Goal: Task Accomplishment & Management: Manage account settings

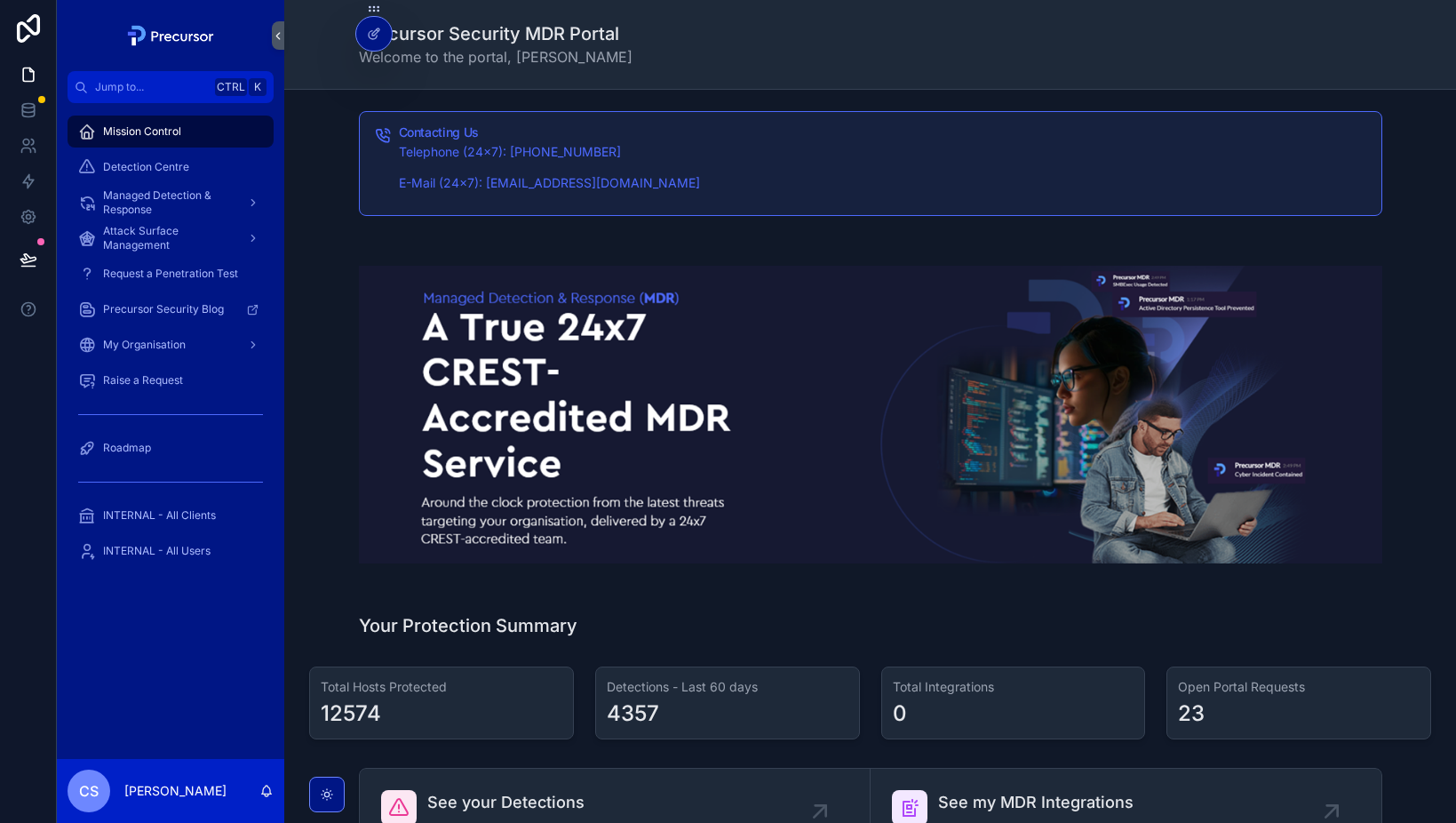
click at [255, 202] on icon "scrollable content" at bounding box center [254, 203] width 4 height 6
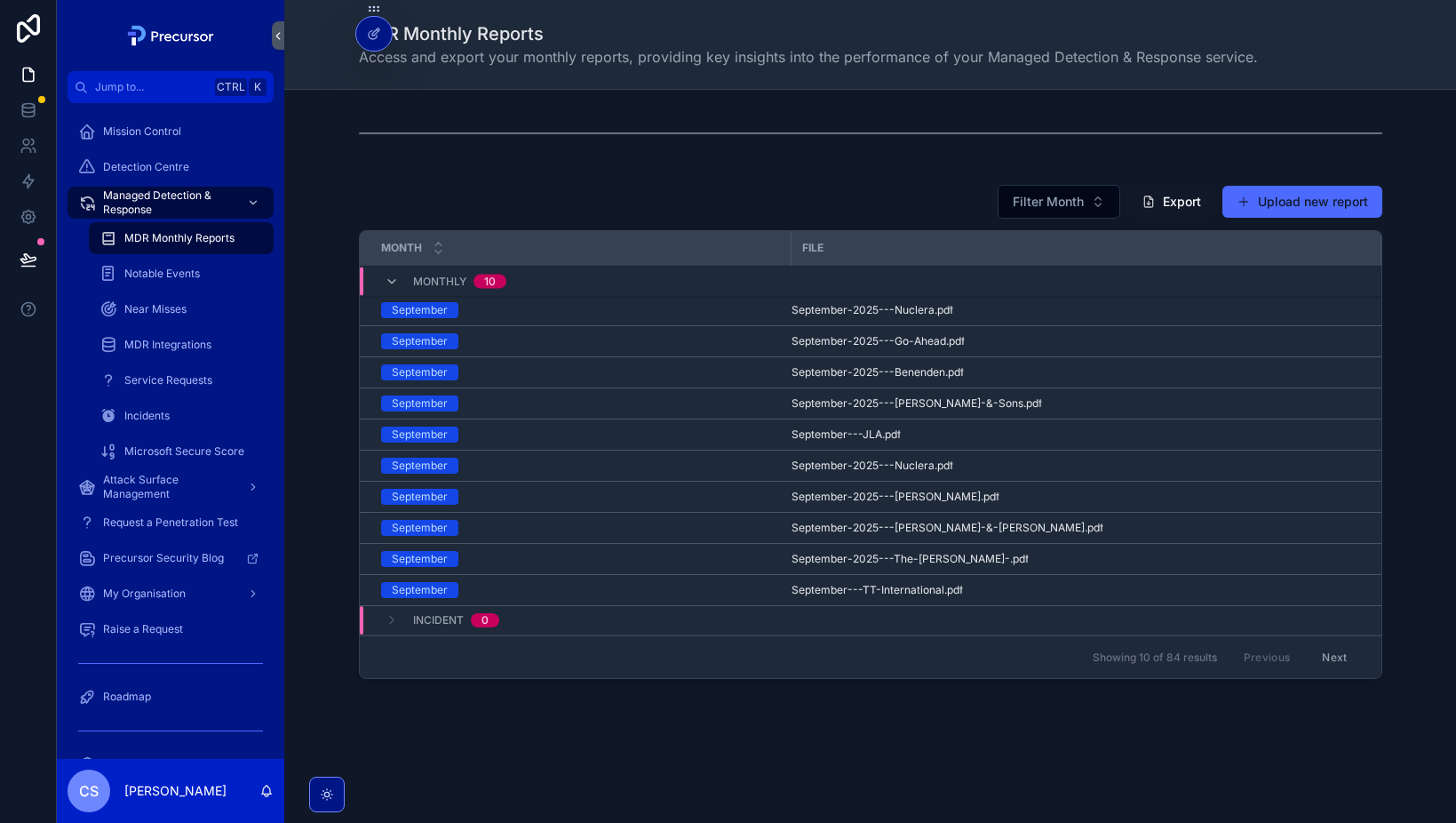
click at [176, 272] on span "Notable Events" at bounding box center [162, 274] width 76 height 14
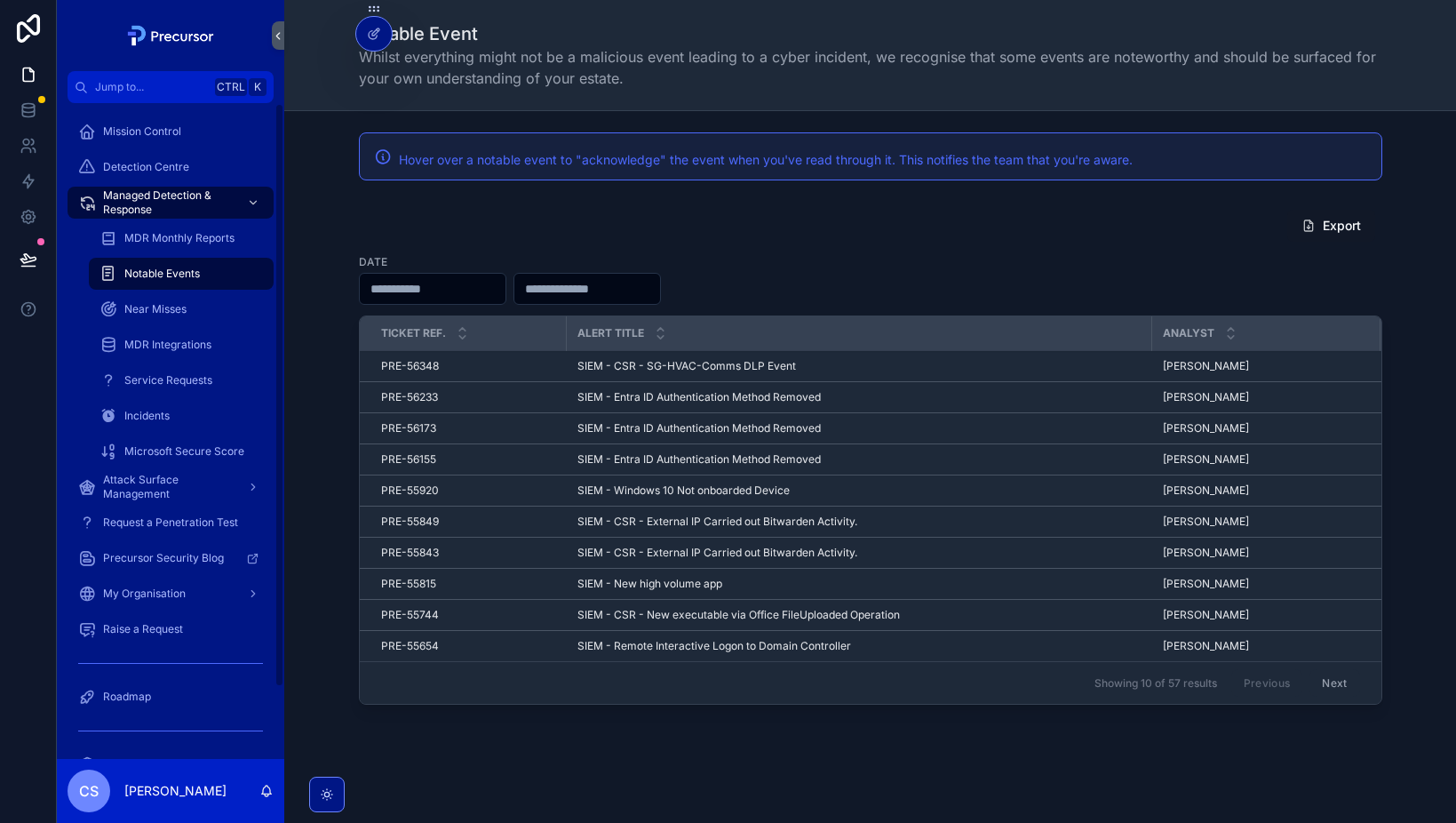
click at [152, 376] on span "Service Requests" at bounding box center [169, 380] width 88 height 14
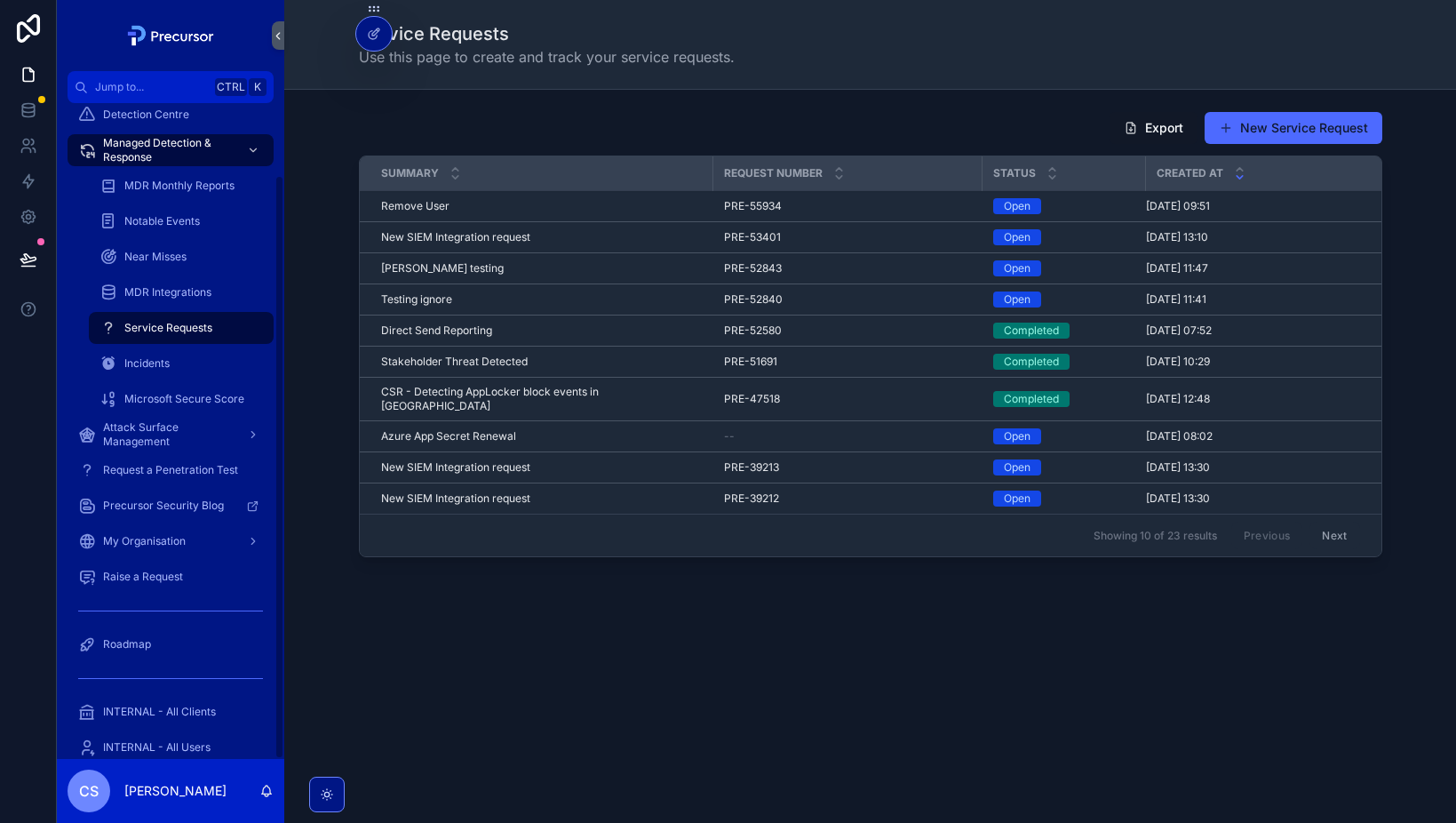
scroll to position [80, 0]
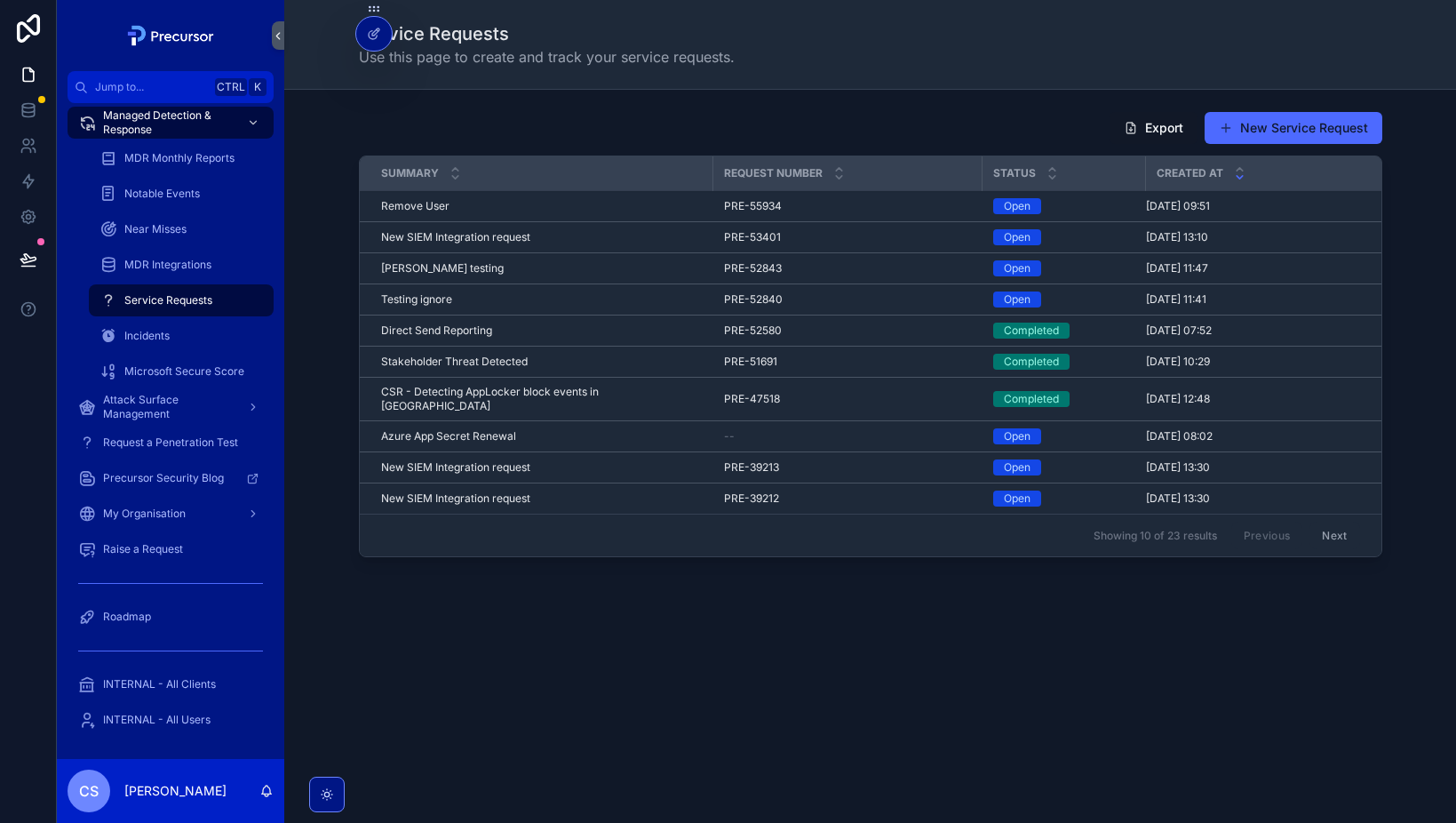
click at [339, 693] on div "Service Requests Use this page to create and track your service requests. Expor…" at bounding box center [870, 356] width 1172 height 714
click at [0, 0] on icon at bounding box center [0, 0] width 0 height 0
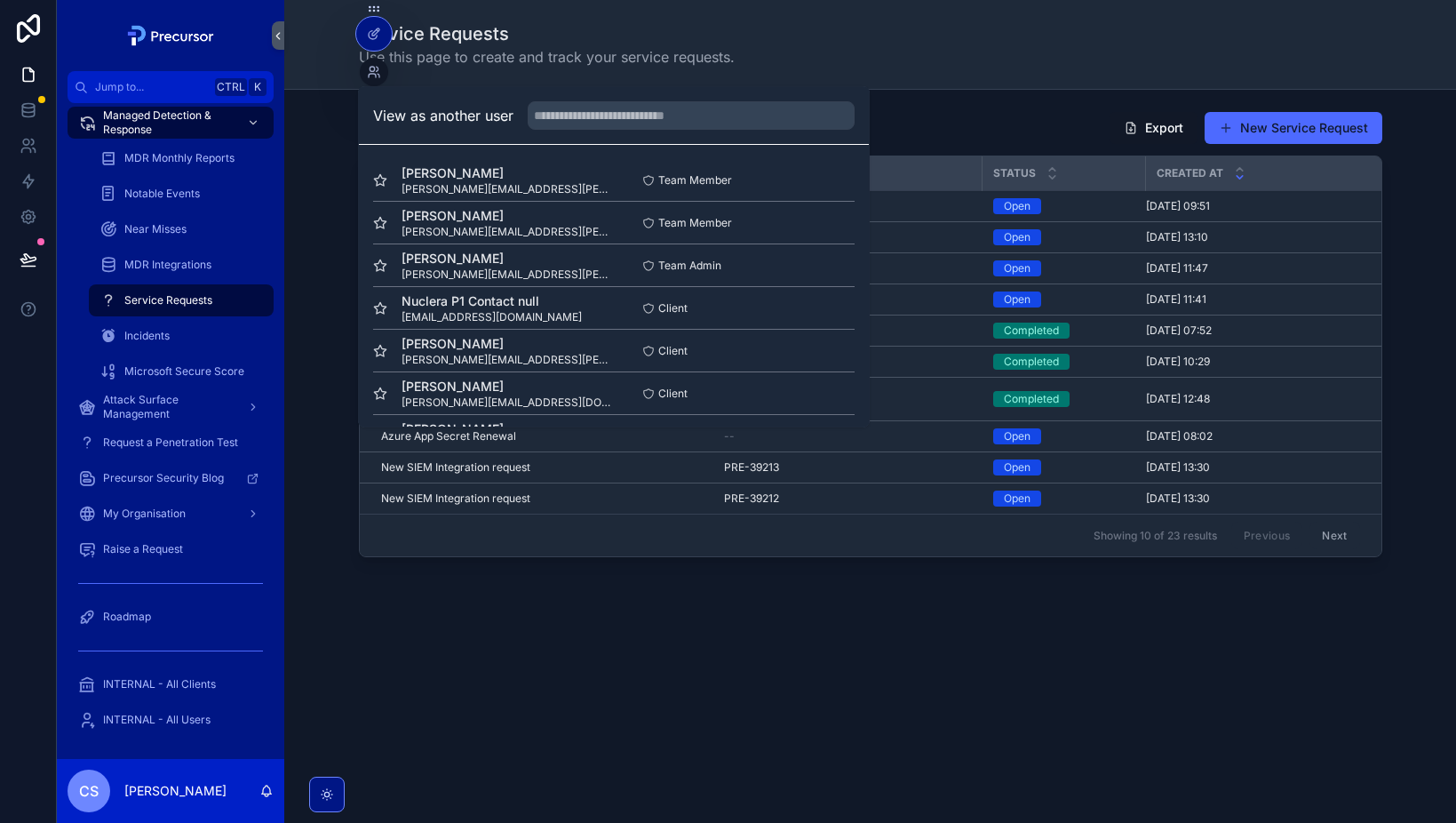
click at [607, 115] on input "text" at bounding box center [692, 115] width 327 height 29
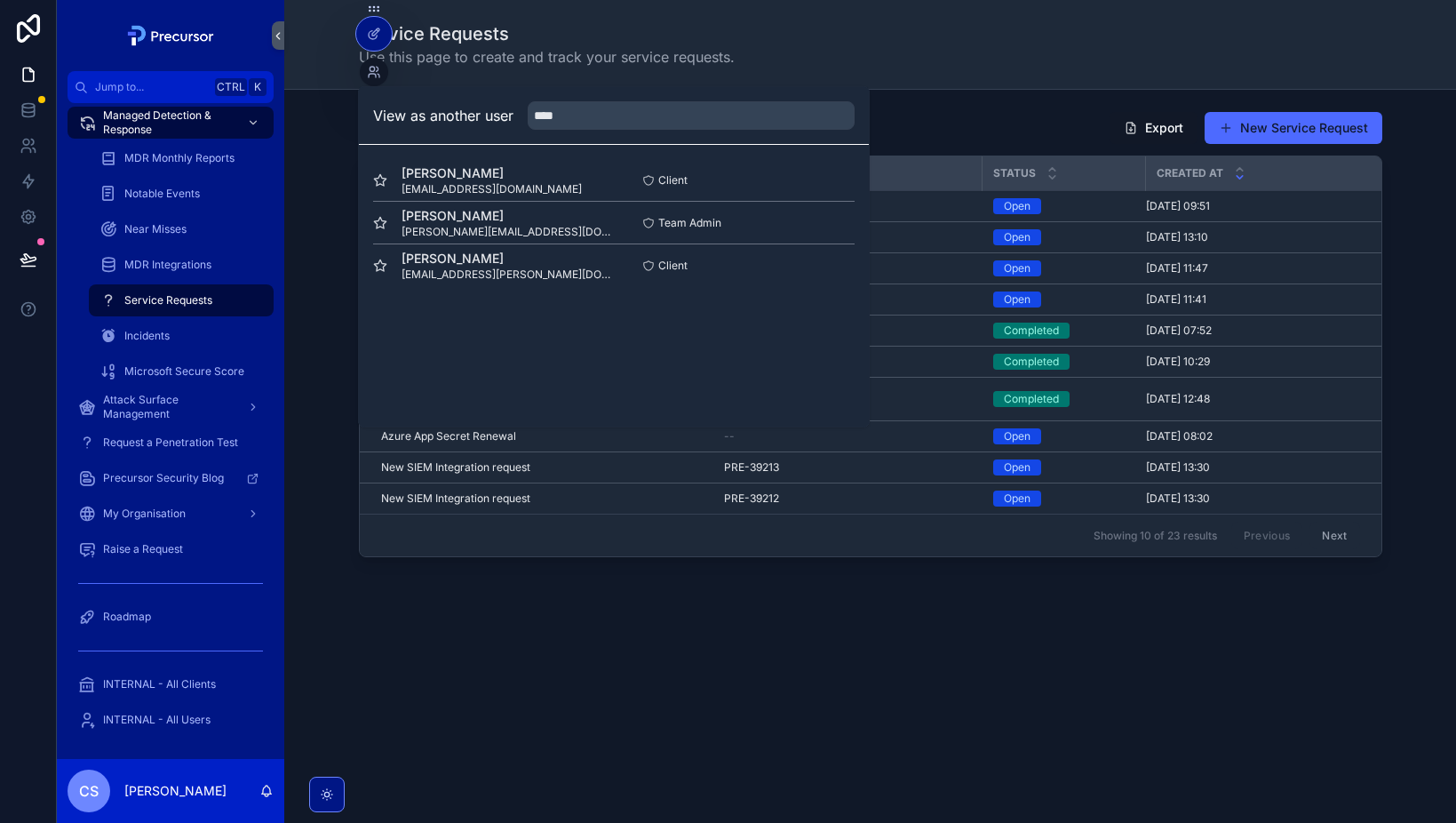
type input "****"
click at [452, 181] on span "Mark Robinson" at bounding box center [492, 173] width 181 height 18
click at [0, 0] on button "Select" at bounding box center [0, 0] width 0 height 0
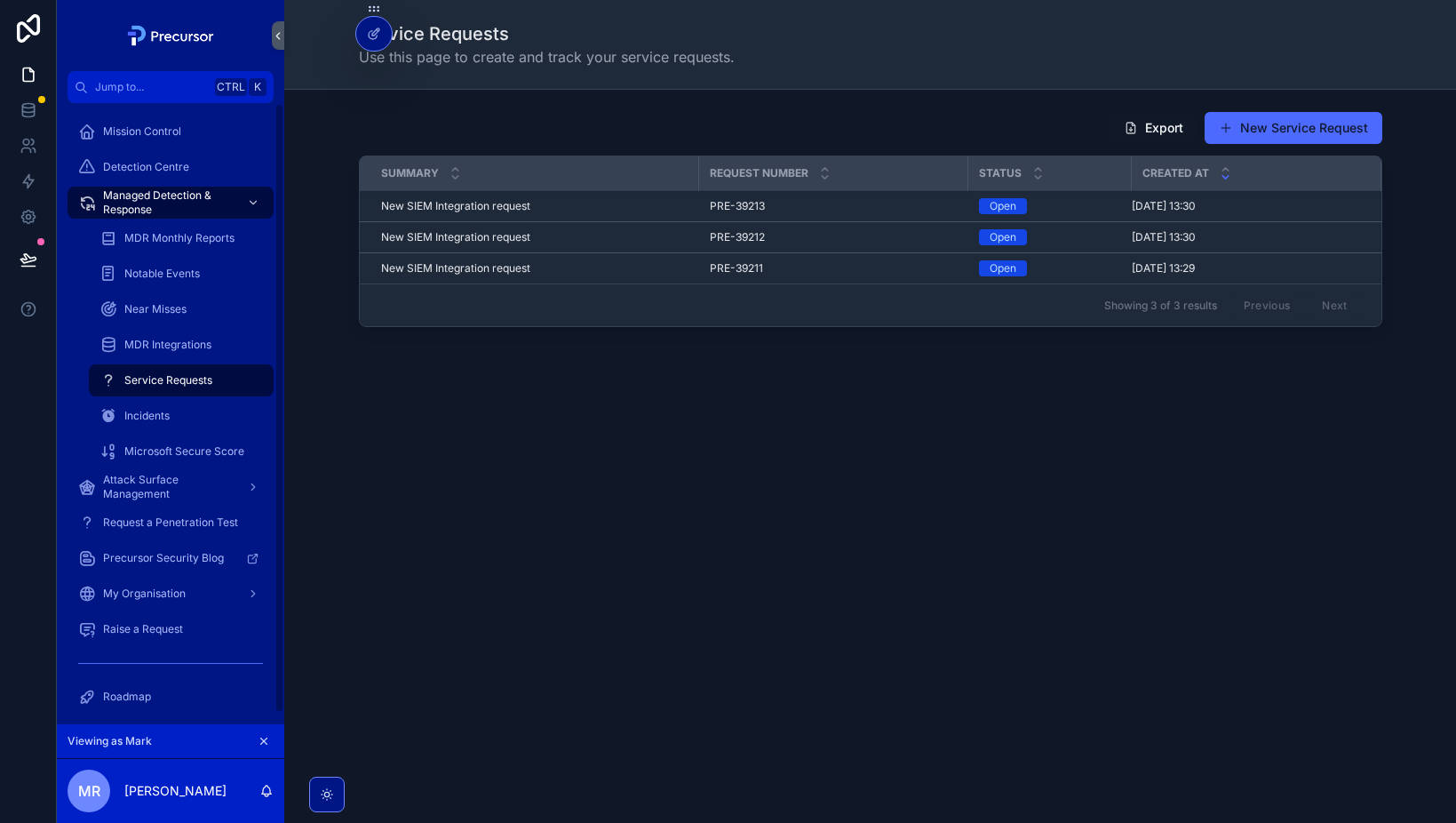
click at [595, 498] on div "Service Requests Use this page to create and track your service requests. Expor…" at bounding box center [870, 411] width 1172 height 823
click at [1283, 133] on button "New Service Request" at bounding box center [1294, 128] width 178 height 32
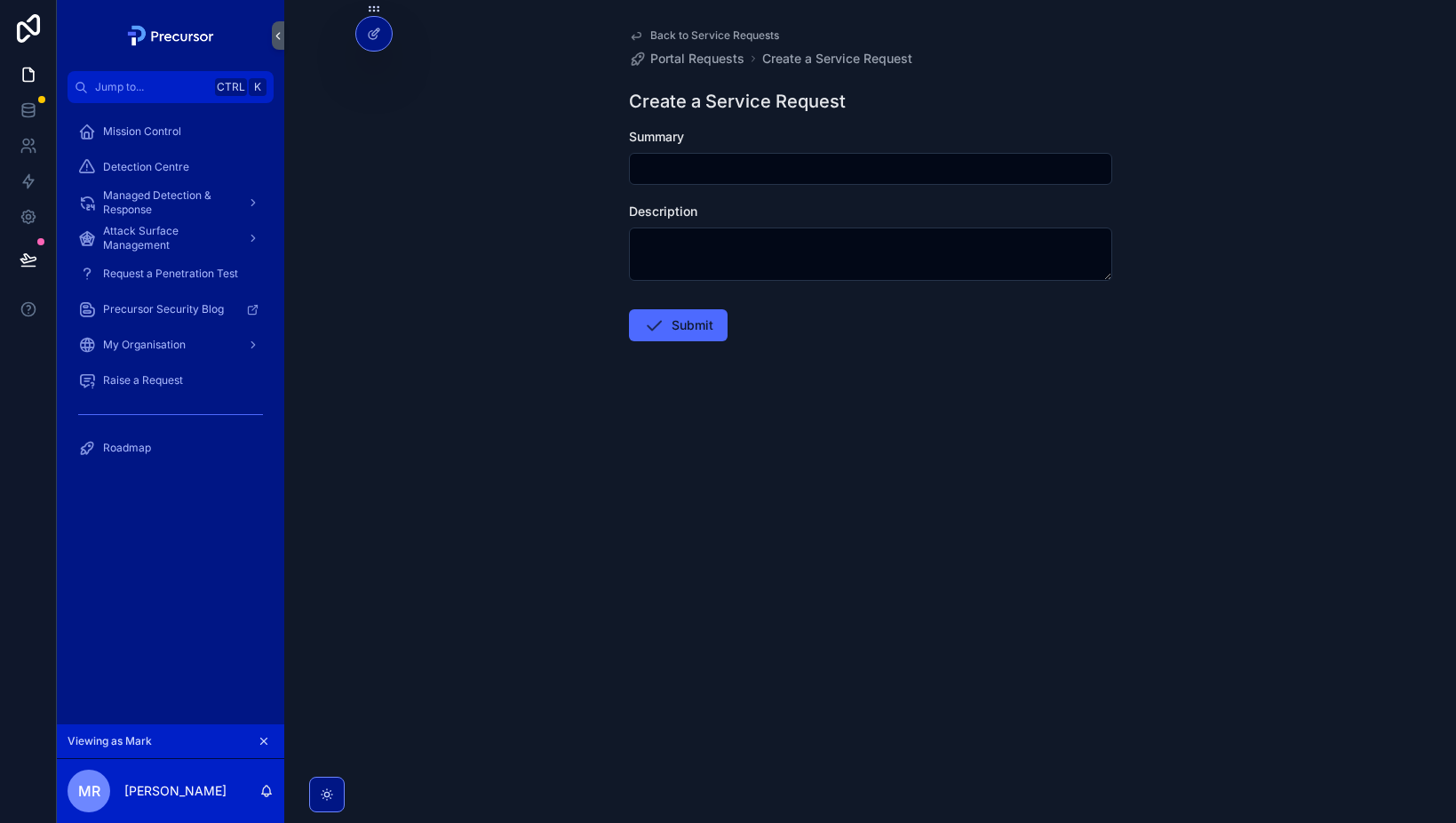
click at [708, 171] on input "scrollable content" at bounding box center [870, 169] width 481 height 25
click at [529, 173] on div "Back to Service Requests Portal Requests Create a Service Request Create a Serv…" at bounding box center [870, 411] width 1172 height 823
click at [760, 177] on input "scrollable content" at bounding box center [870, 169] width 481 height 25
paste input "**********"
type input "**********"
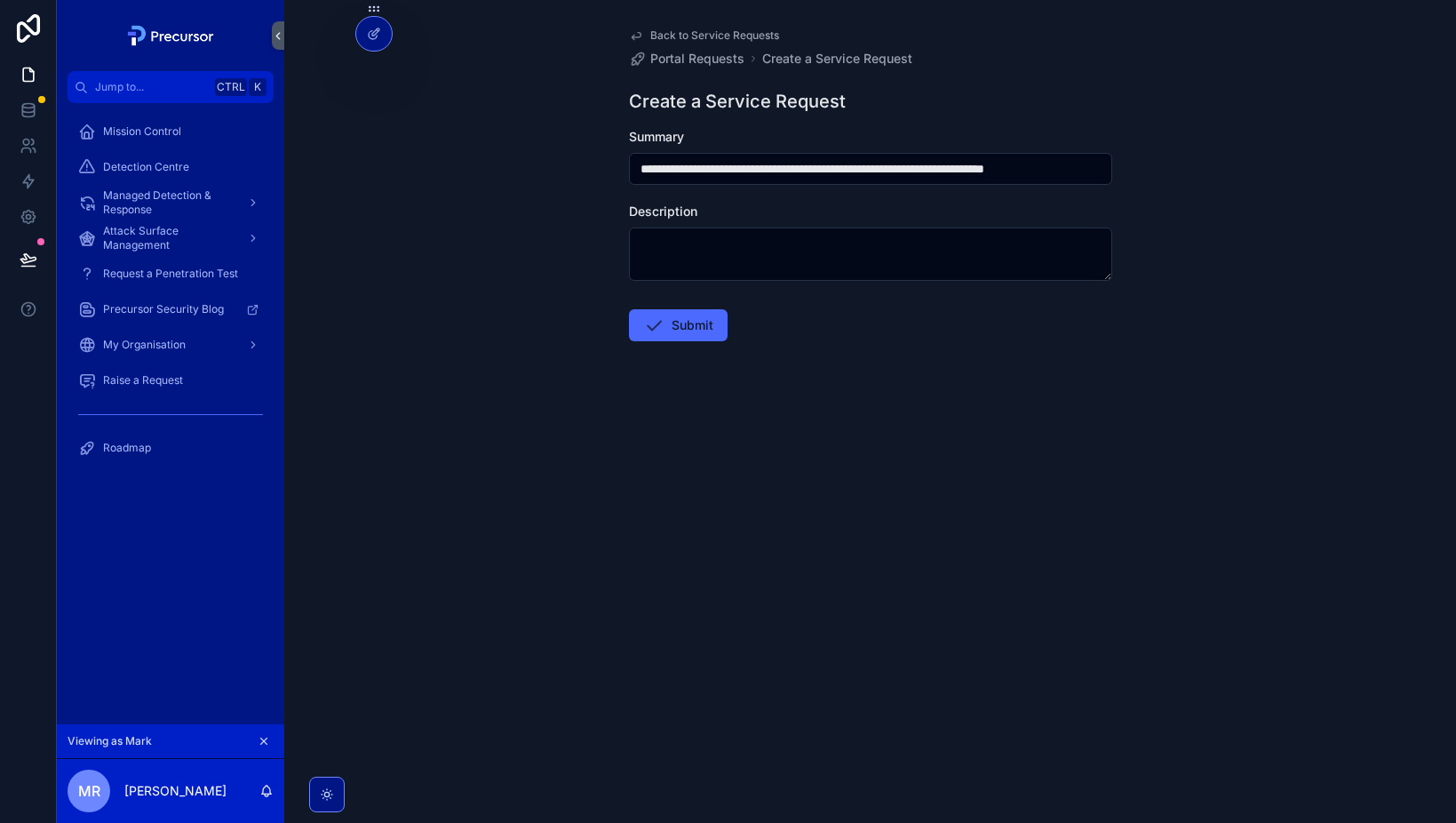
click at [709, 272] on textarea "scrollable content" at bounding box center [870, 254] width 483 height 54
paste textarea "**********"
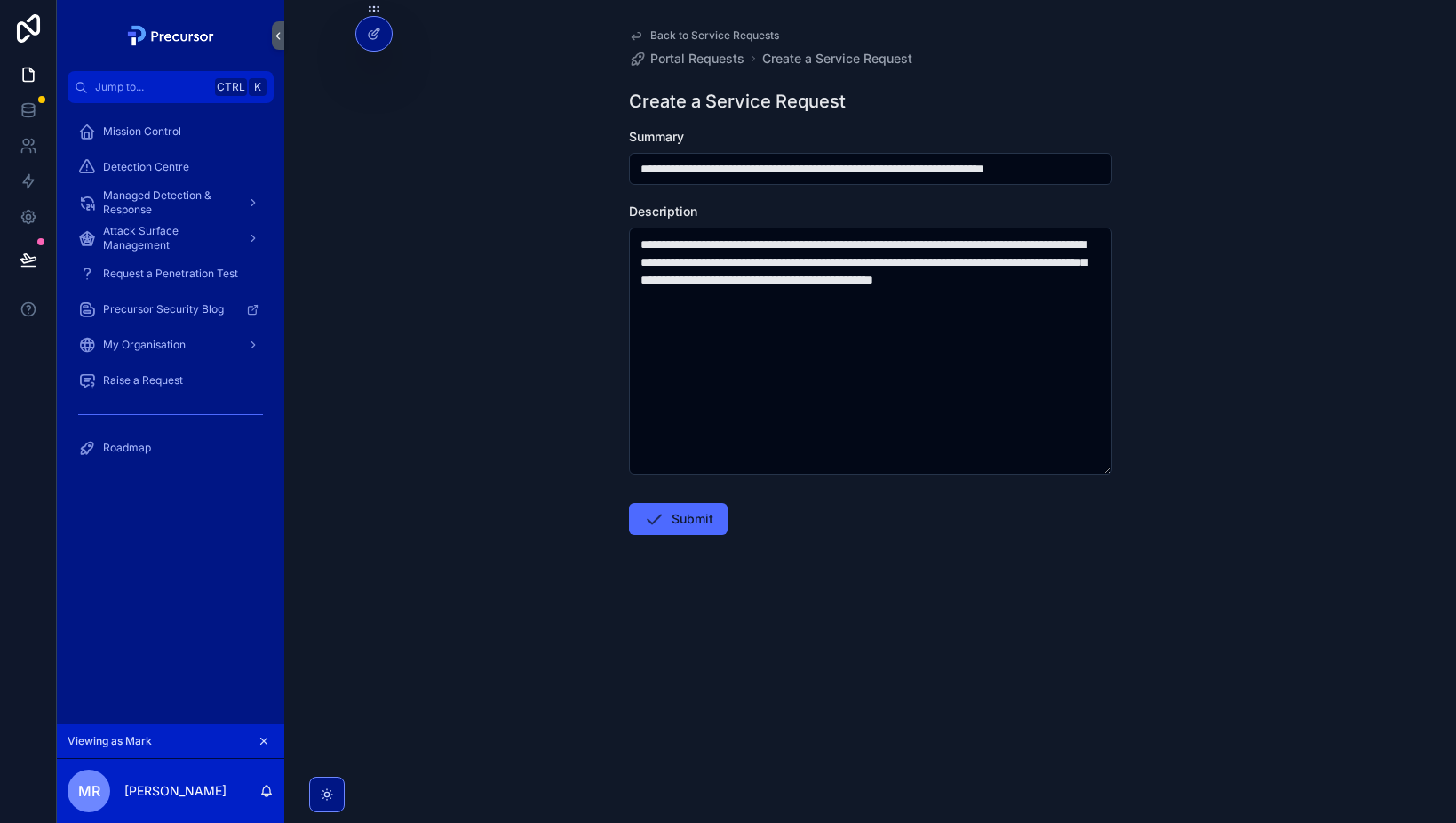
type textarea "**********"
click at [777, 448] on textarea "**********" at bounding box center [870, 351] width 483 height 247
click at [534, 363] on div "**********" at bounding box center [870, 411] width 1172 height 823
click at [692, 513] on button "Submit" at bounding box center [678, 519] width 99 height 32
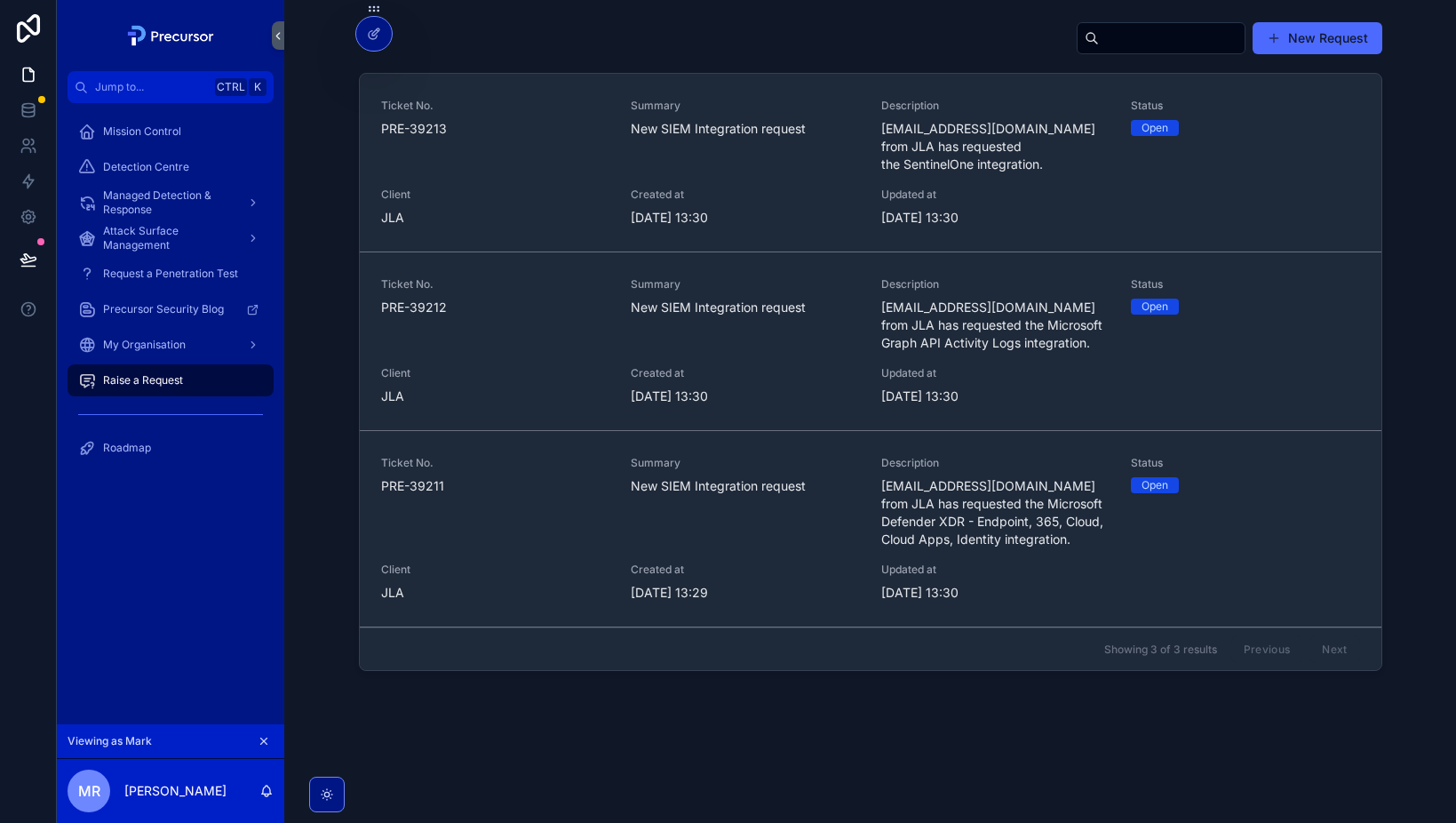
click at [655, 40] on div "New Request" at bounding box center [871, 41] width 1024 height 41
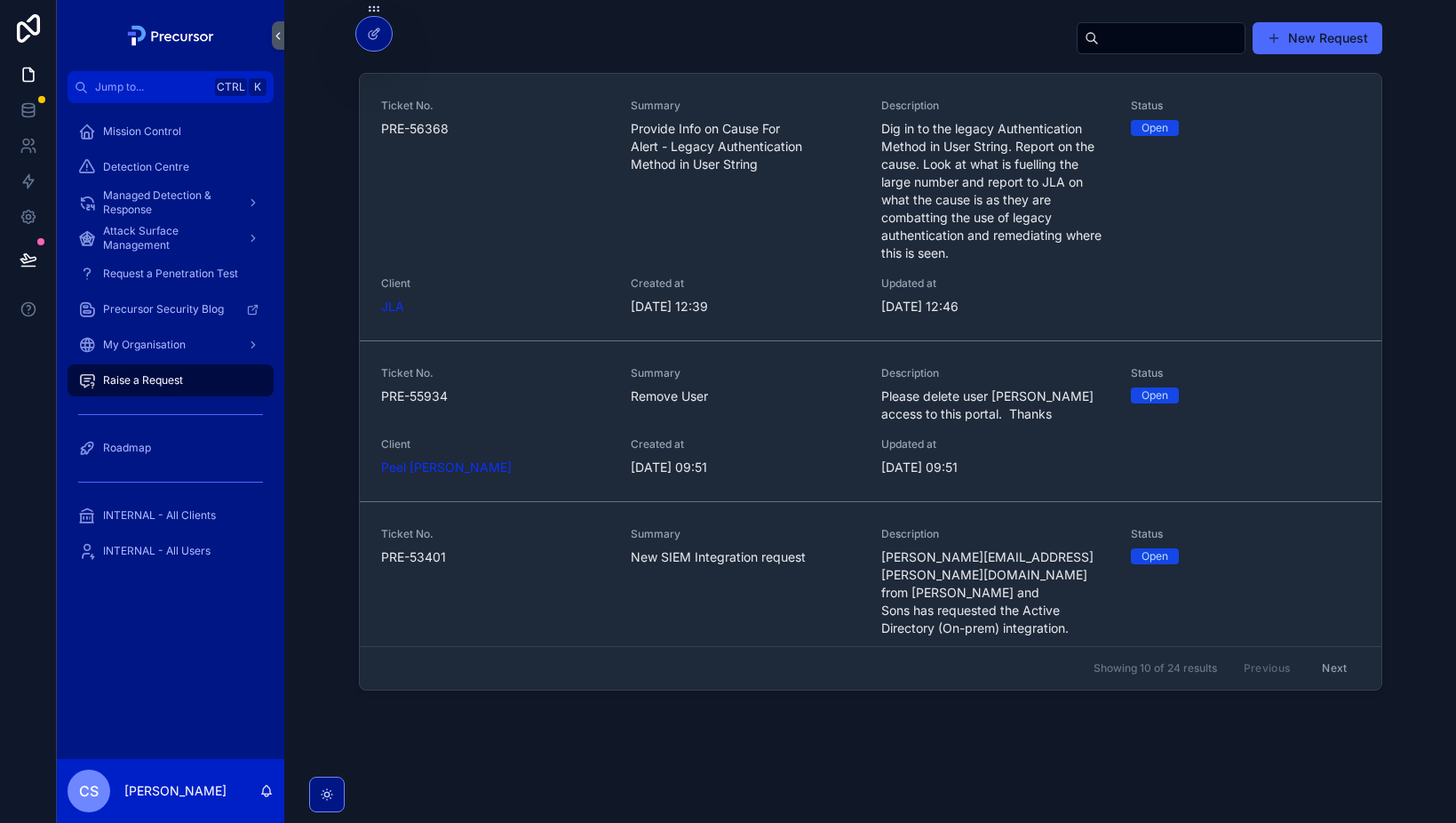
click at [662, 422] on div "Summary Remove User" at bounding box center [745, 394] width 230 height 57
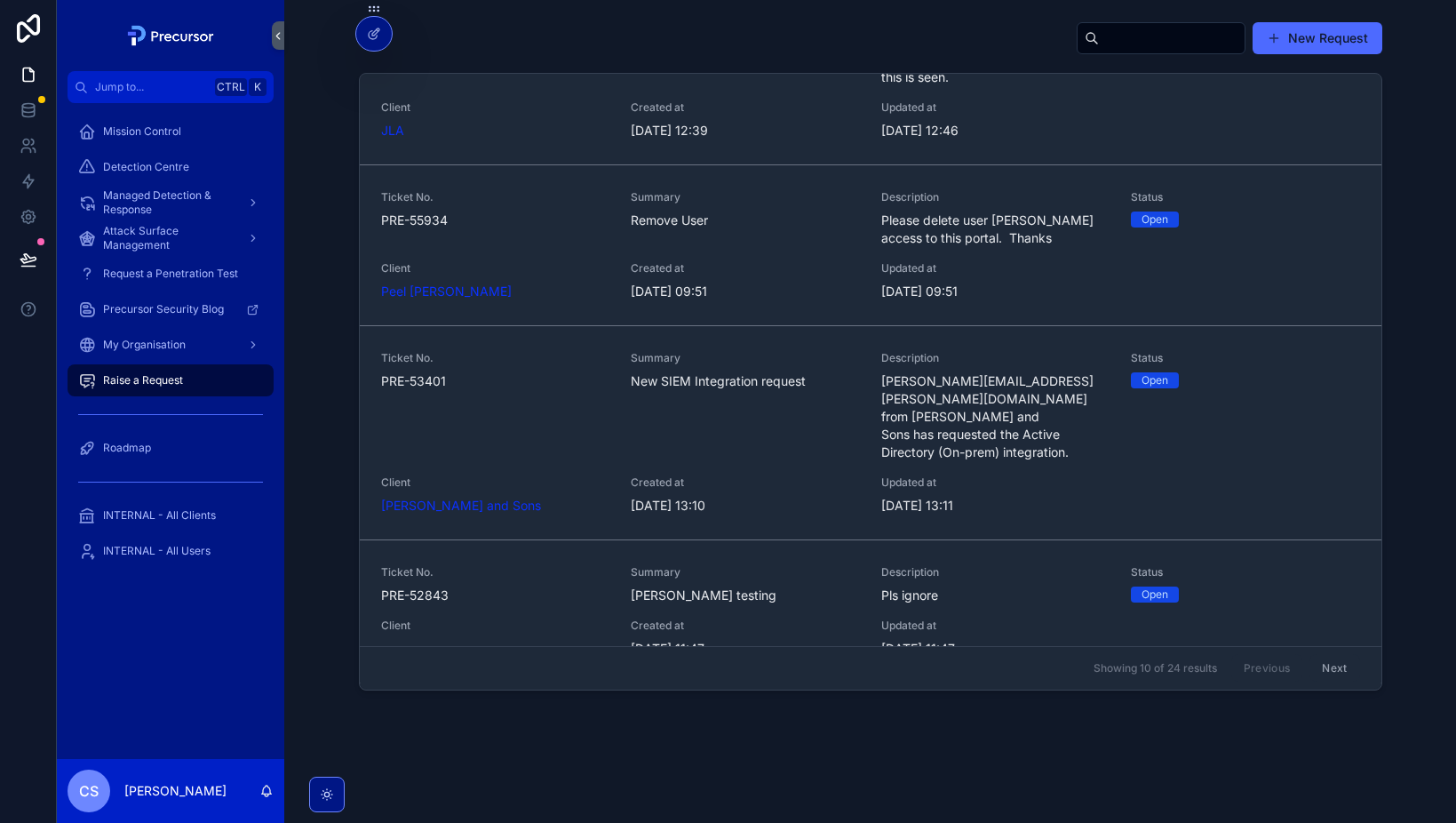
scroll to position [178, 0]
click at [788, 431] on div "Summary New SIEM Integration request" at bounding box center [745, 404] width 230 height 110
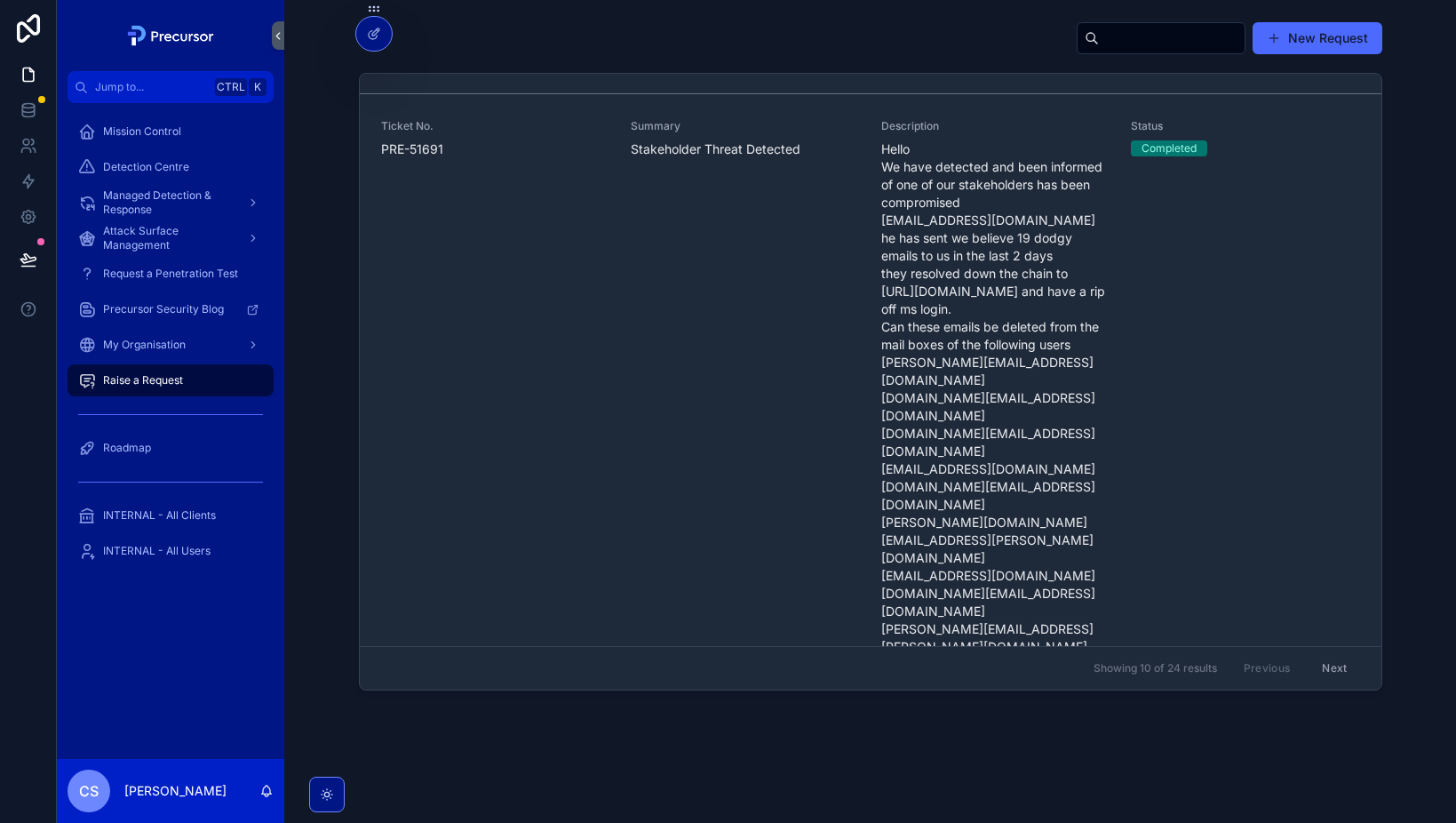
scroll to position [1244, 0]
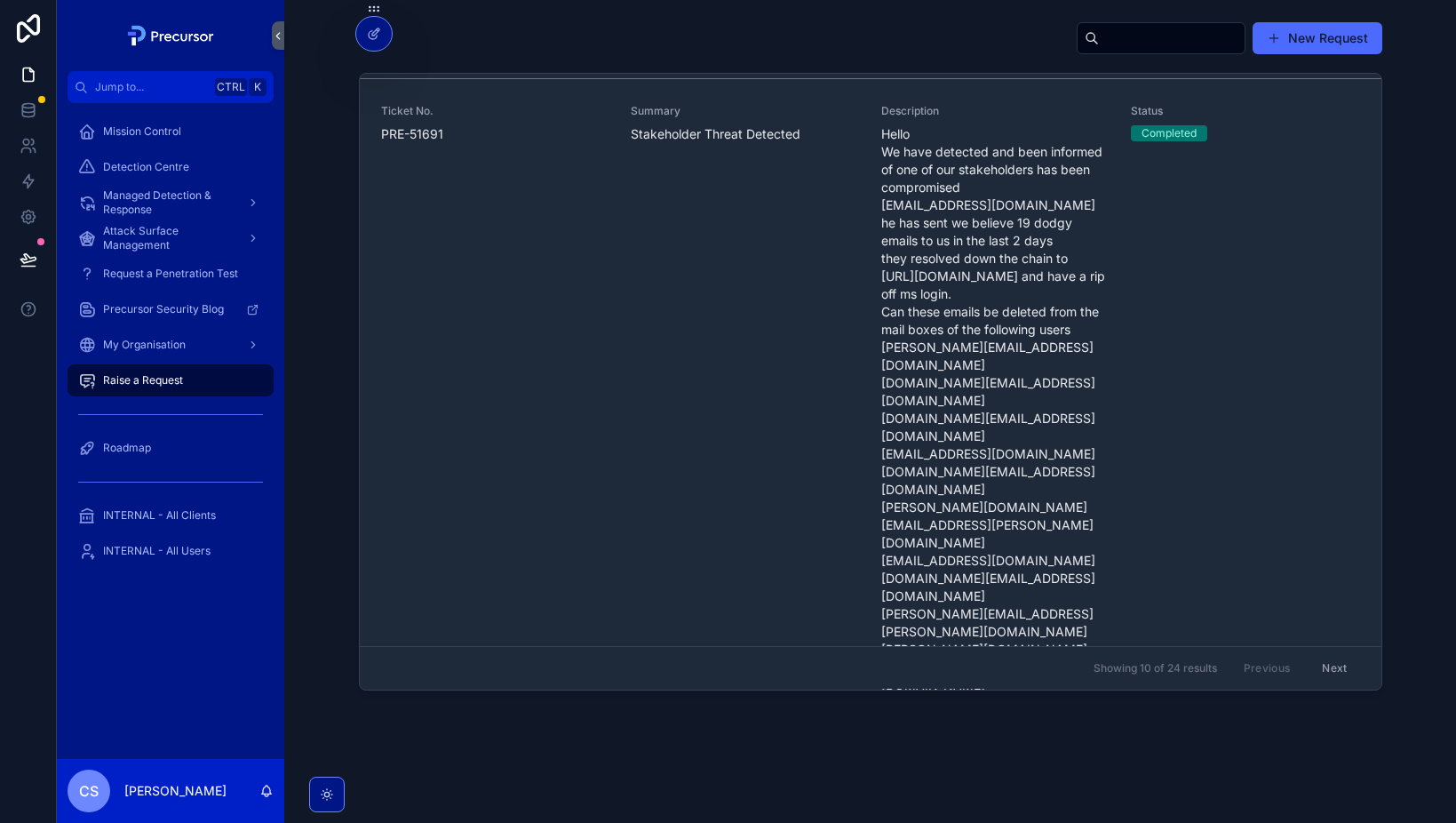
click at [792, 404] on div "Summary Stakeholder Threat Detected" at bounding box center [745, 612] width 230 height 1016
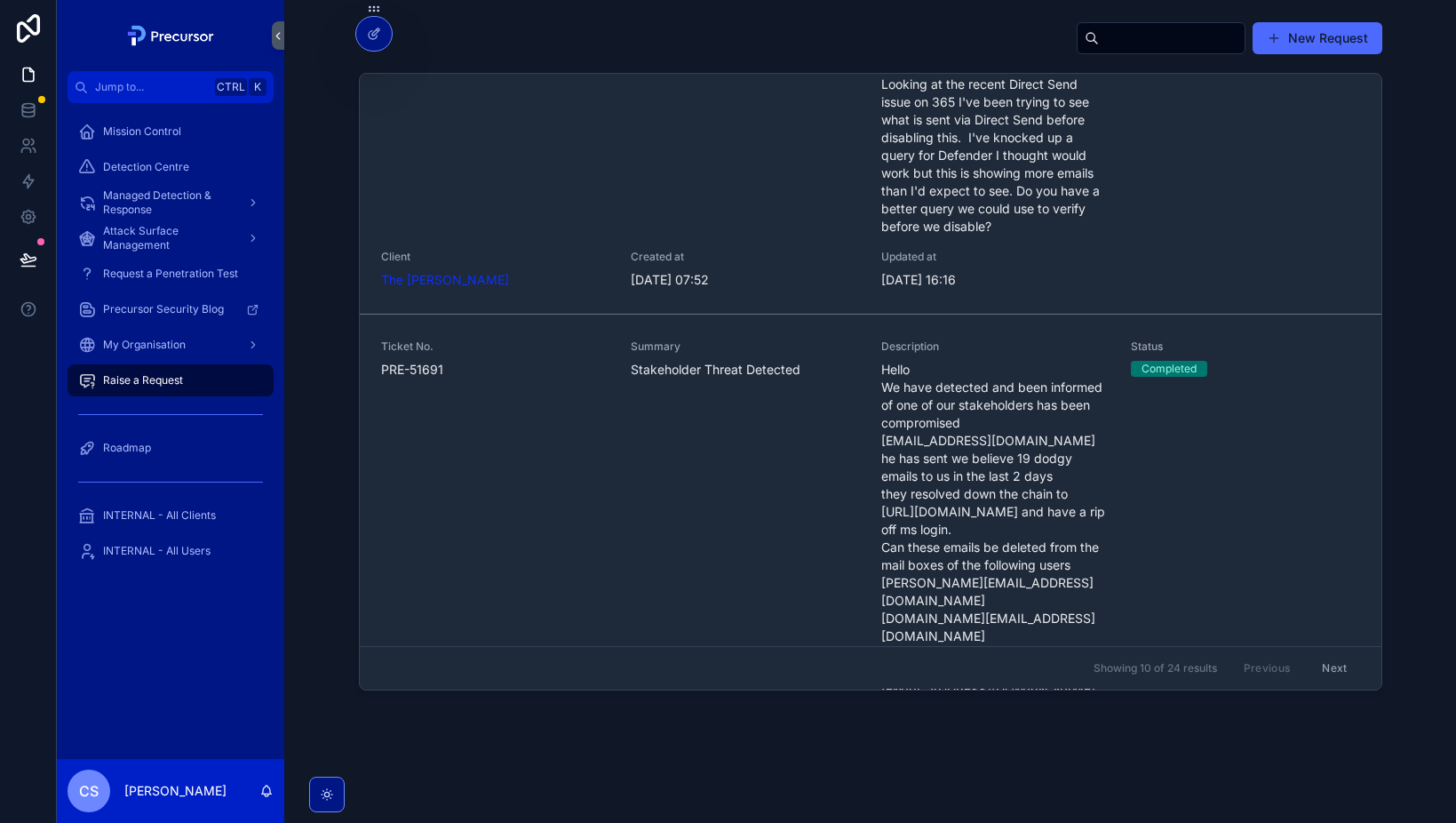
scroll to position [800, 0]
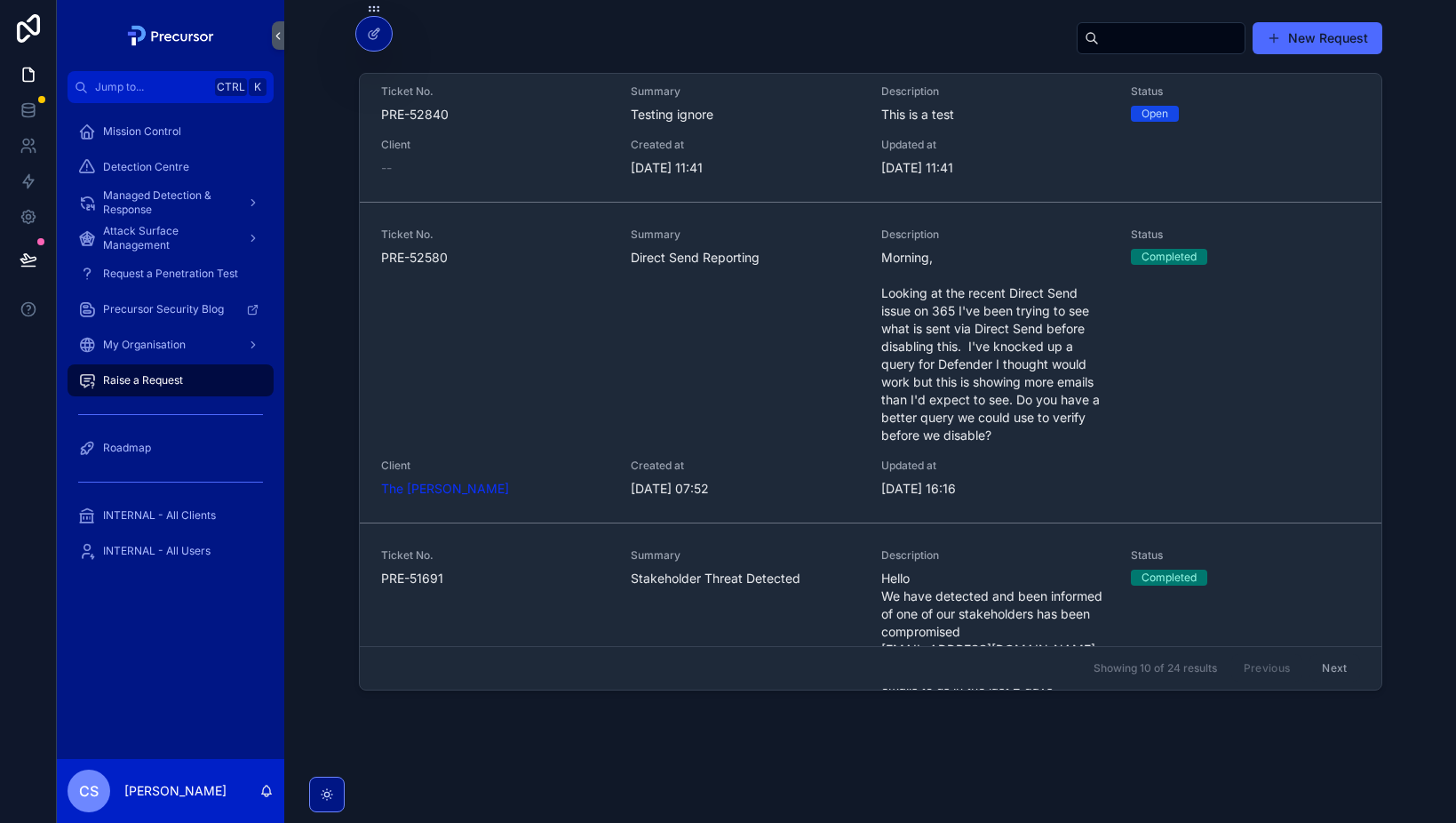
click at [835, 362] on div "Summary Direct Send Reporting" at bounding box center [745, 336] width 230 height 217
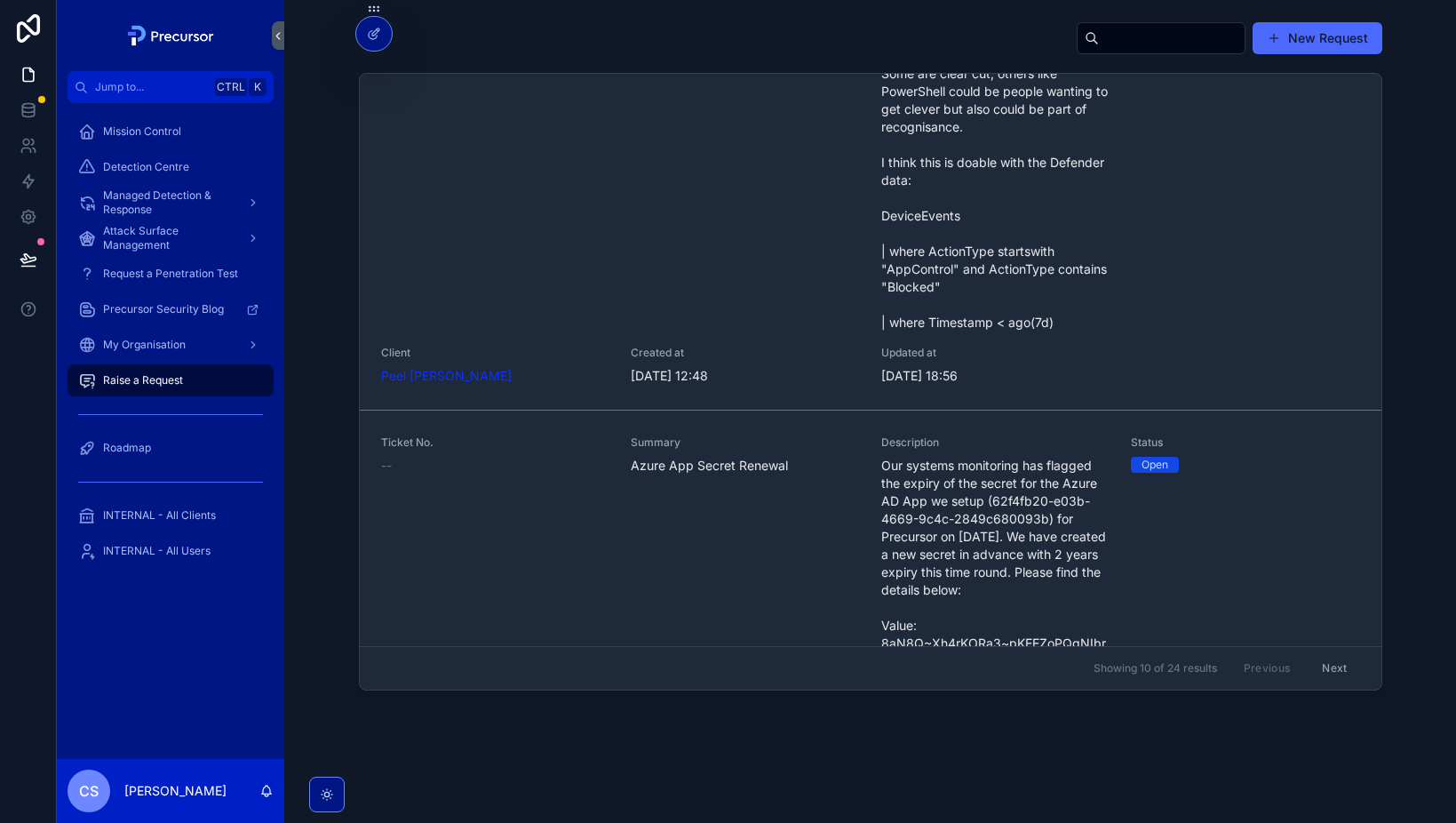
scroll to position [2812, 0]
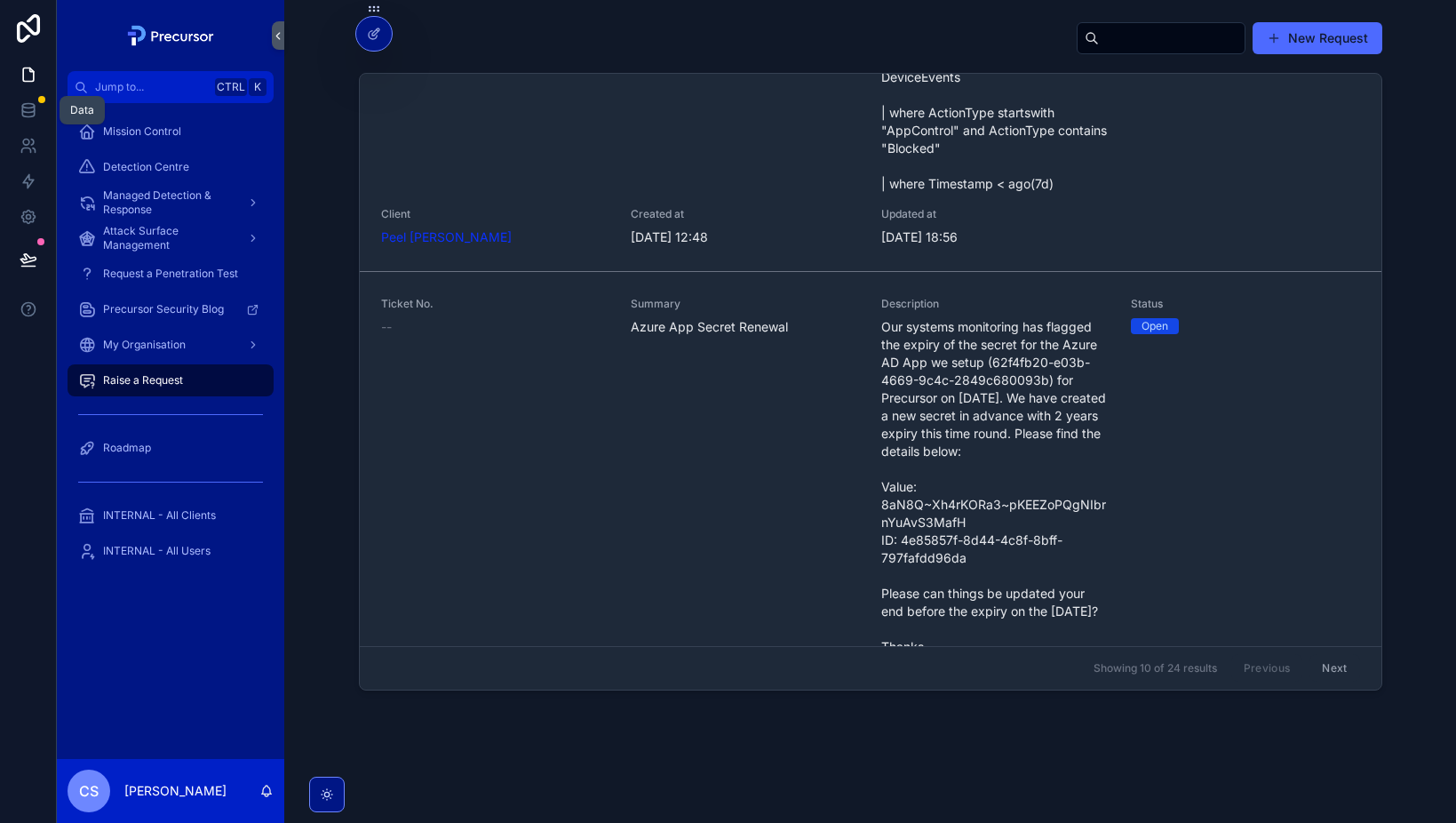
click at [37, 111] on link at bounding box center [28, 109] width 56 height 36
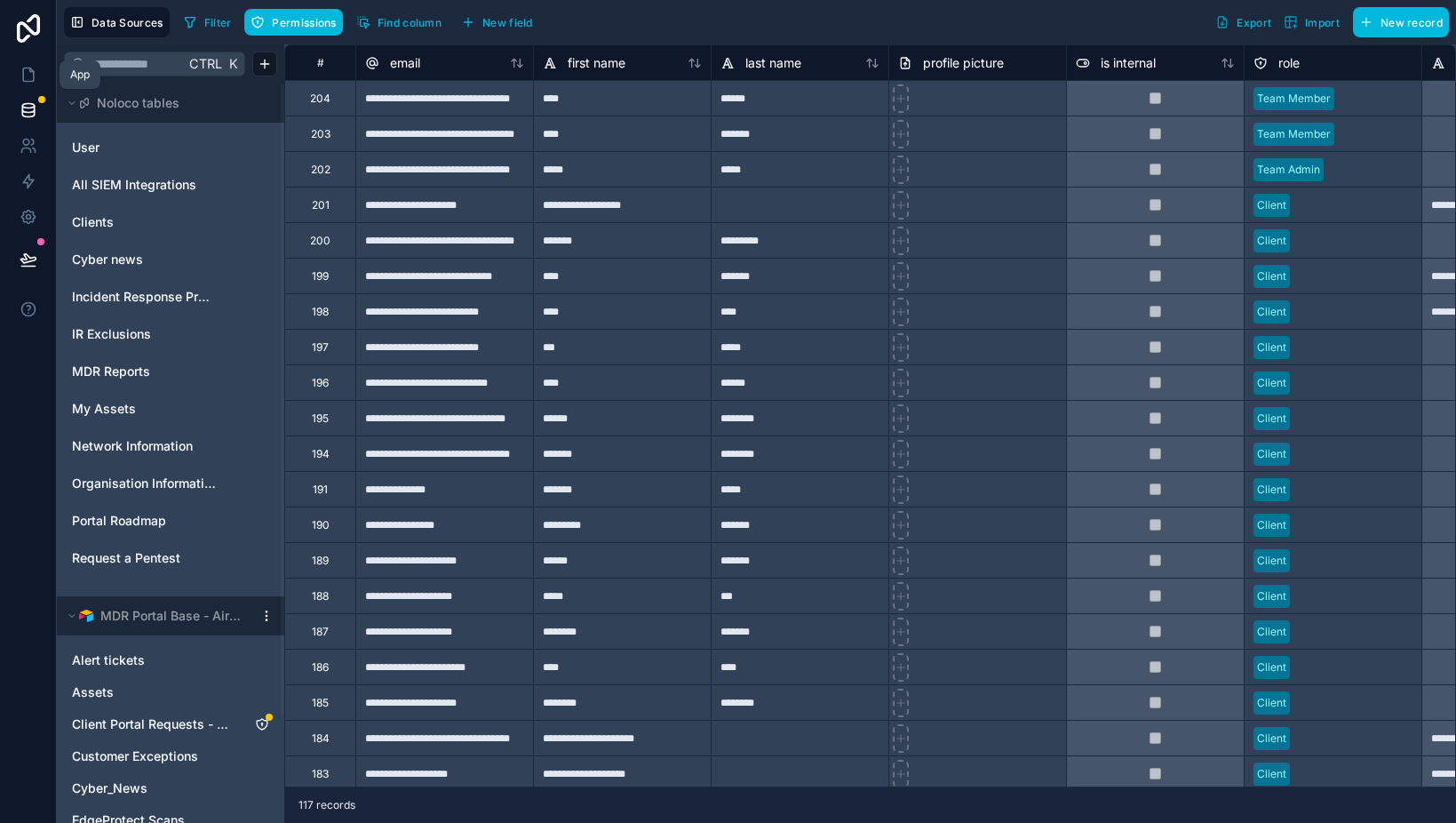
click at [29, 83] on icon at bounding box center [28, 74] width 18 height 18
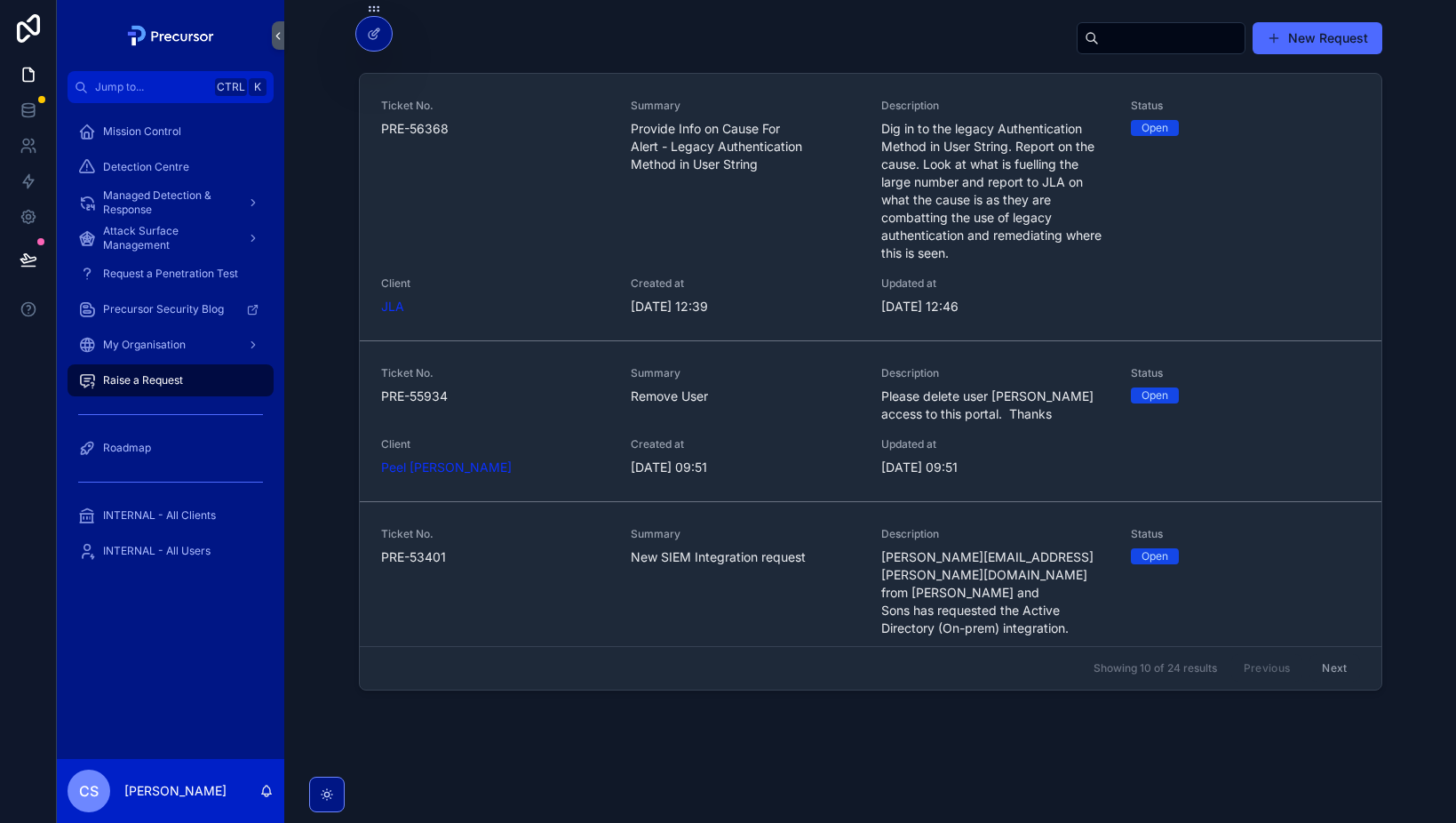
drag, startPoint x: 456, startPoint y: 398, endPoint x: 379, endPoint y: 399, distance: 77.0
click at [381, 399] on span "PRE-55934" at bounding box center [496, 396] width 230 height 18
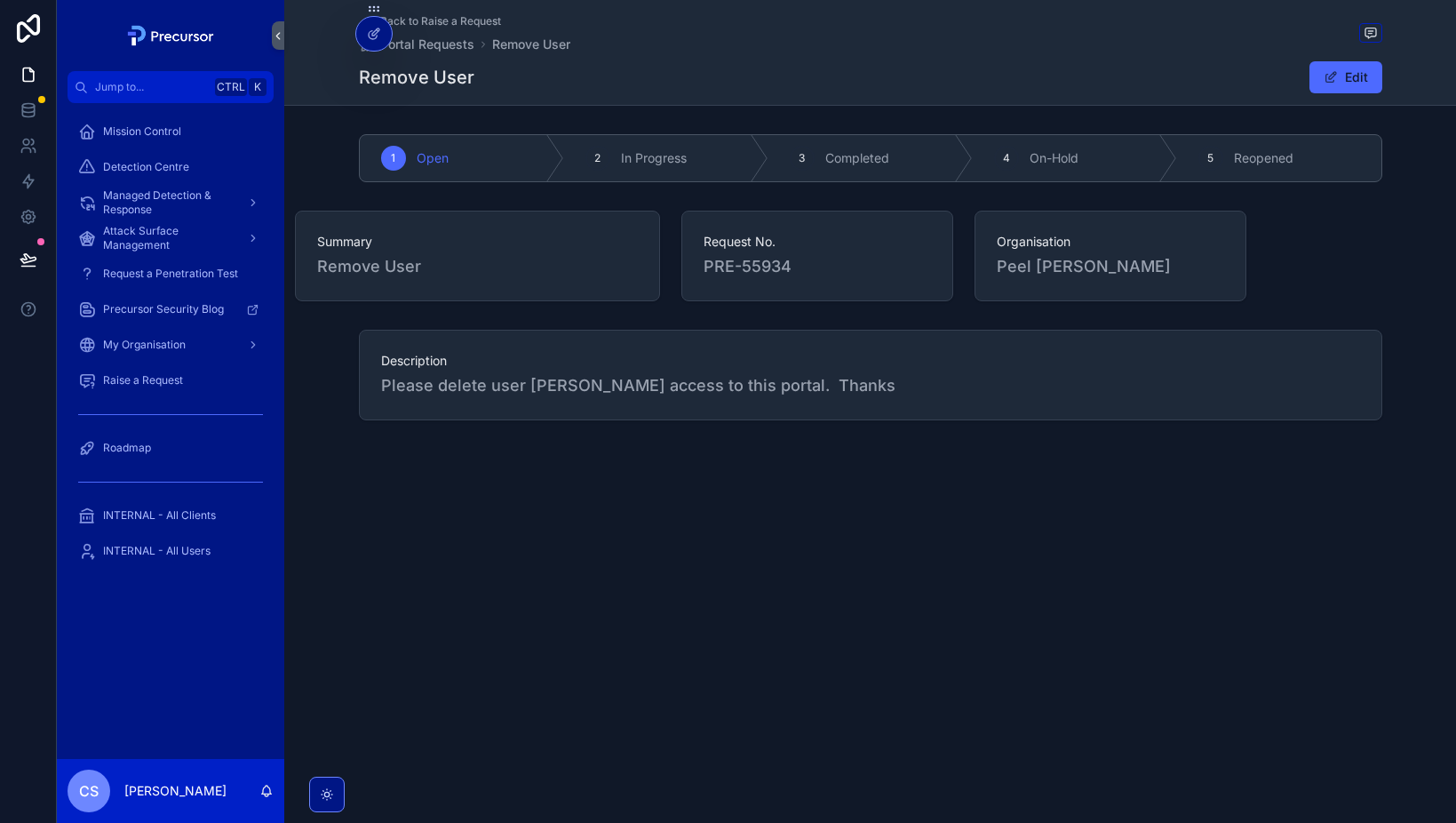
click at [775, 265] on span "PRE-55934" at bounding box center [817, 267] width 228 height 25
copy span "PRE-55934"
drag, startPoint x: 956, startPoint y: 327, endPoint x: 944, endPoint y: 327, distance: 12.0
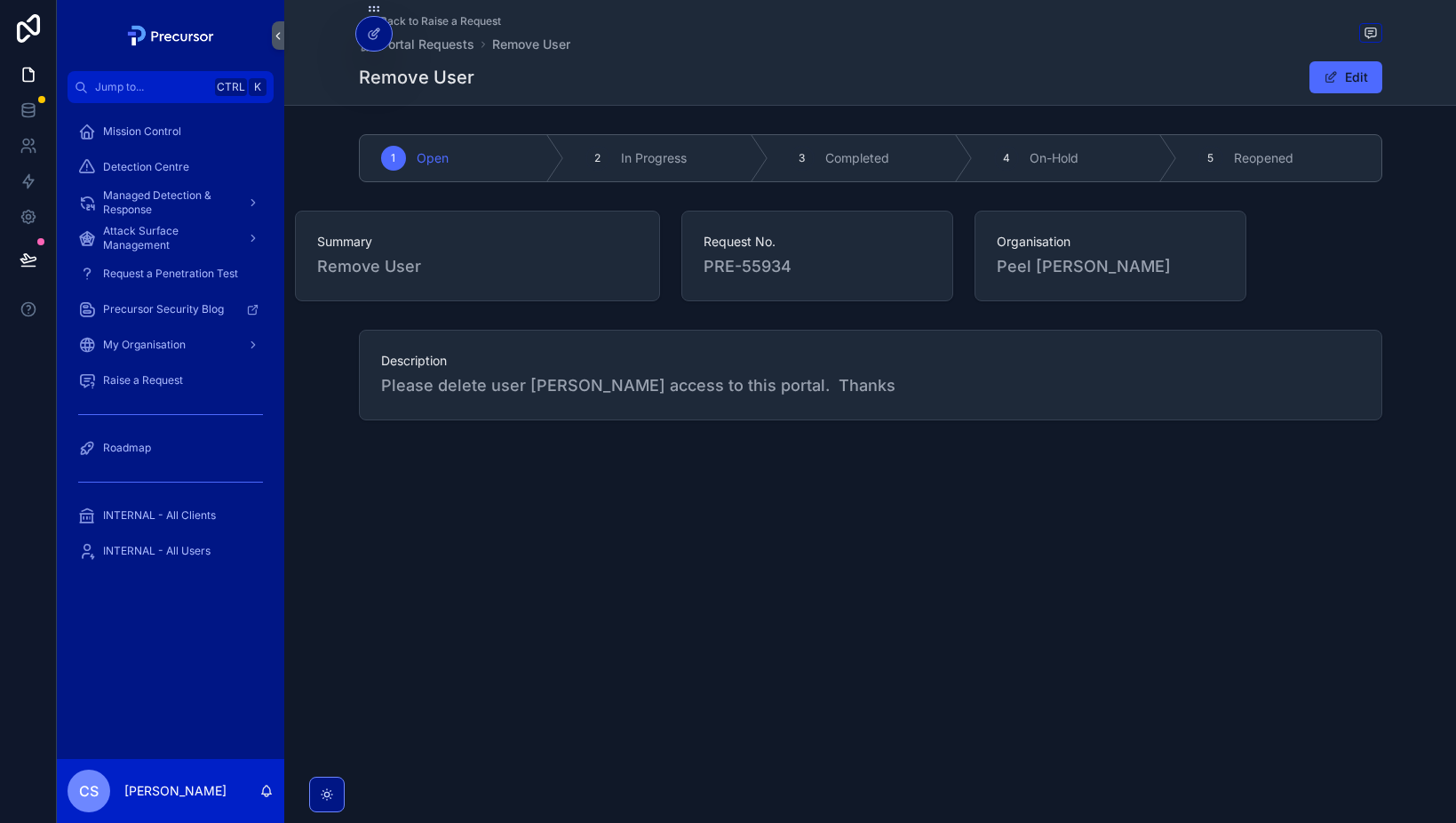
click at [956, 327] on div "Description Please delete user Rob Freeman access to this portal. Thanks" at bounding box center [870, 375] width 1172 height 105
click at [36, 157] on link at bounding box center [28, 145] width 56 height 36
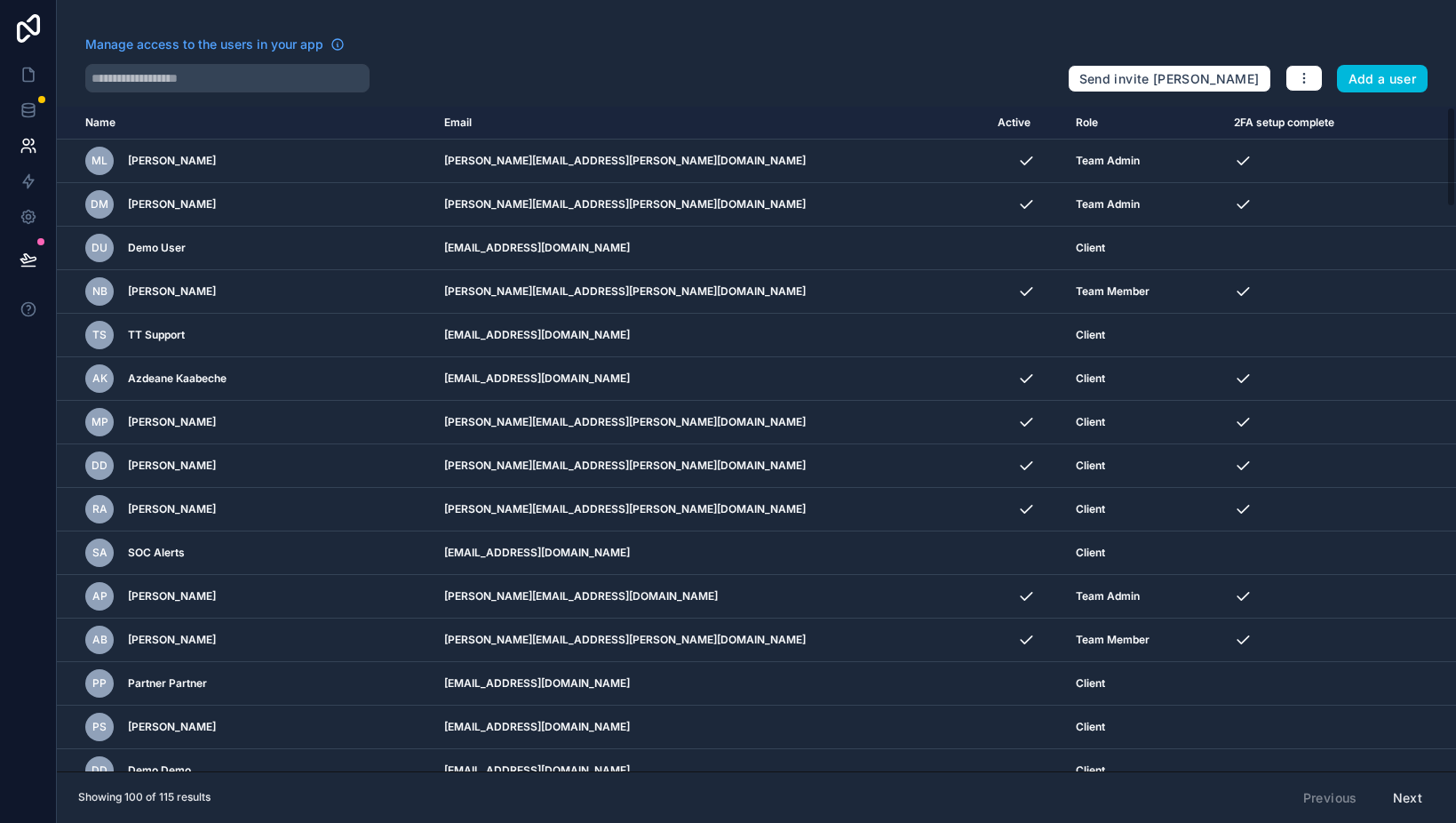
click at [173, 83] on input "text" at bounding box center [228, 79] width 284 height 29
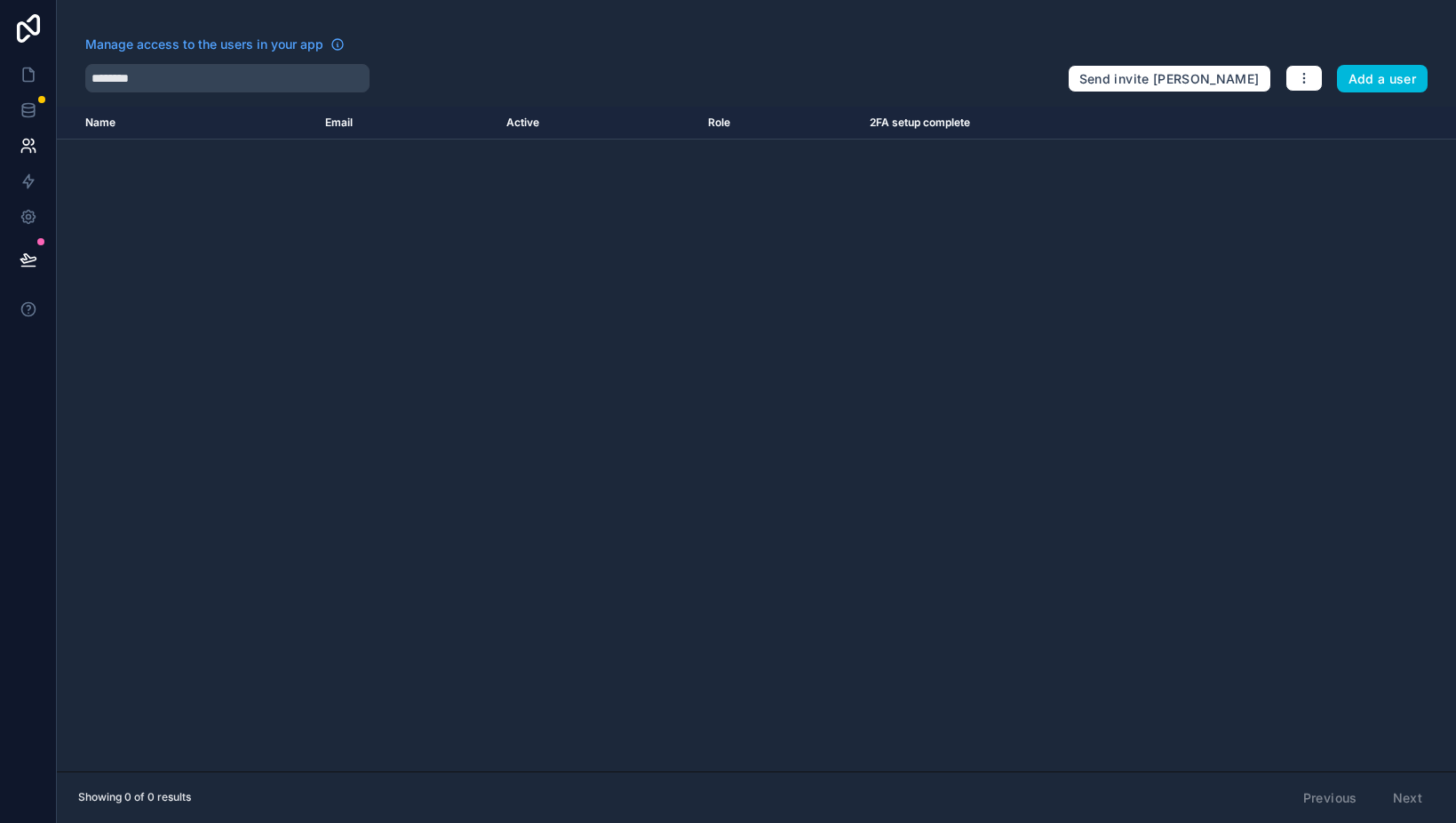
click at [229, 77] on input "********" at bounding box center [228, 79] width 284 height 29
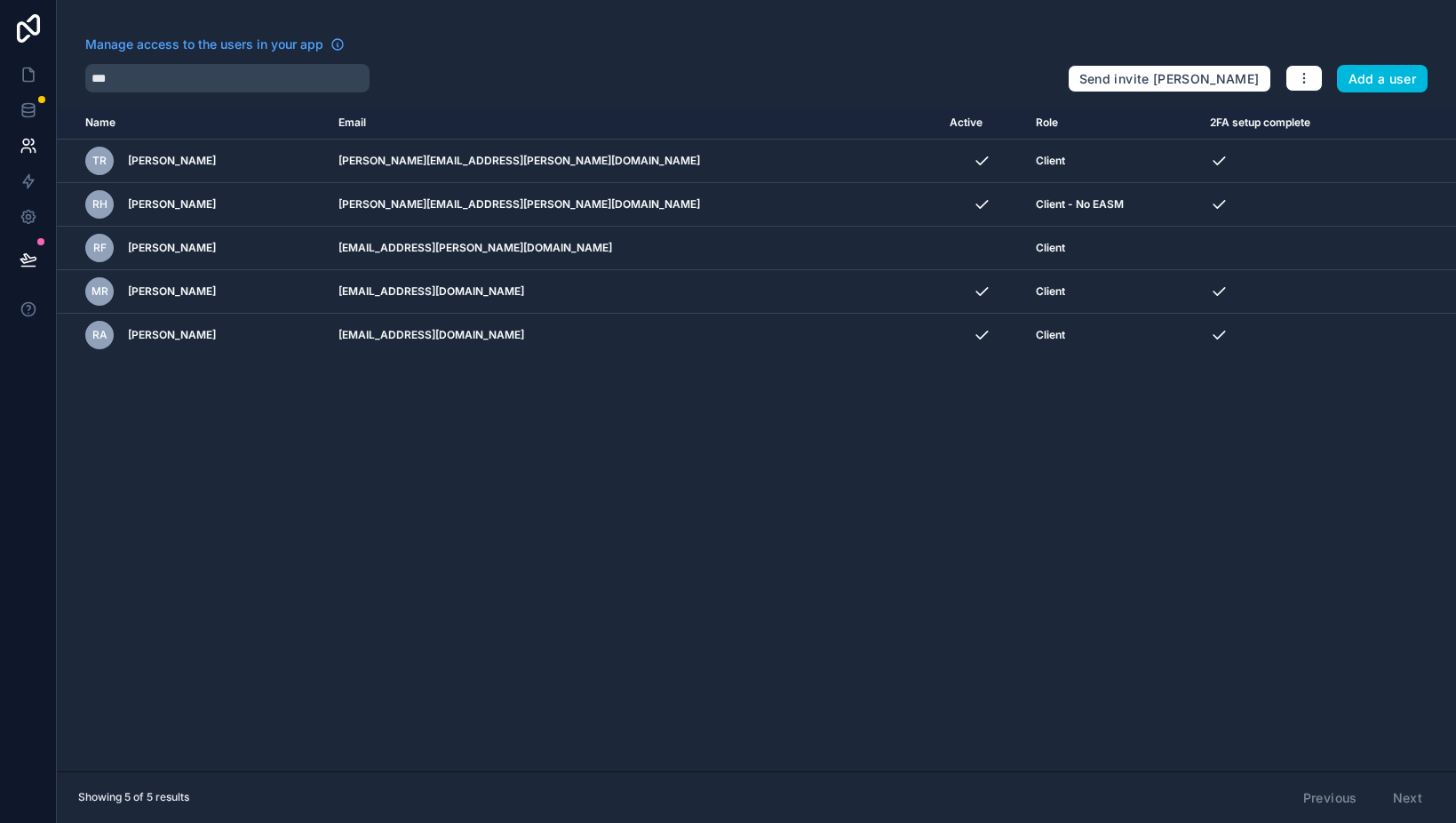
type input "***"
click at [176, 250] on span "Rob Freeman" at bounding box center [172, 248] width 88 height 14
click at [103, 241] on span "RF" at bounding box center [100, 248] width 13 height 14
click at [217, 254] on div "RF Rob Freeman" at bounding box center [201, 248] width 231 height 29
click at [0, 0] on icon "scrollable content" at bounding box center [0, 0] width 0 height 0
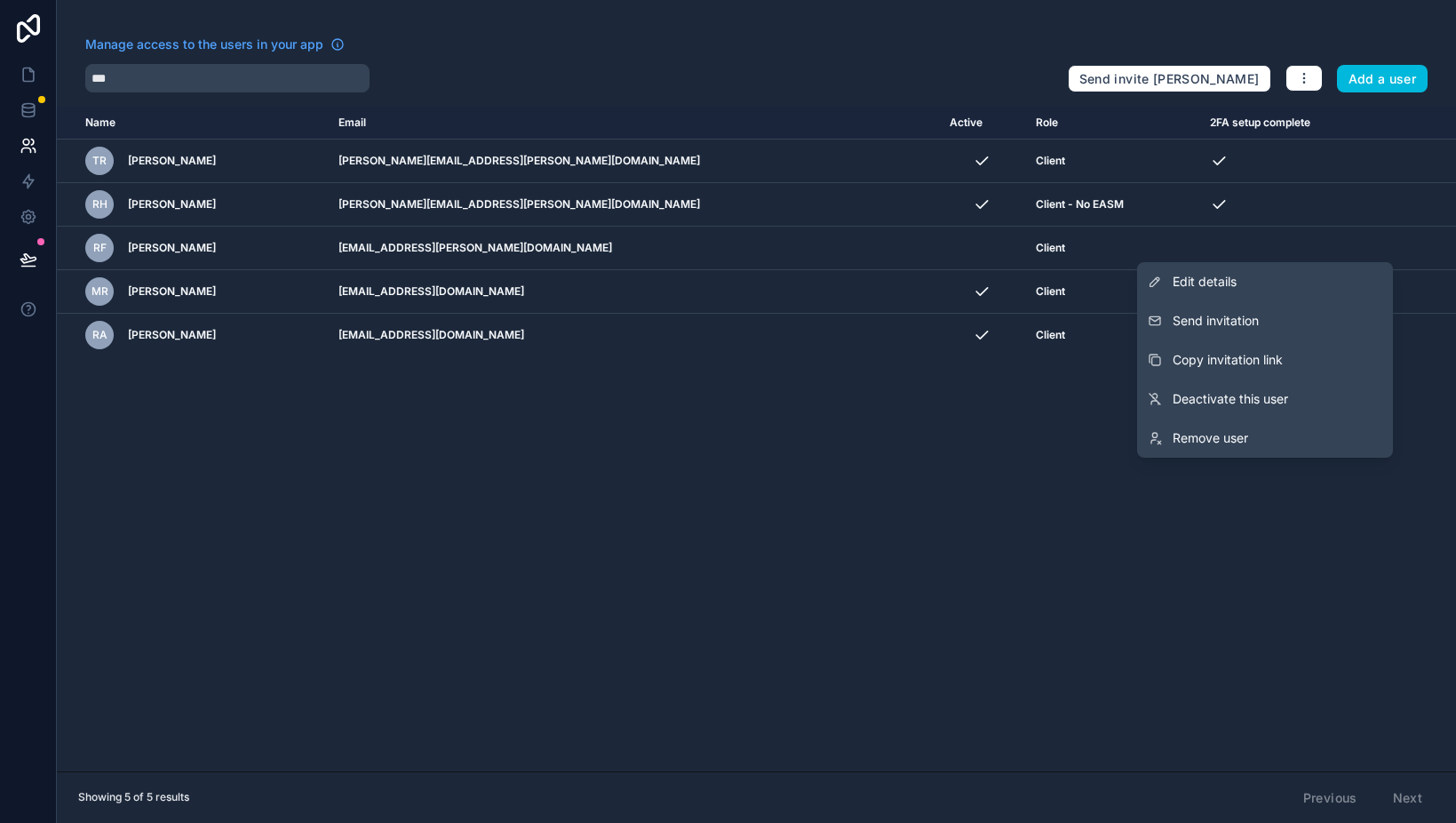
click at [1209, 439] on span "Remove user" at bounding box center [1210, 438] width 76 height 18
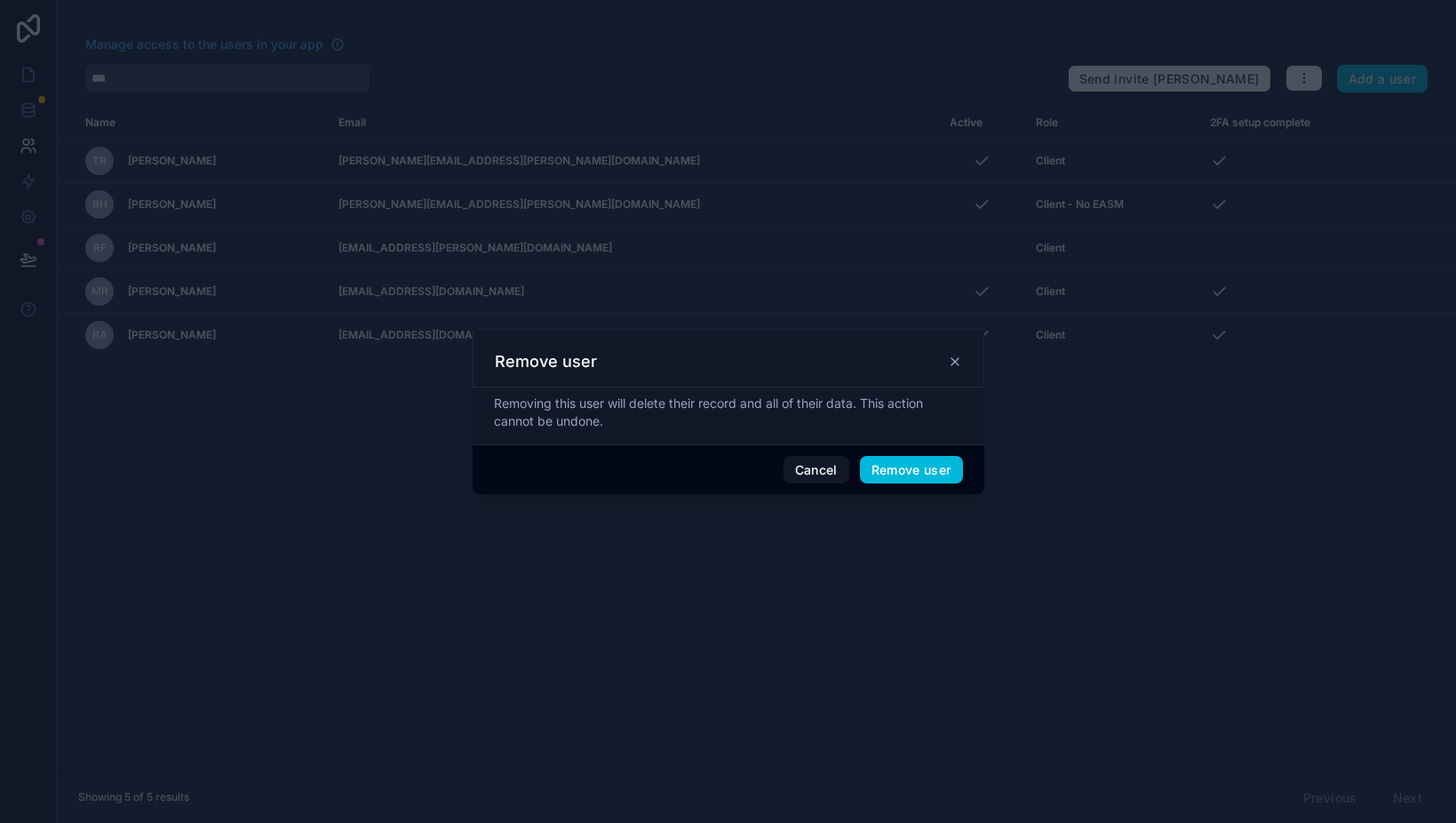
click at [824, 476] on button "Cancel" at bounding box center [816, 471] width 65 height 29
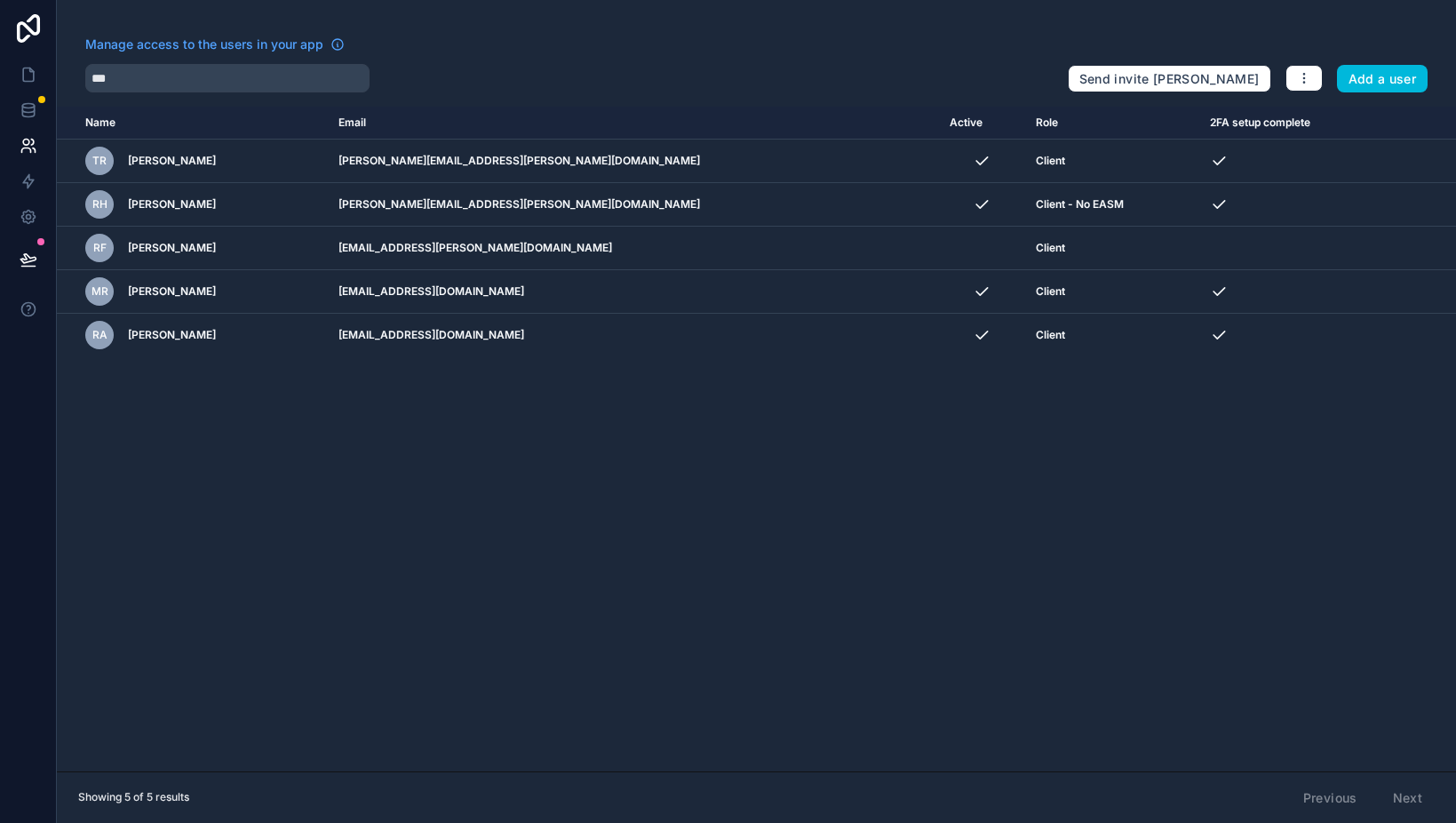
click at [0, 0] on icon "scrollable content" at bounding box center [0, 0] width 0 height 0
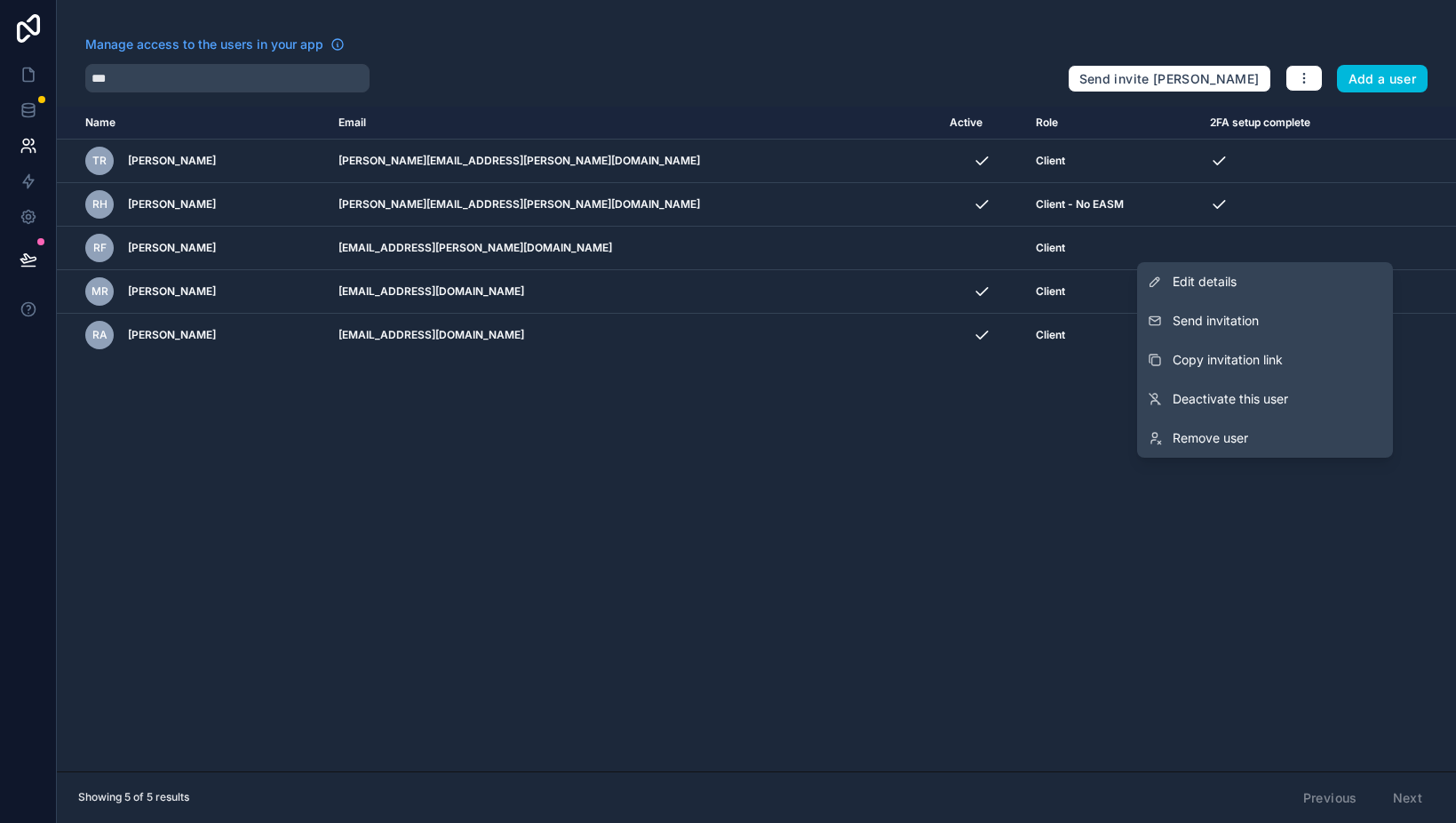
click at [1226, 401] on span "Deactivate this user" at bounding box center [1230, 399] width 115 height 18
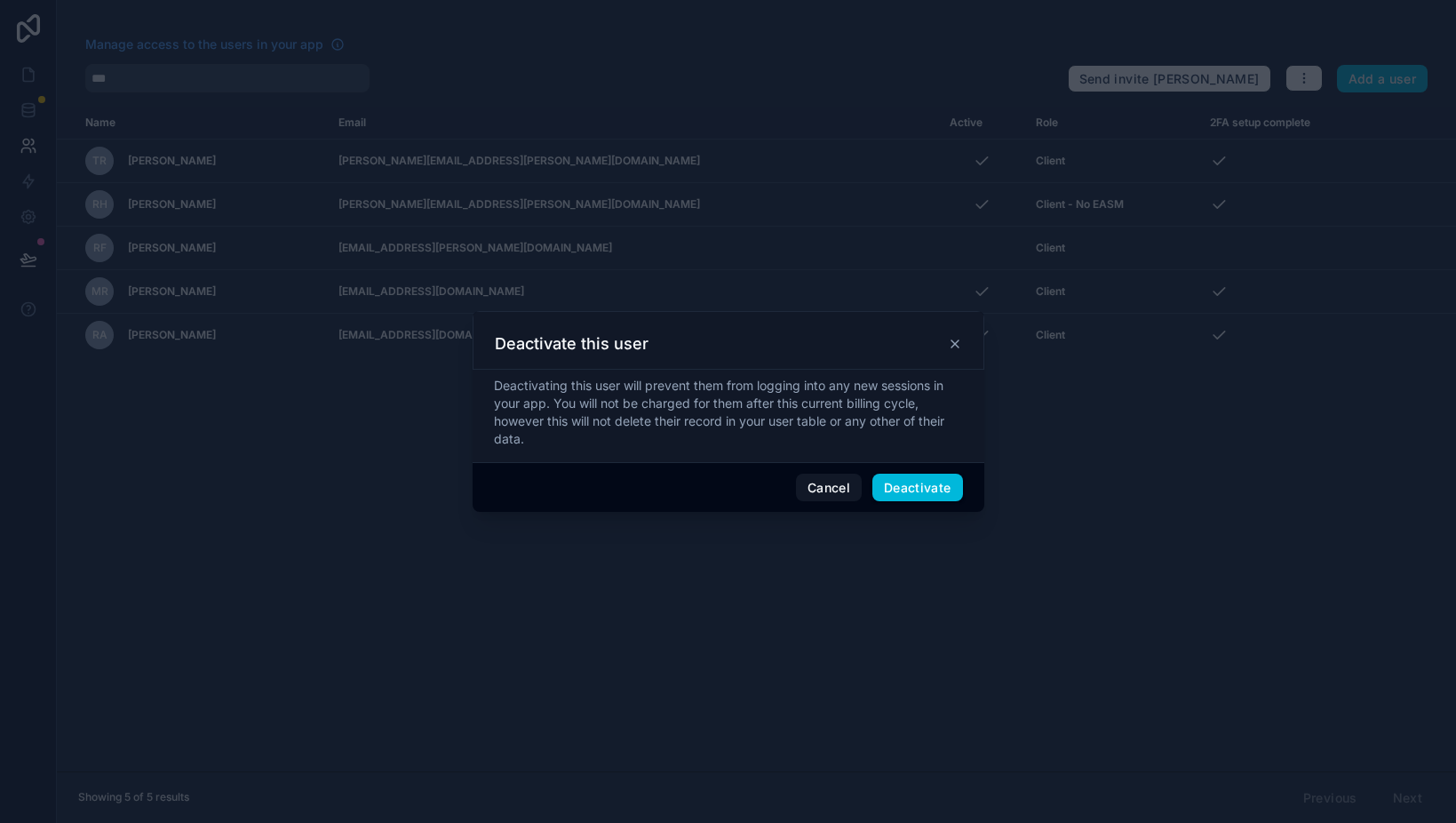
click at [908, 492] on button "Deactivate" at bounding box center [918, 488] width 90 height 29
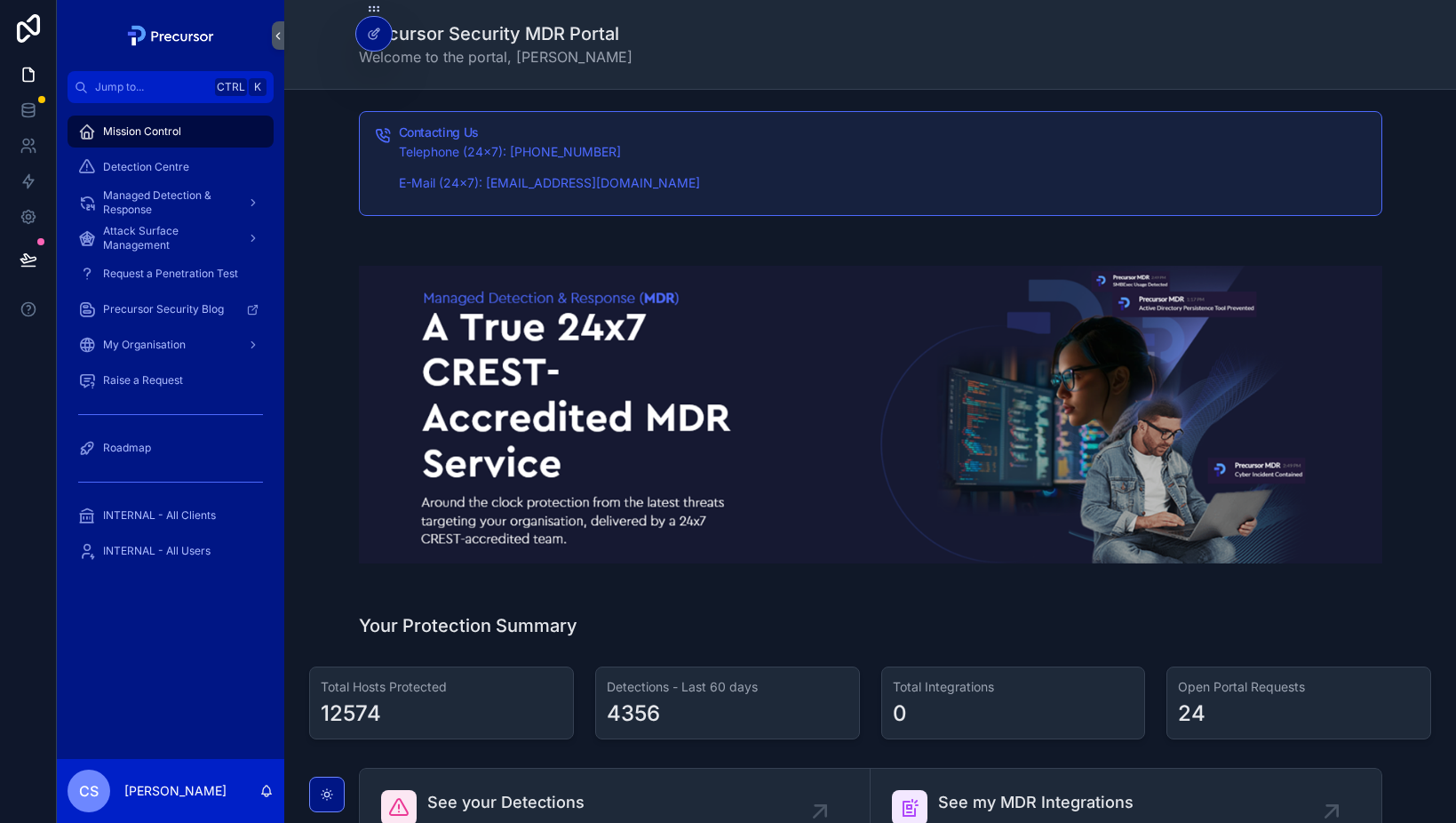
click at [375, 37] on icon at bounding box center [374, 34] width 14 height 14
click at [0, 0] on icon at bounding box center [0, 0] width 0 height 0
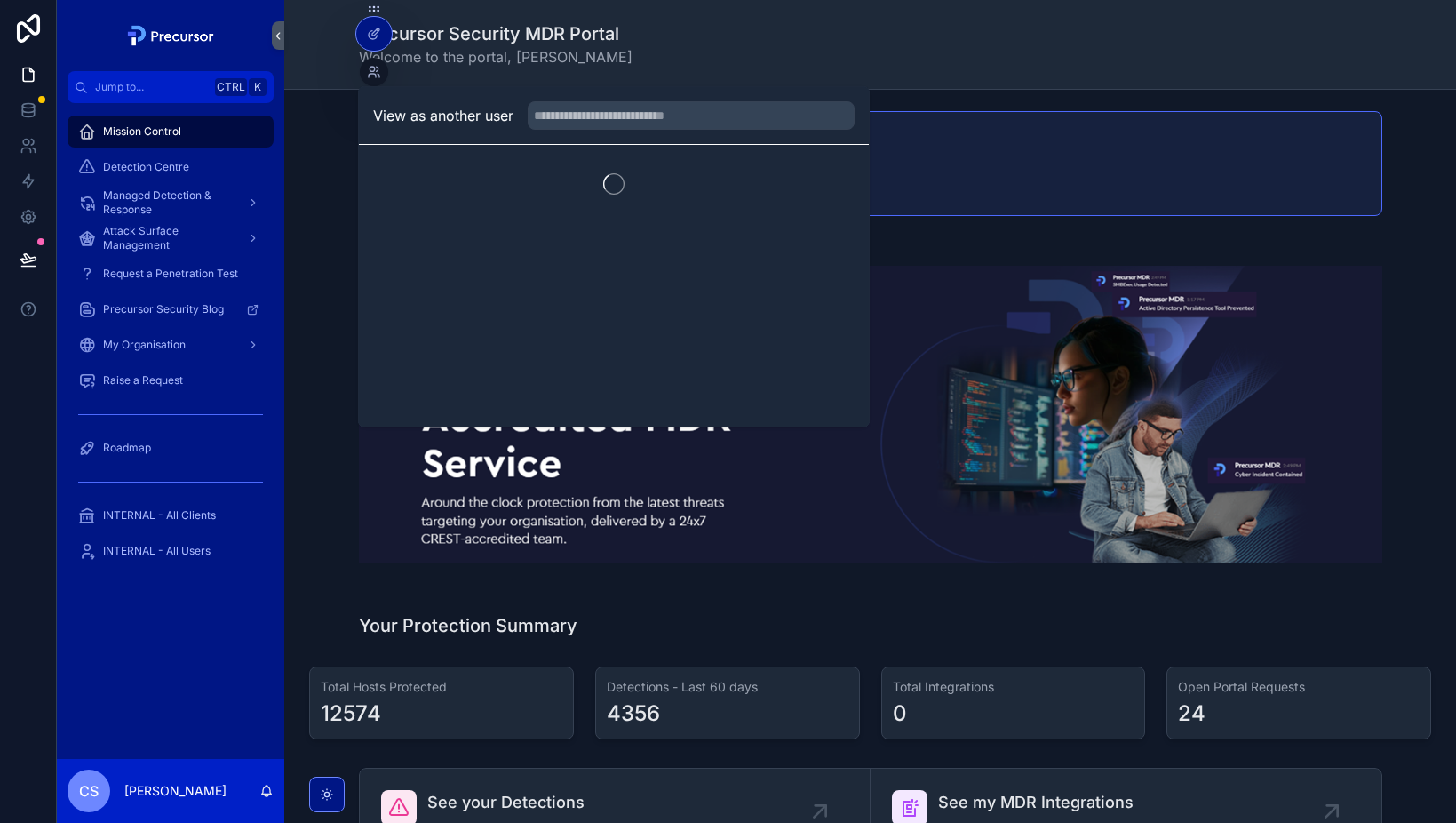
click at [576, 119] on input "text" at bounding box center [692, 115] width 327 height 29
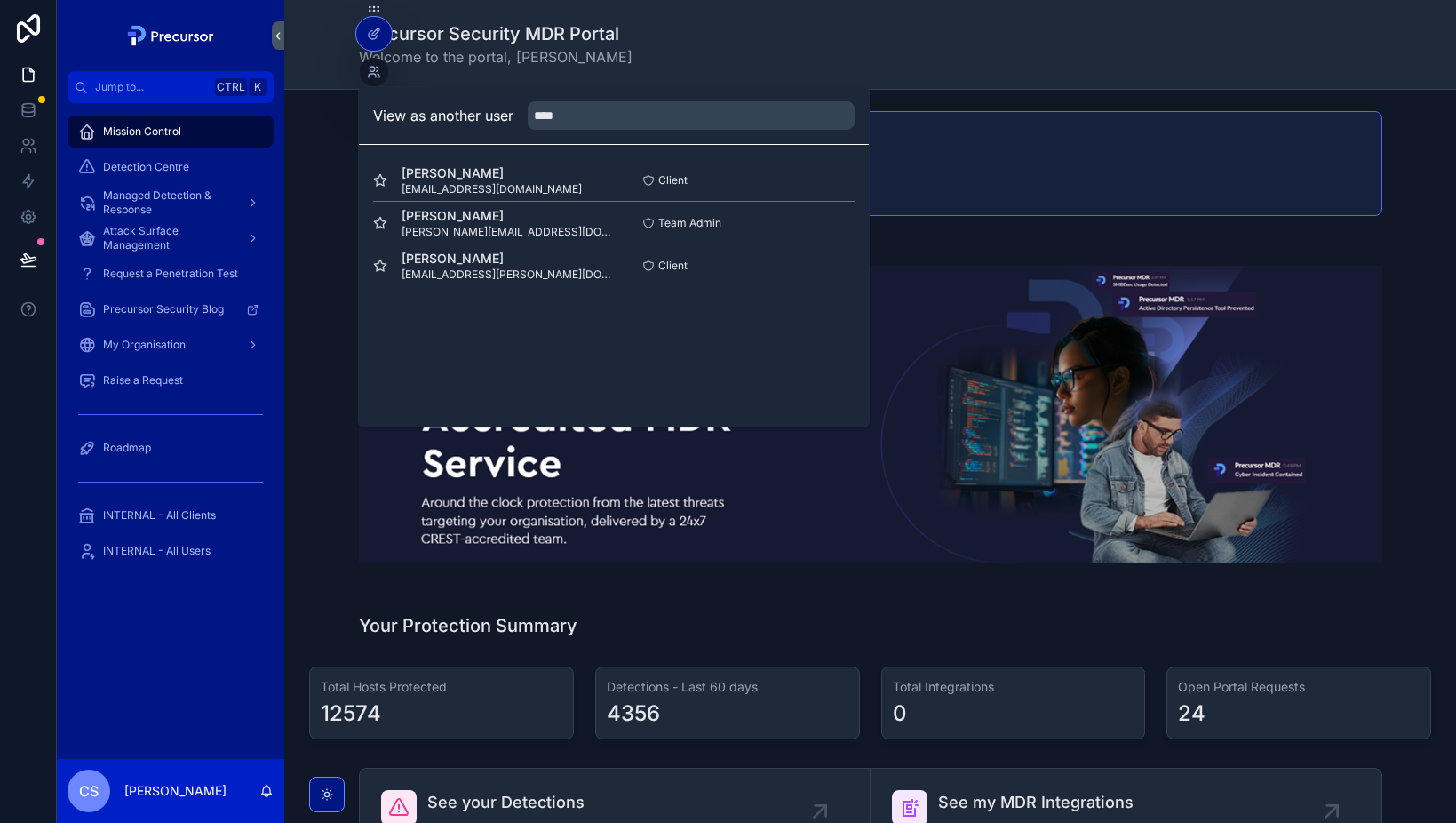
type input "****"
click at [0, 0] on button "Select" at bounding box center [0, 0] width 0 height 0
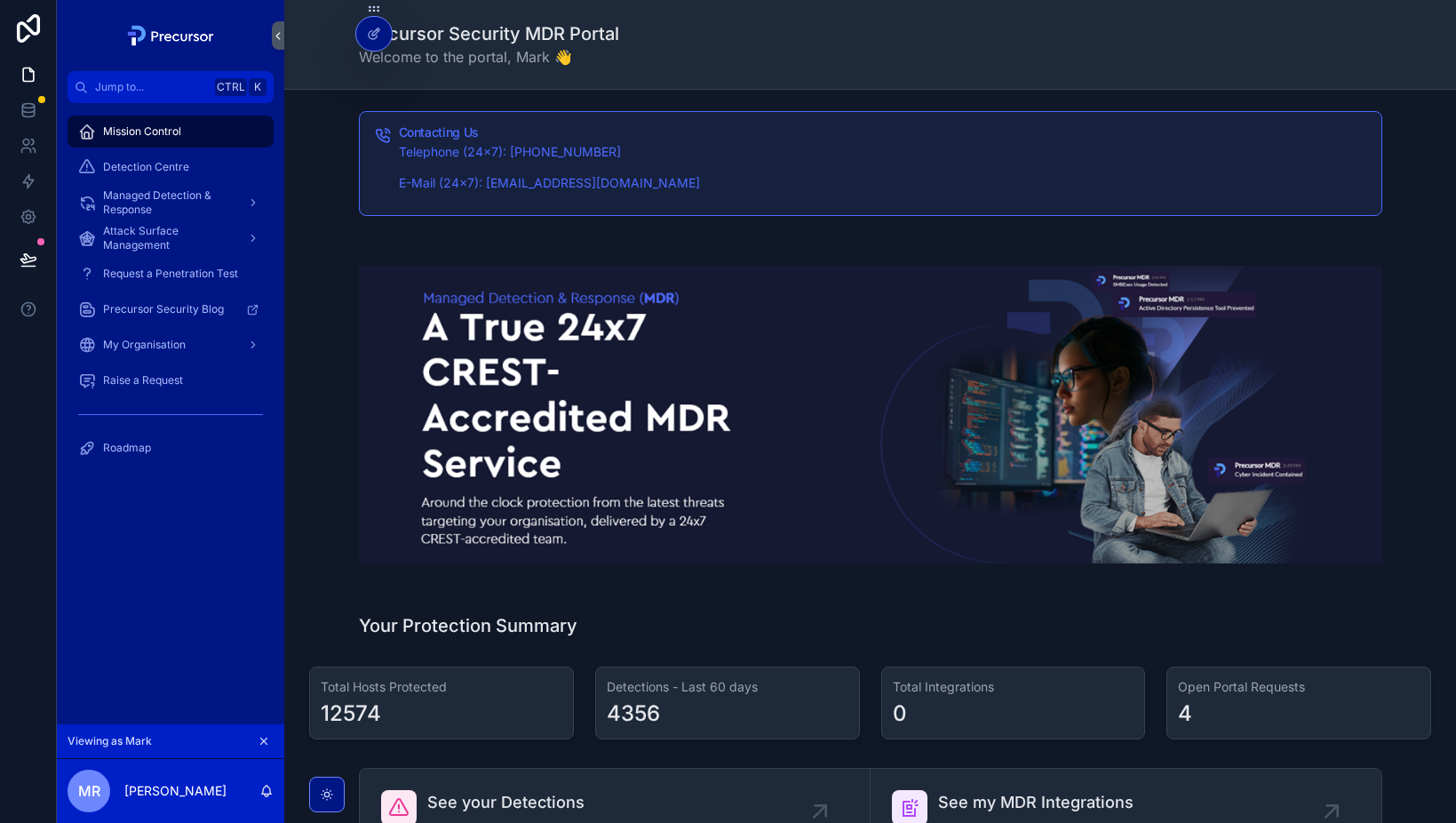
click at [131, 231] on span "Attack Surface Management" at bounding box center [167, 238] width 130 height 29
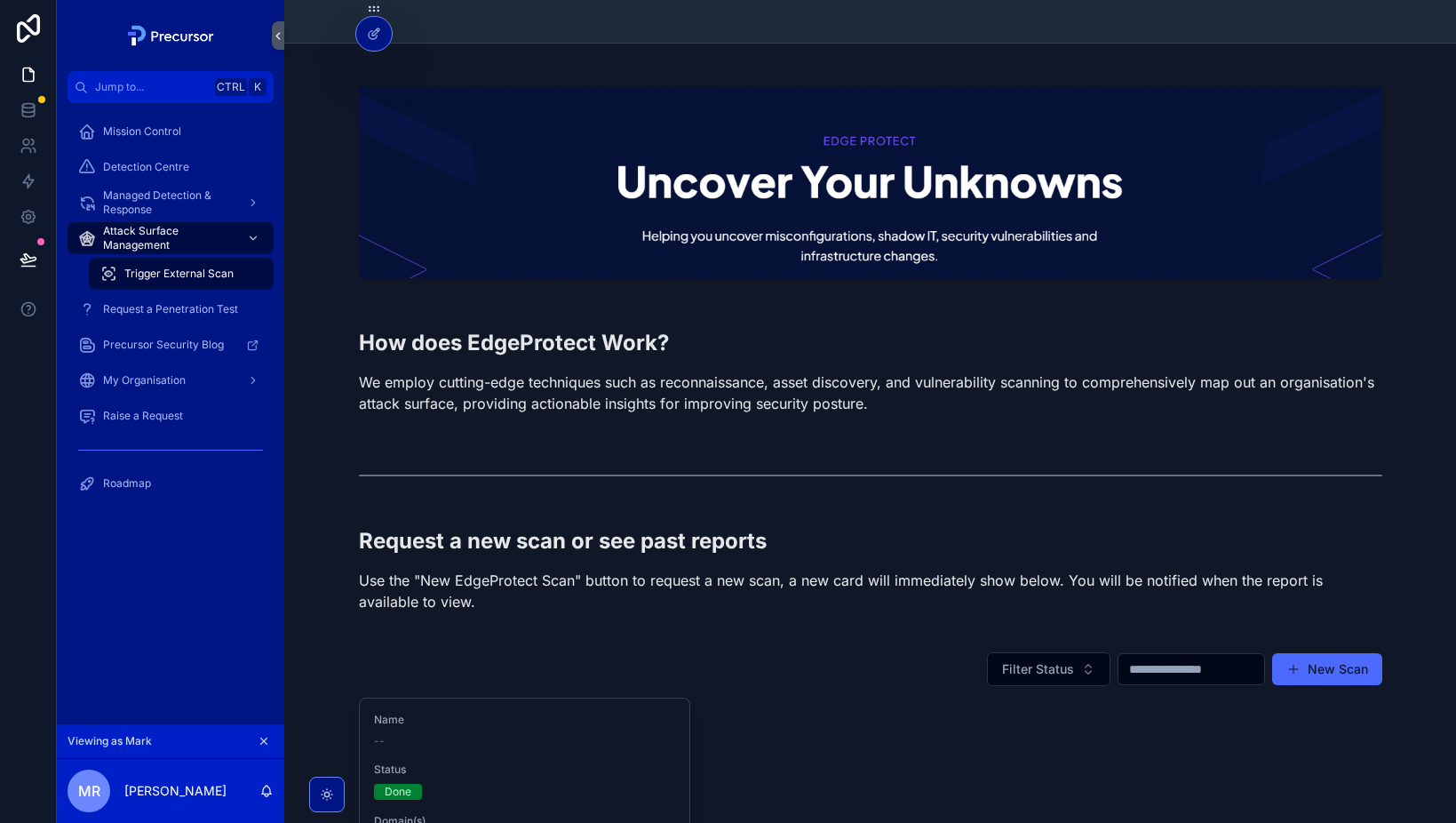
click at [180, 200] on span "Managed Detection & Response" at bounding box center [167, 203] width 130 height 29
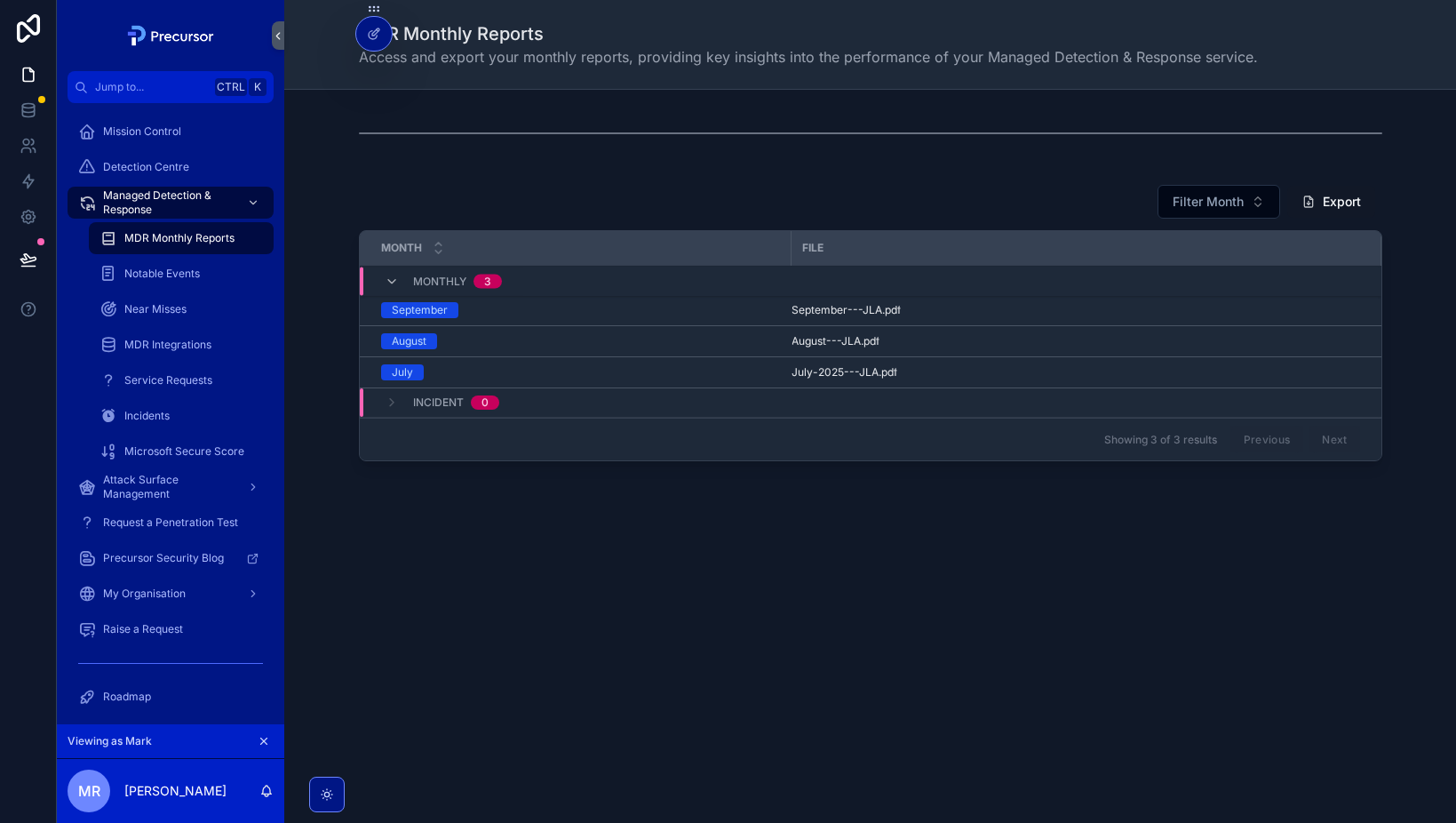
click at [152, 386] on span "Service Requests" at bounding box center [169, 380] width 88 height 14
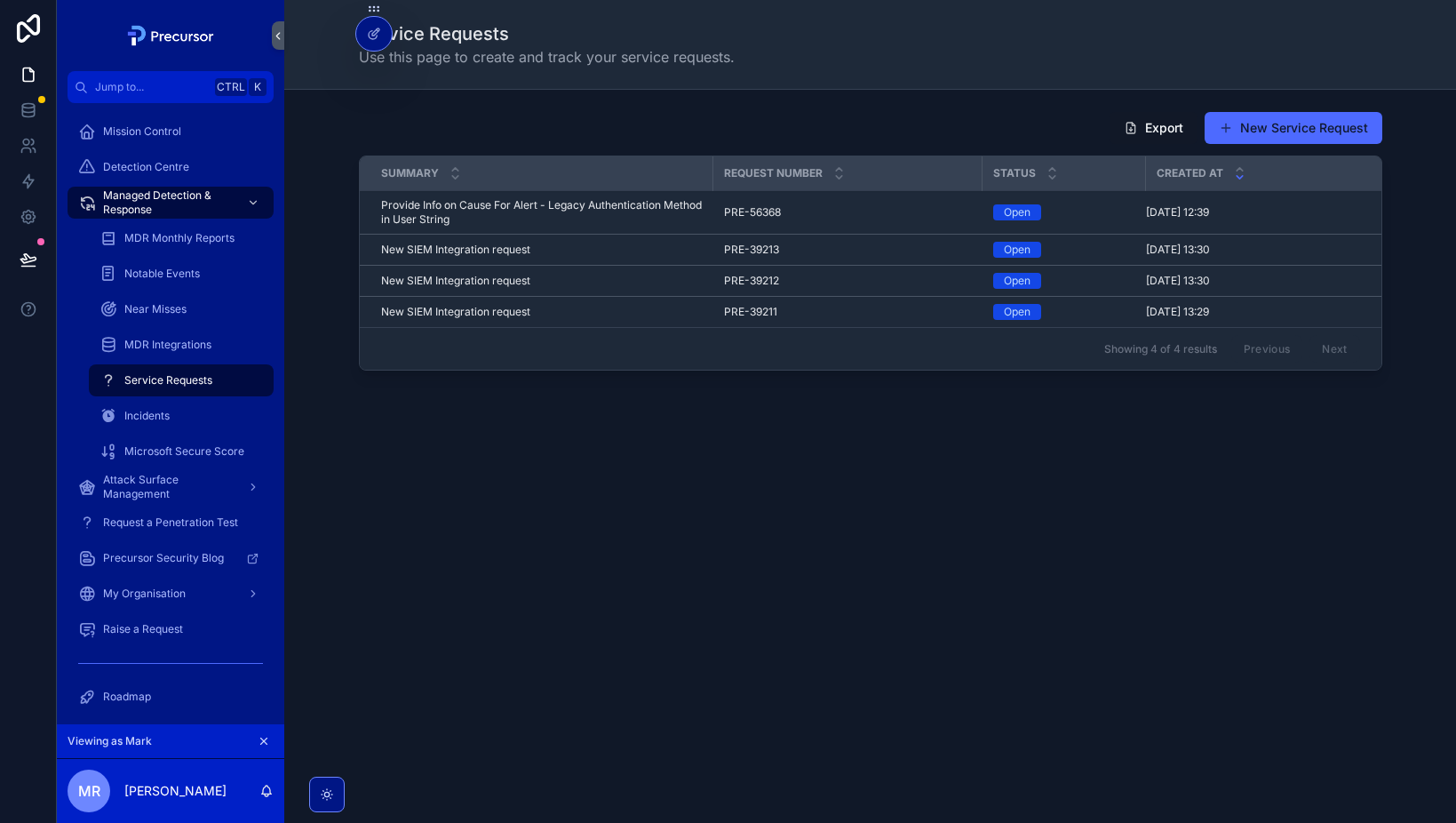
click at [1114, 206] on div "Open" at bounding box center [1064, 212] width 142 height 16
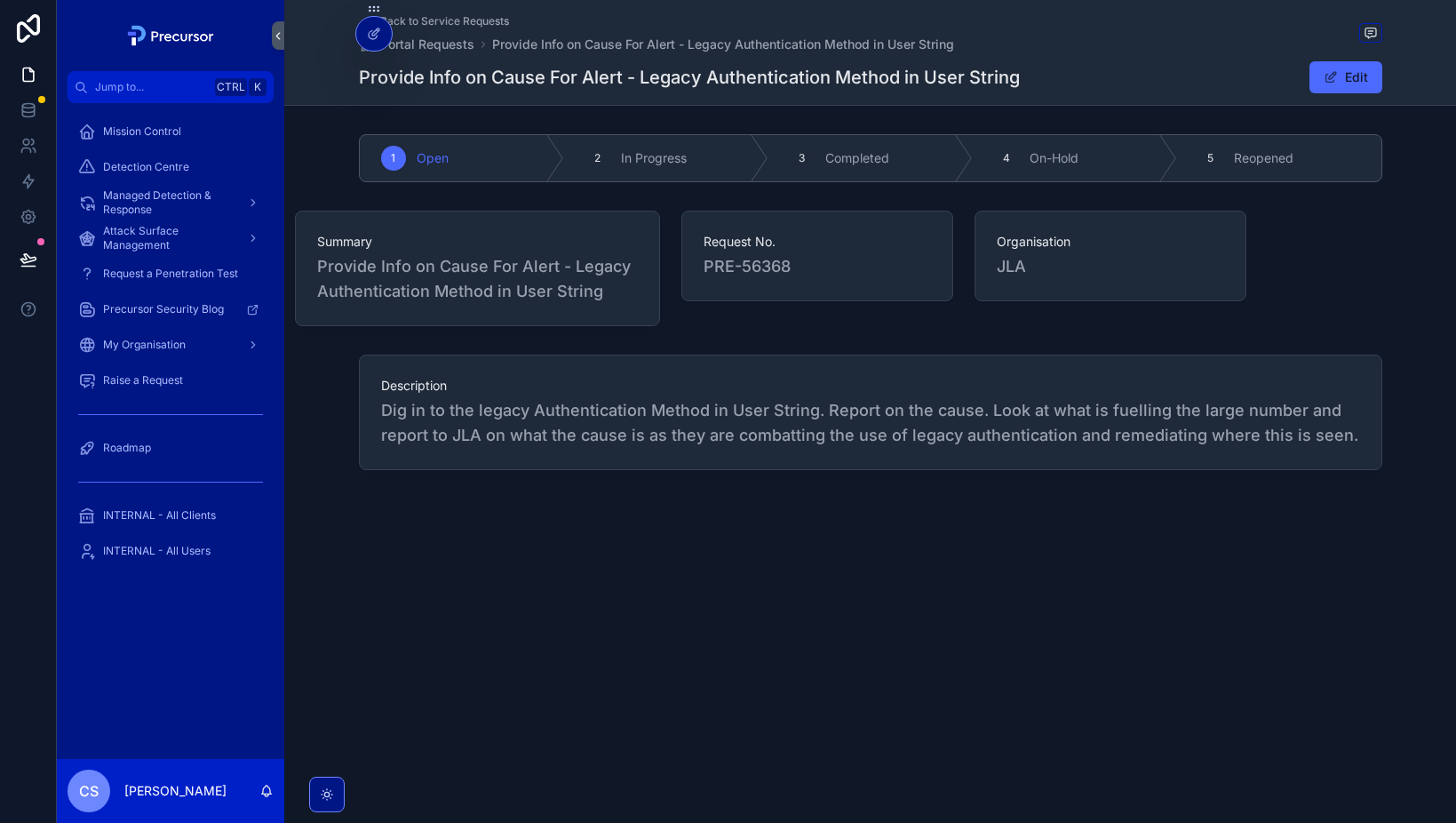
click at [784, 337] on div "1 Open 2 In Progress 3 Completed 4 On-Hold 5 Reopened Summary Provide Info on C…" at bounding box center [870, 302] width 1172 height 351
click at [825, 410] on span "Dig in to the legacy Authentication Method in User String. Report on the cause.…" at bounding box center [871, 423] width 980 height 50
click at [643, 164] on span "In Progress" at bounding box center [654, 157] width 65 height 18
click at [461, 164] on div "Open" at bounding box center [462, 158] width 205 height 46
click at [920, 332] on div "Request No. PRE-56368" at bounding box center [817, 268] width 293 height 130
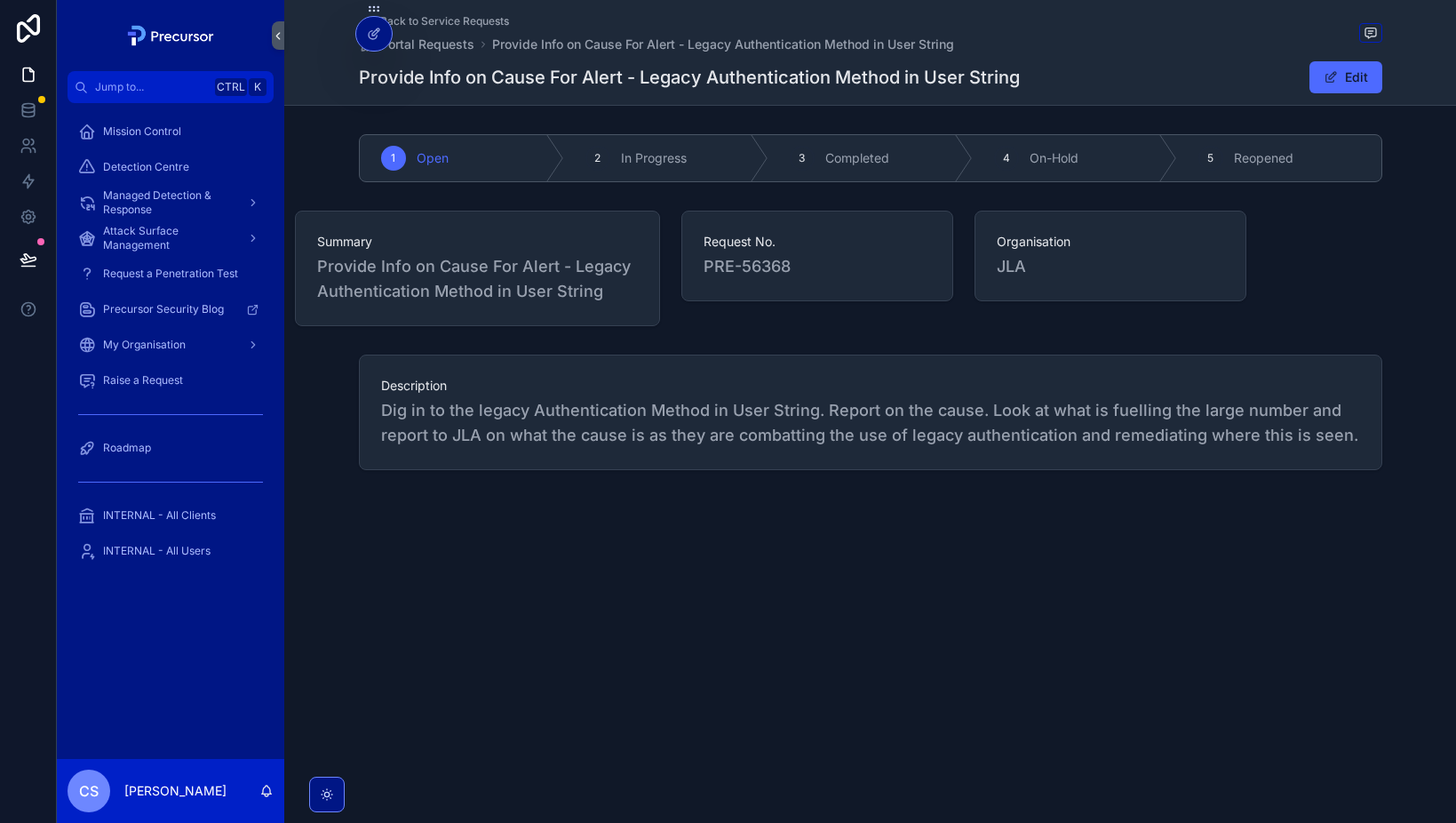
click at [795, 263] on span "PRE-56368" at bounding box center [817, 267] width 228 height 25
drag, startPoint x: 802, startPoint y: 265, endPoint x: 1015, endPoint y: 280, distance: 213.5
click at [1016, 280] on div "Organisation JLA" at bounding box center [1110, 255] width 272 height 90
click at [707, 384] on span "Description" at bounding box center [871, 385] width 980 height 18
click at [832, 617] on div "Back to Service Requests Portal Requests Provide Info on Cause For Alert - Lega…" at bounding box center [870, 411] width 1172 height 823
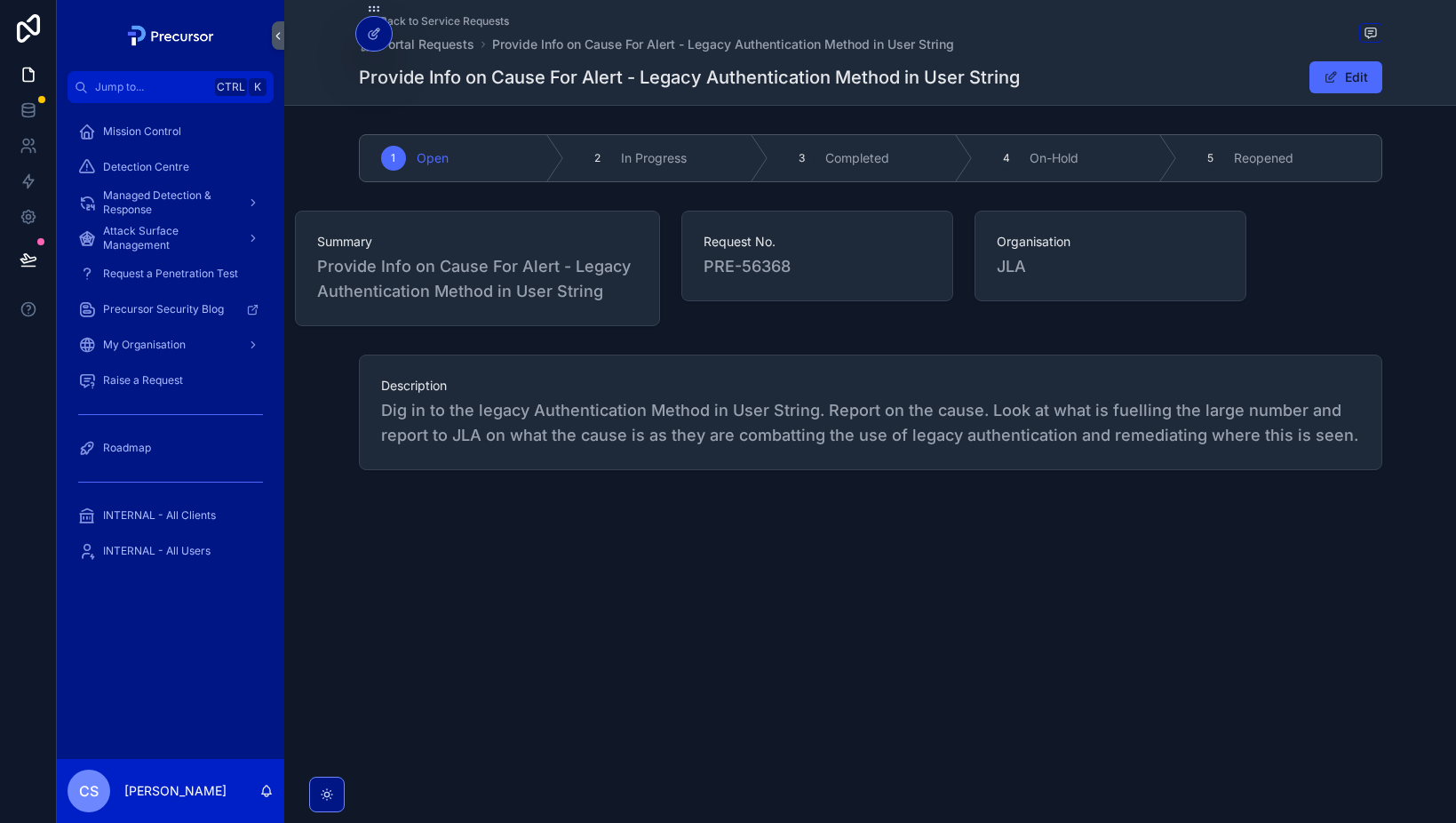
click at [154, 379] on span "Raise a Request" at bounding box center [142, 380] width 80 height 14
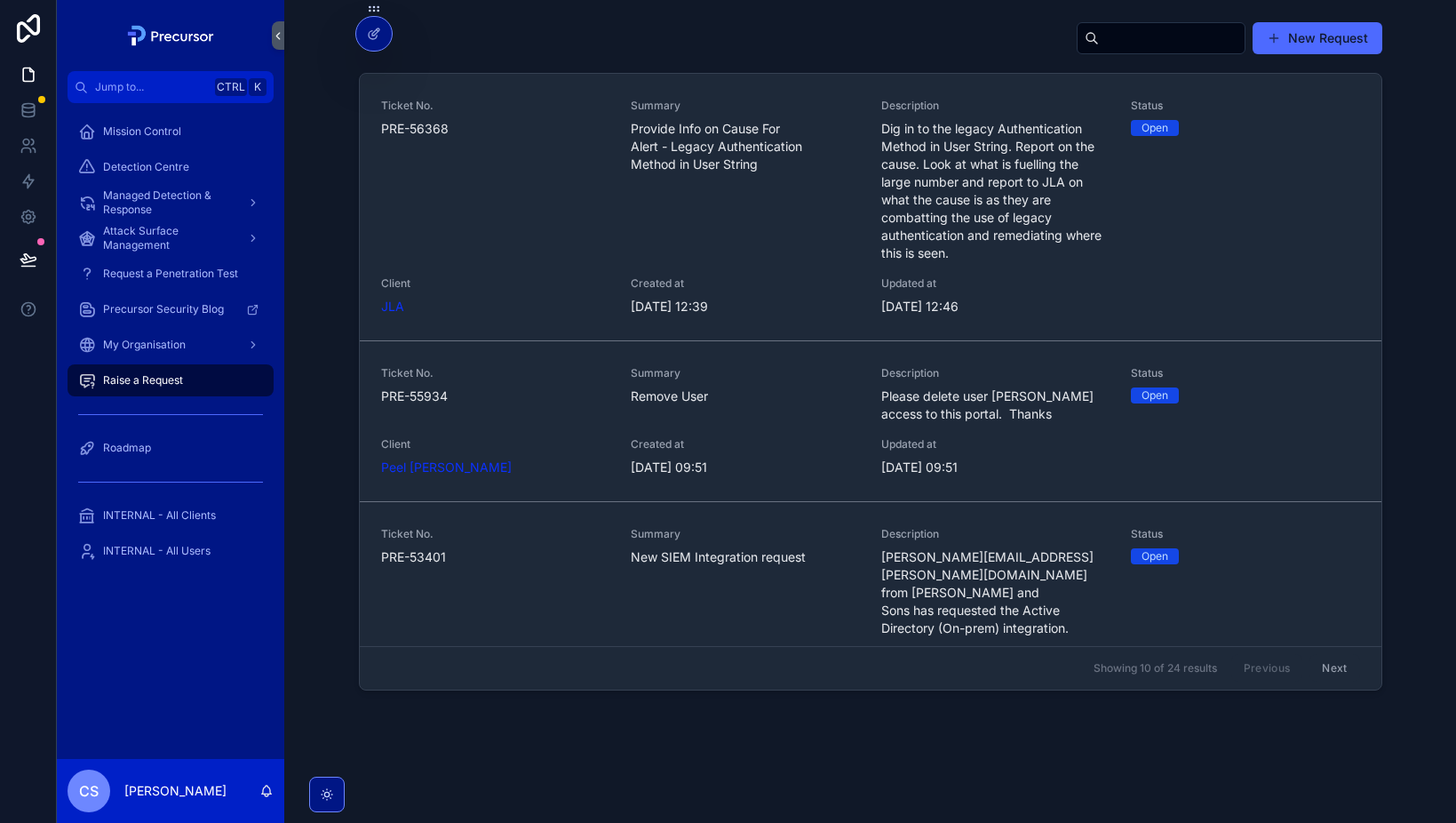
click at [681, 410] on div "Summary Remove User" at bounding box center [745, 394] width 230 height 57
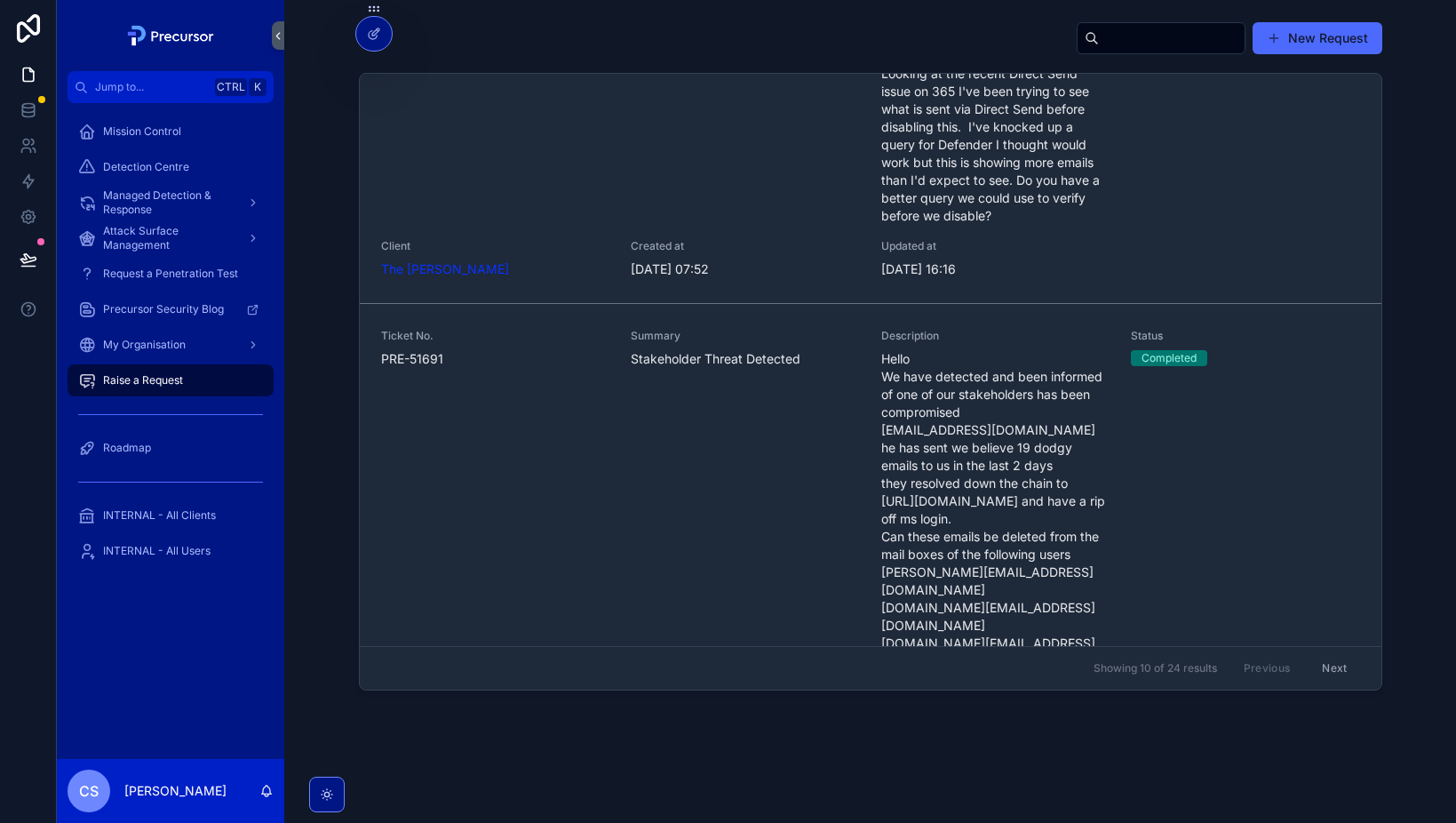
scroll to position [622, 0]
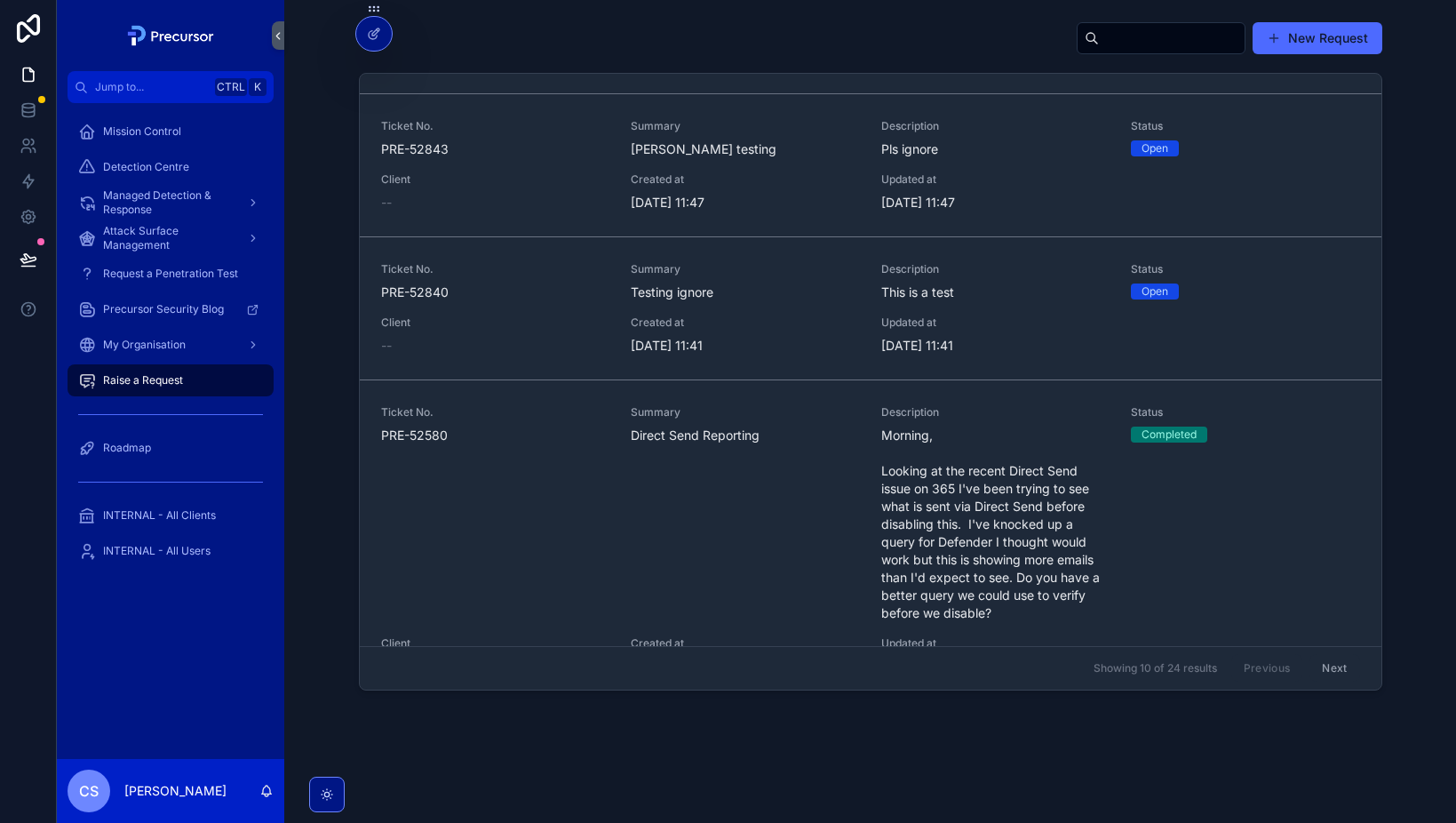
click at [762, 283] on span "Testing ignore" at bounding box center [745, 292] width 230 height 18
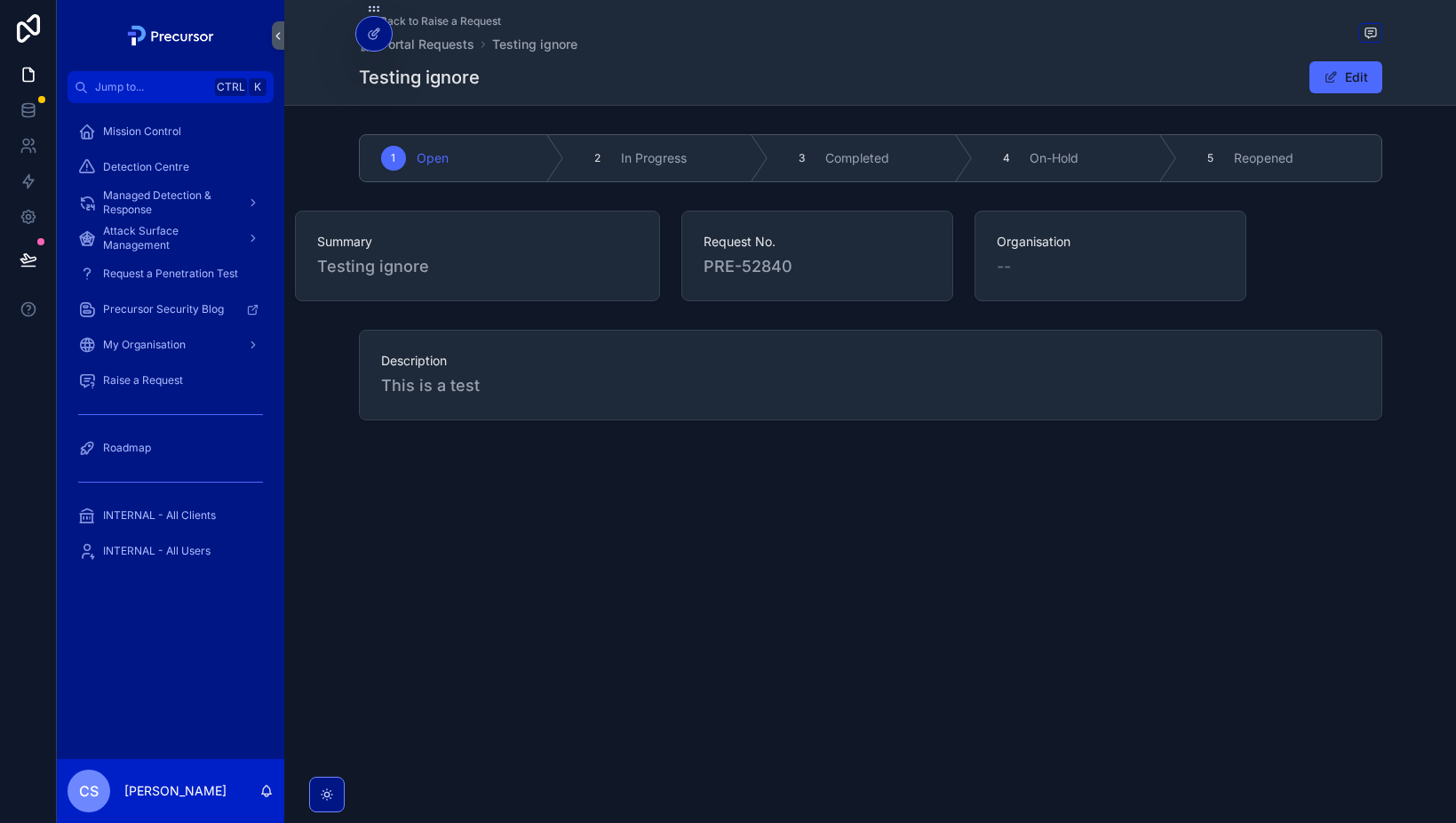
click at [443, 386] on span "This is a test" at bounding box center [871, 386] width 980 height 25
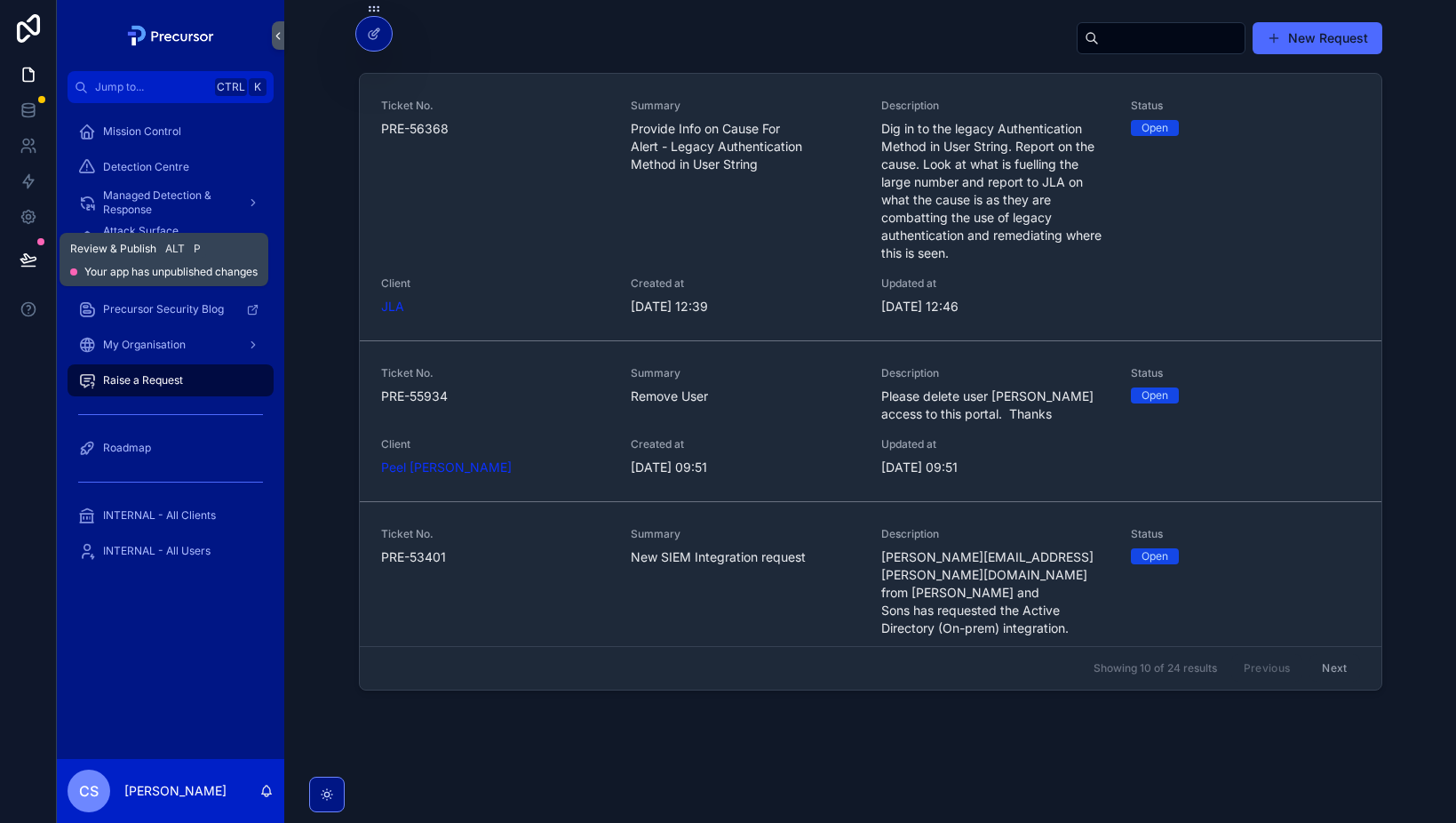
click at [28, 258] on icon at bounding box center [28, 259] width 18 height 18
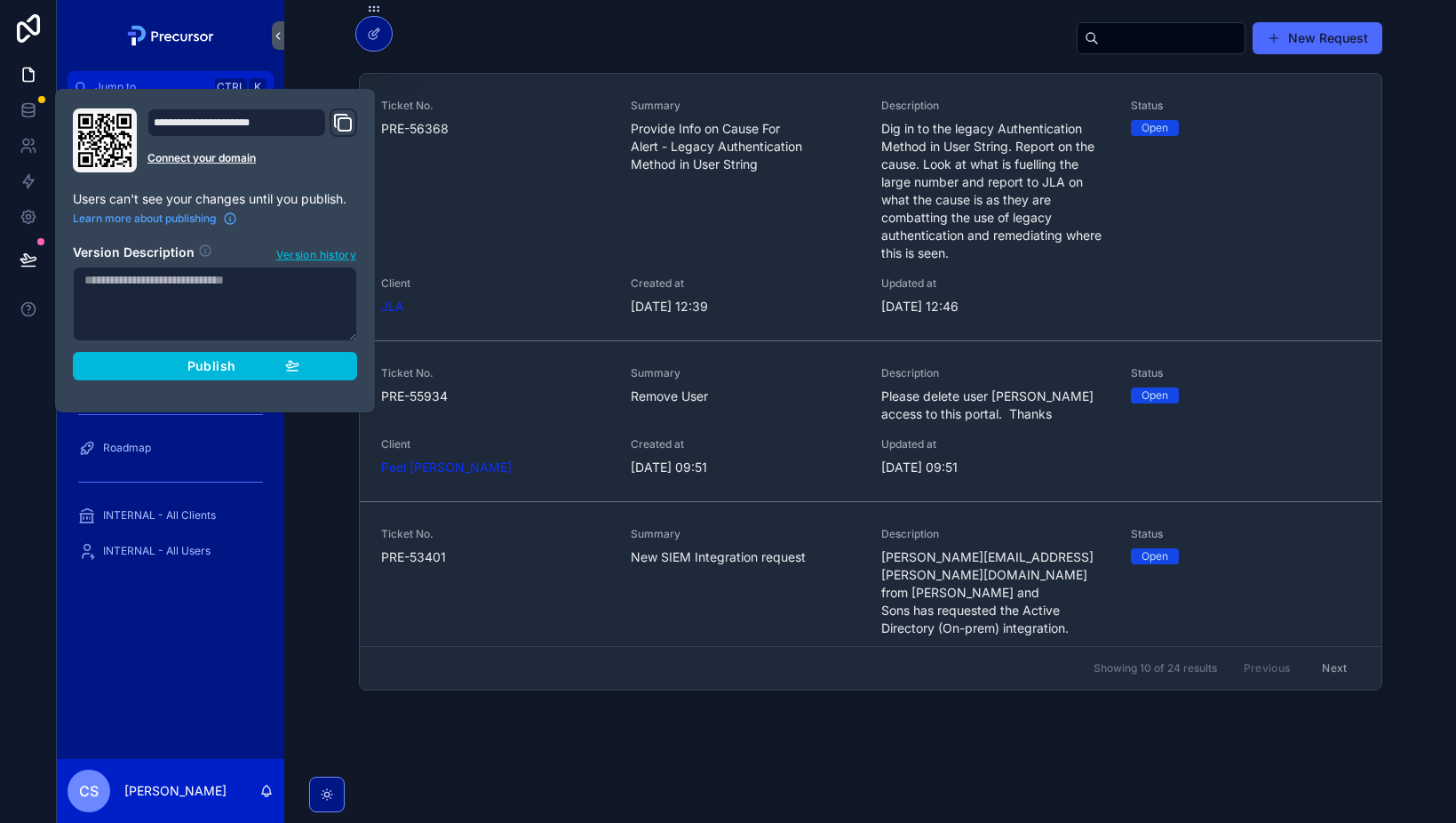
click at [851, 38] on div "New Request" at bounding box center [871, 41] width 1024 height 41
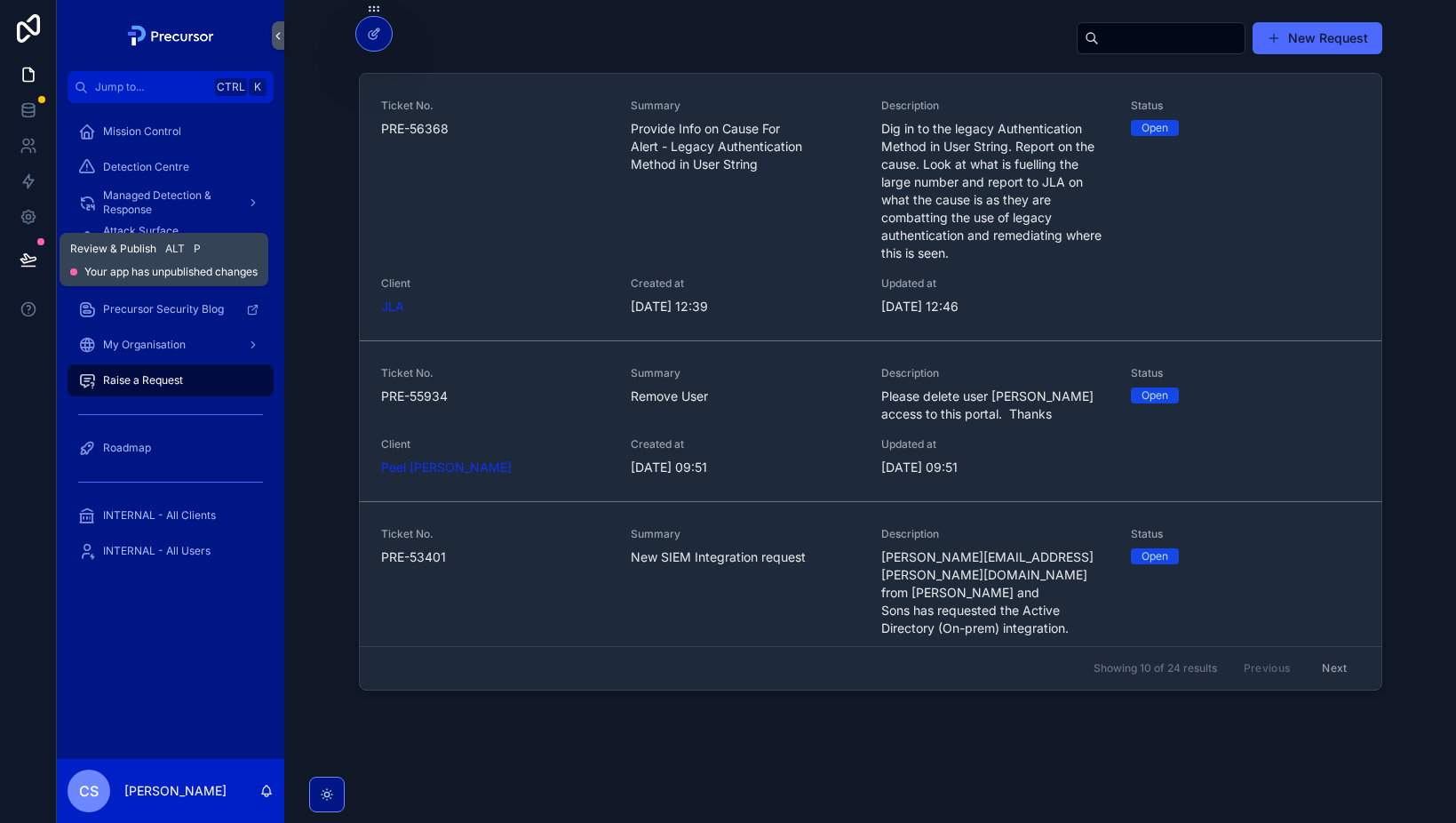
click at [28, 256] on icon at bounding box center [28, 258] width 15 height 9
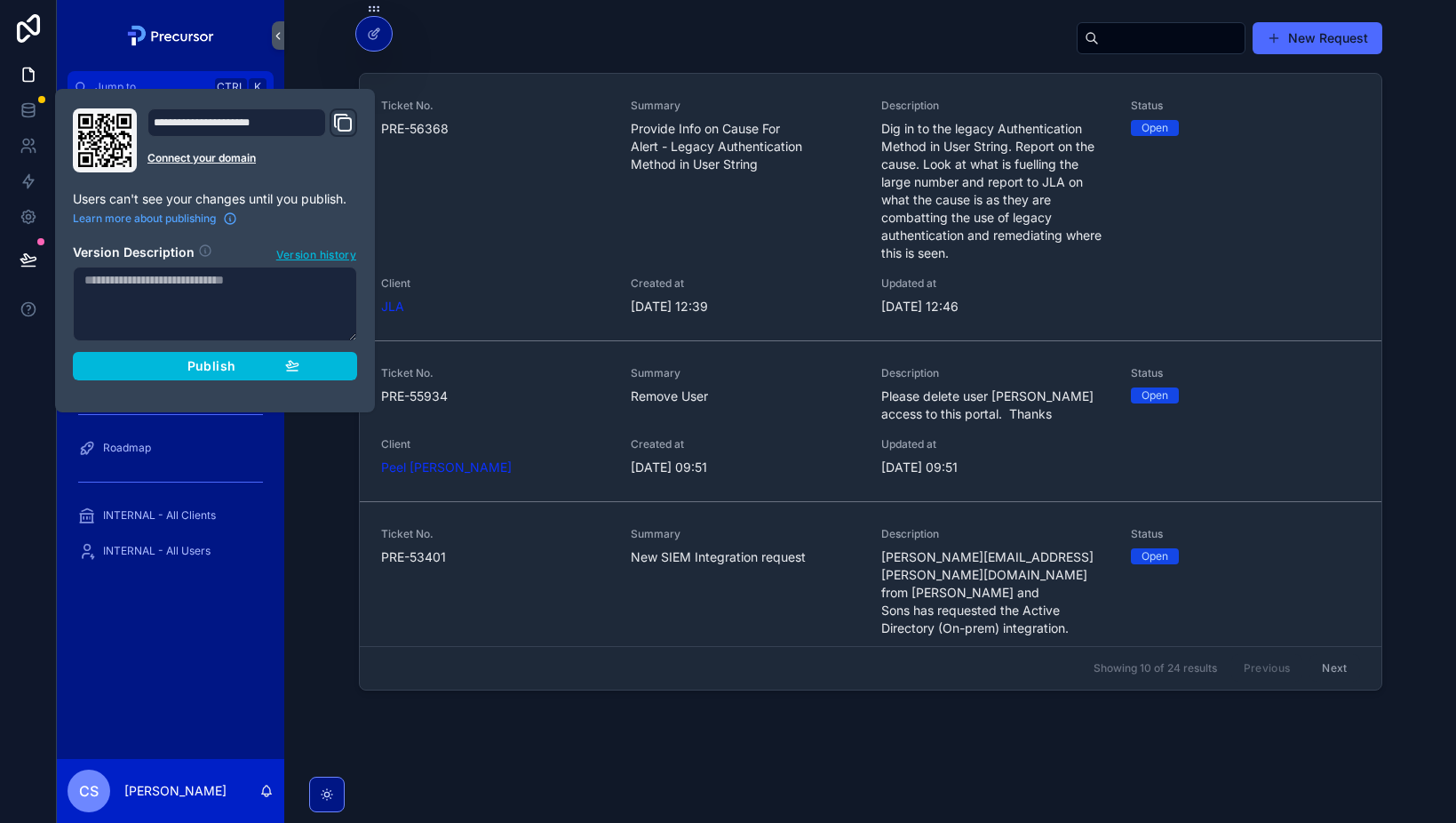
click at [149, 282] on textarea at bounding box center [215, 304] width 284 height 75
click at [241, 280] on textarea at bounding box center [215, 304] width 284 height 75
click at [277, 285] on textarea at bounding box center [215, 304] width 284 height 75
click at [317, 255] on span "Version history" at bounding box center [316, 253] width 80 height 18
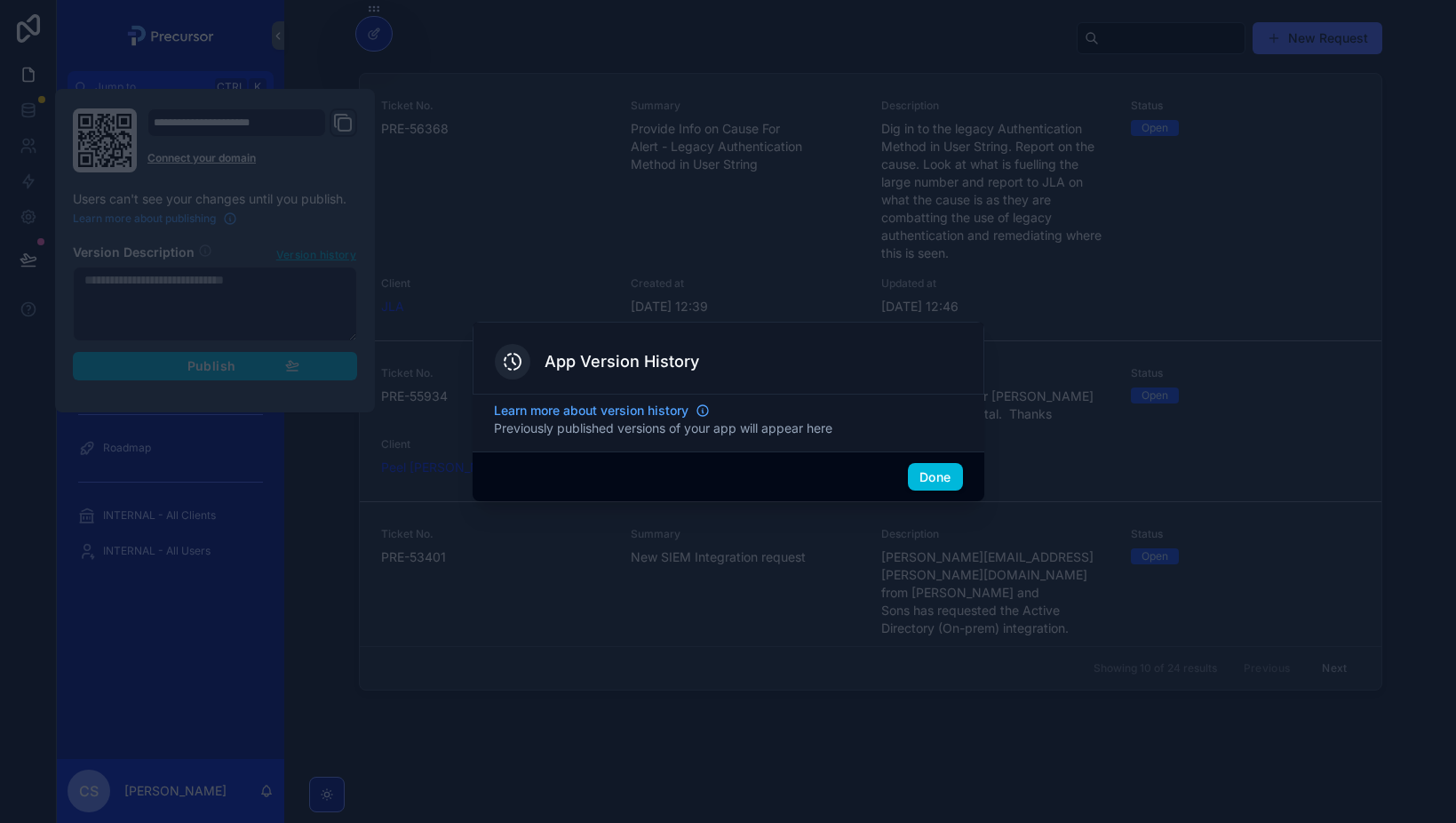
click at [935, 478] on button "Done" at bounding box center [935, 477] width 54 height 29
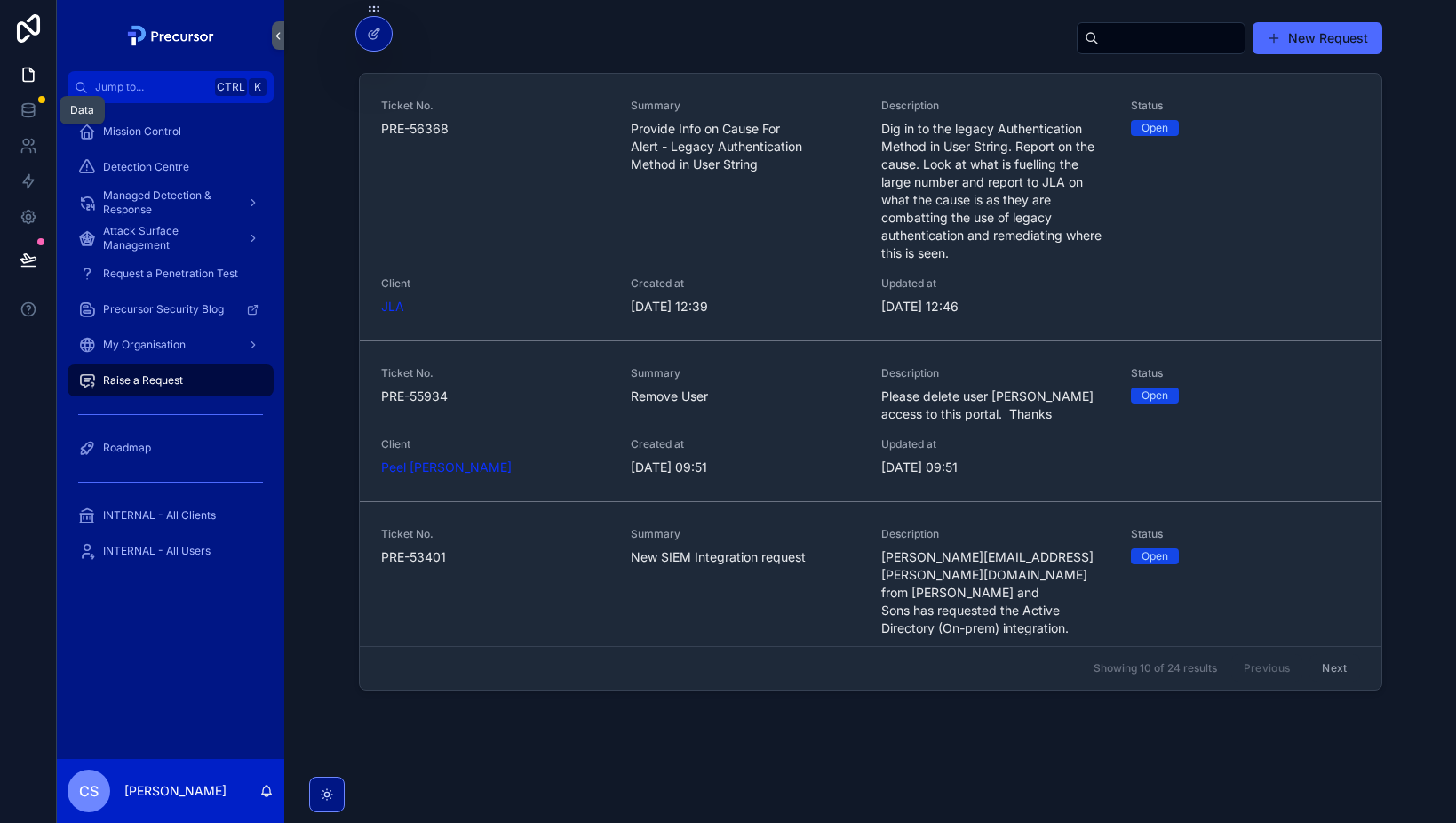
click at [31, 112] on icon at bounding box center [28, 109] width 12 height 7
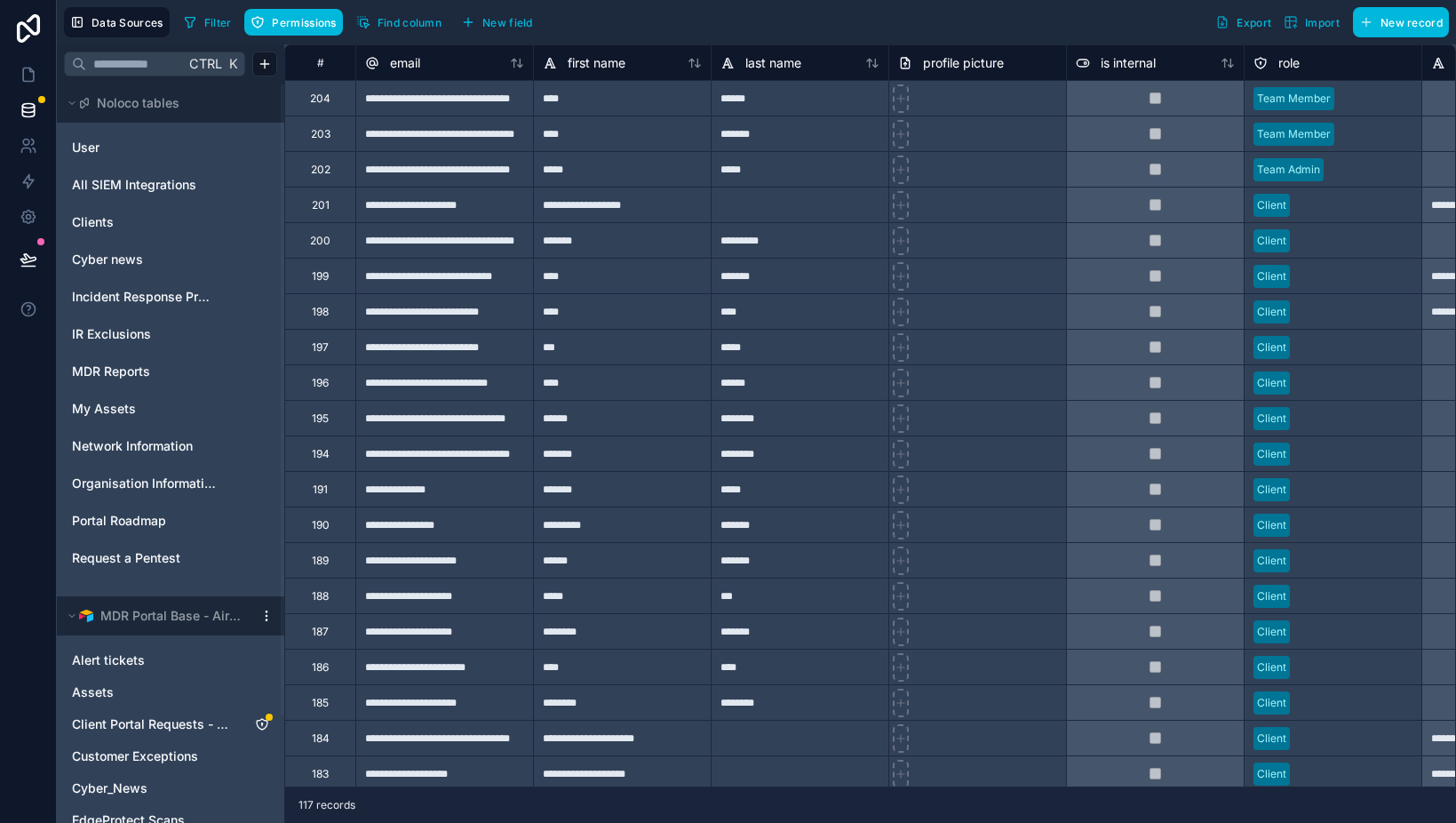
click at [182, 720] on span "Client Portal Requests - Sync from JIRA" at bounding box center [153, 724] width 161 height 18
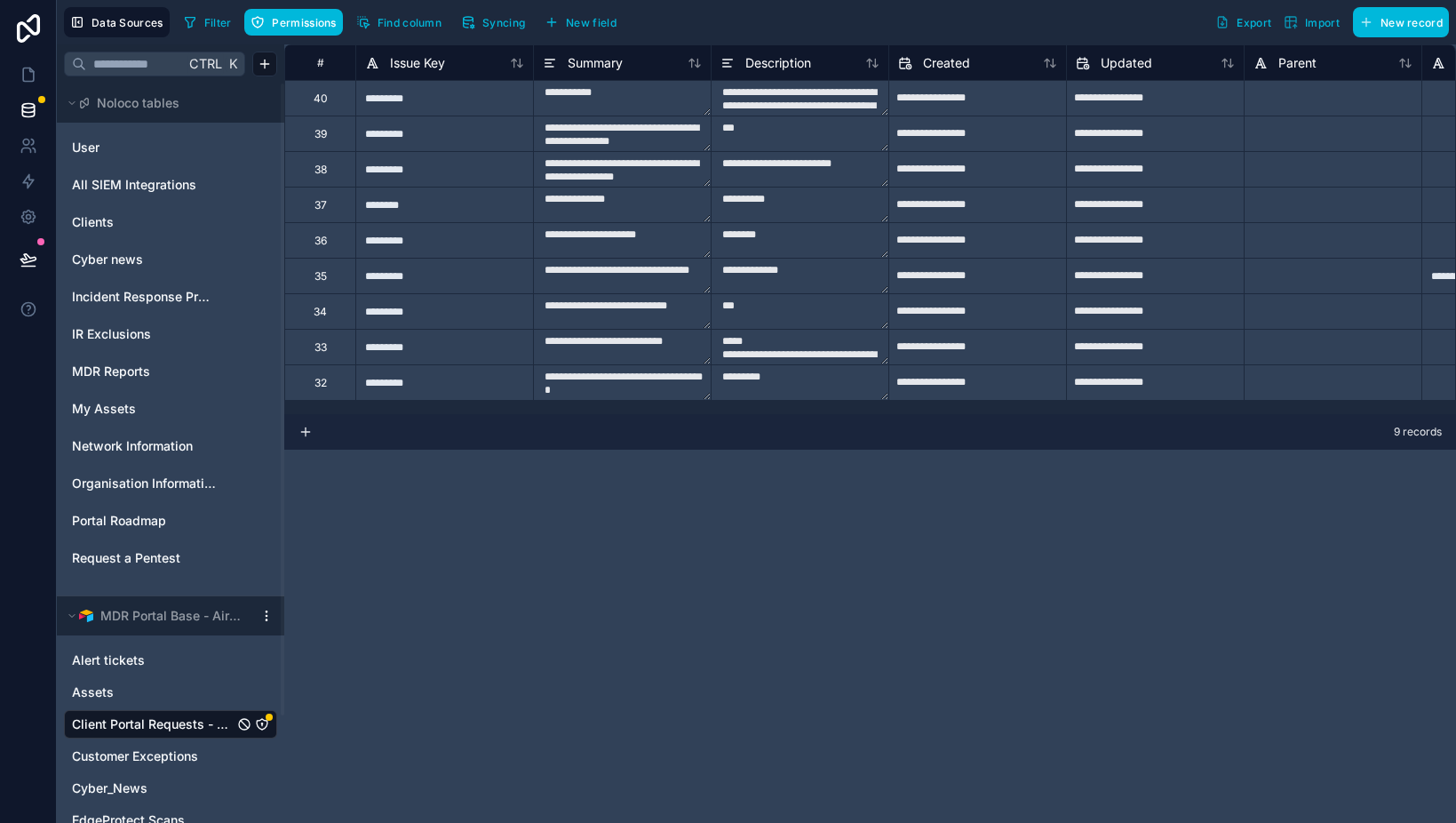
click at [973, 69] on div "Created" at bounding box center [978, 63] width 159 height 21
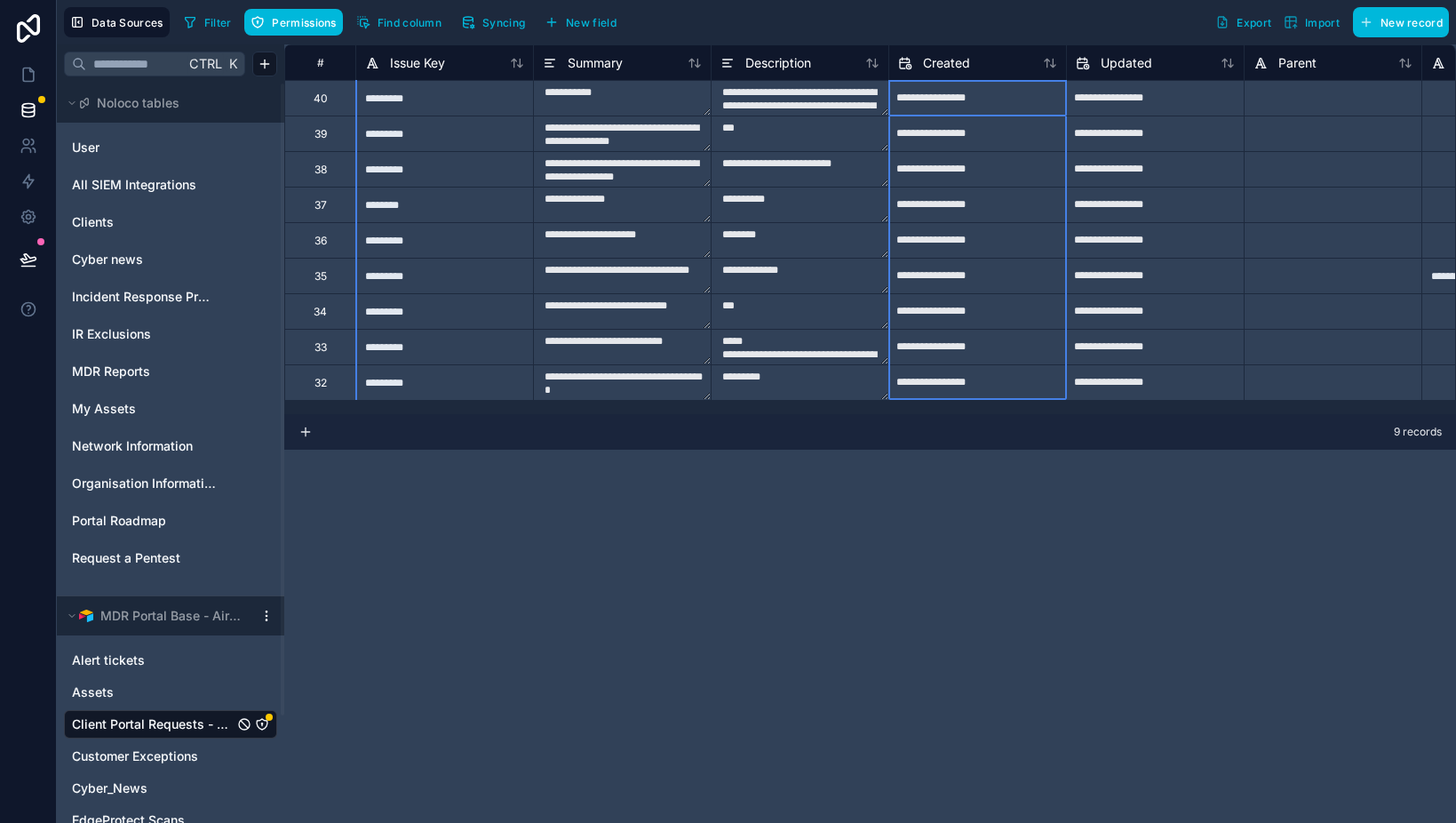
click at [977, 65] on div "Created" at bounding box center [978, 63] width 159 height 21
click at [1046, 61] on icon at bounding box center [1050, 62] width 14 height 14
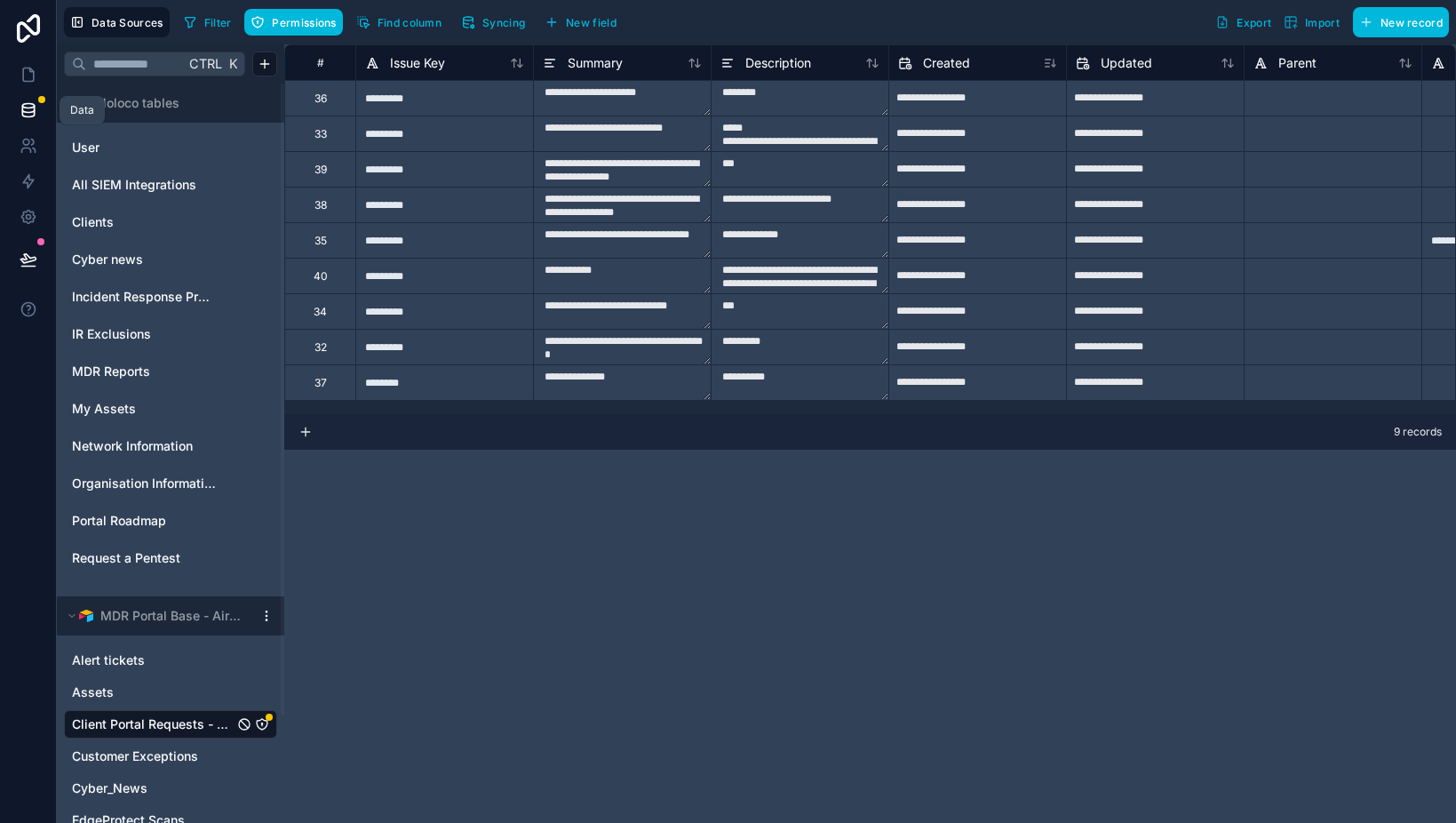
click at [24, 100] on link at bounding box center [28, 109] width 56 height 36
click at [36, 76] on icon at bounding box center [28, 74] width 18 height 18
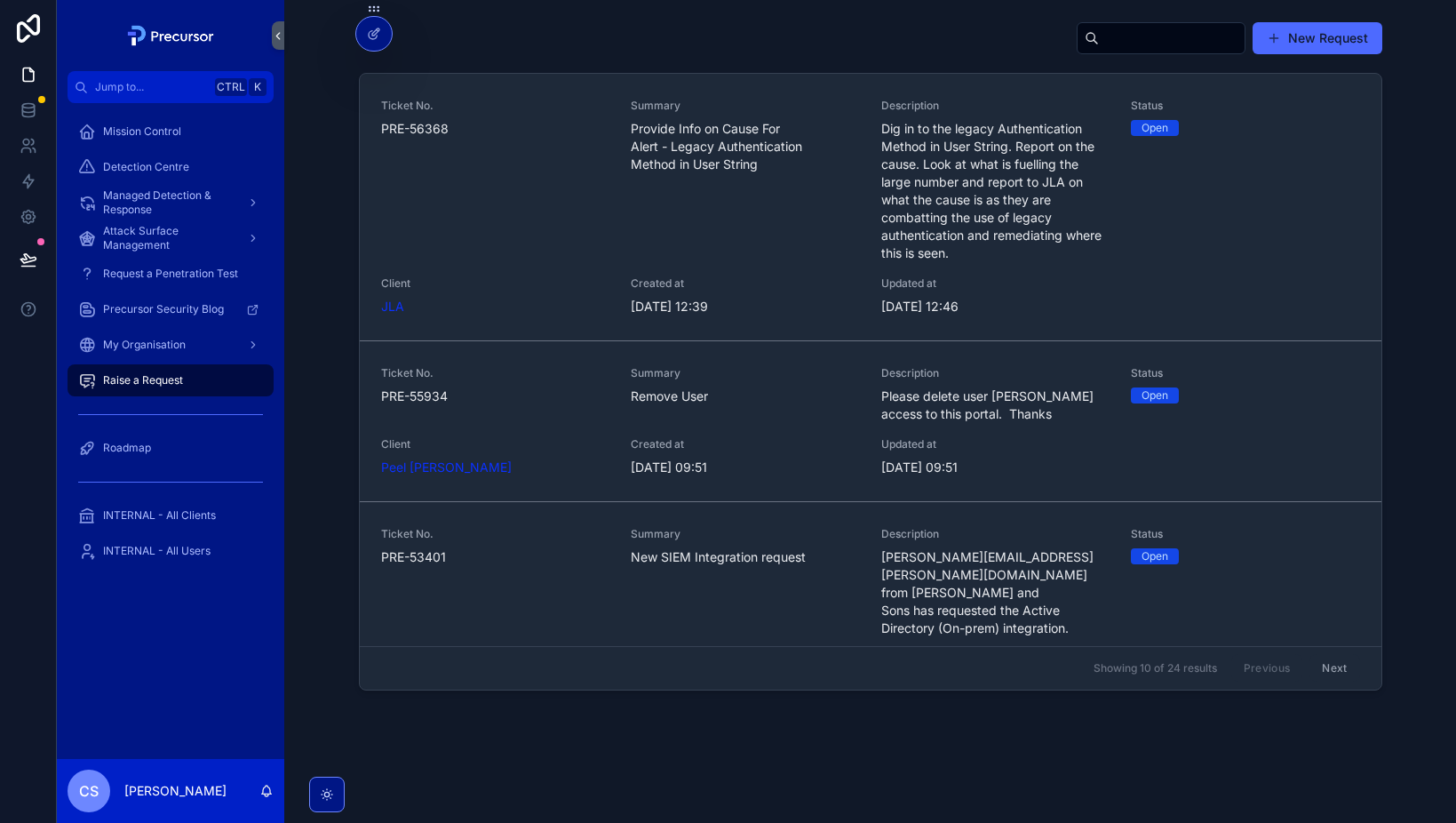
click at [0, 0] on icon at bounding box center [0, 0] width 0 height 0
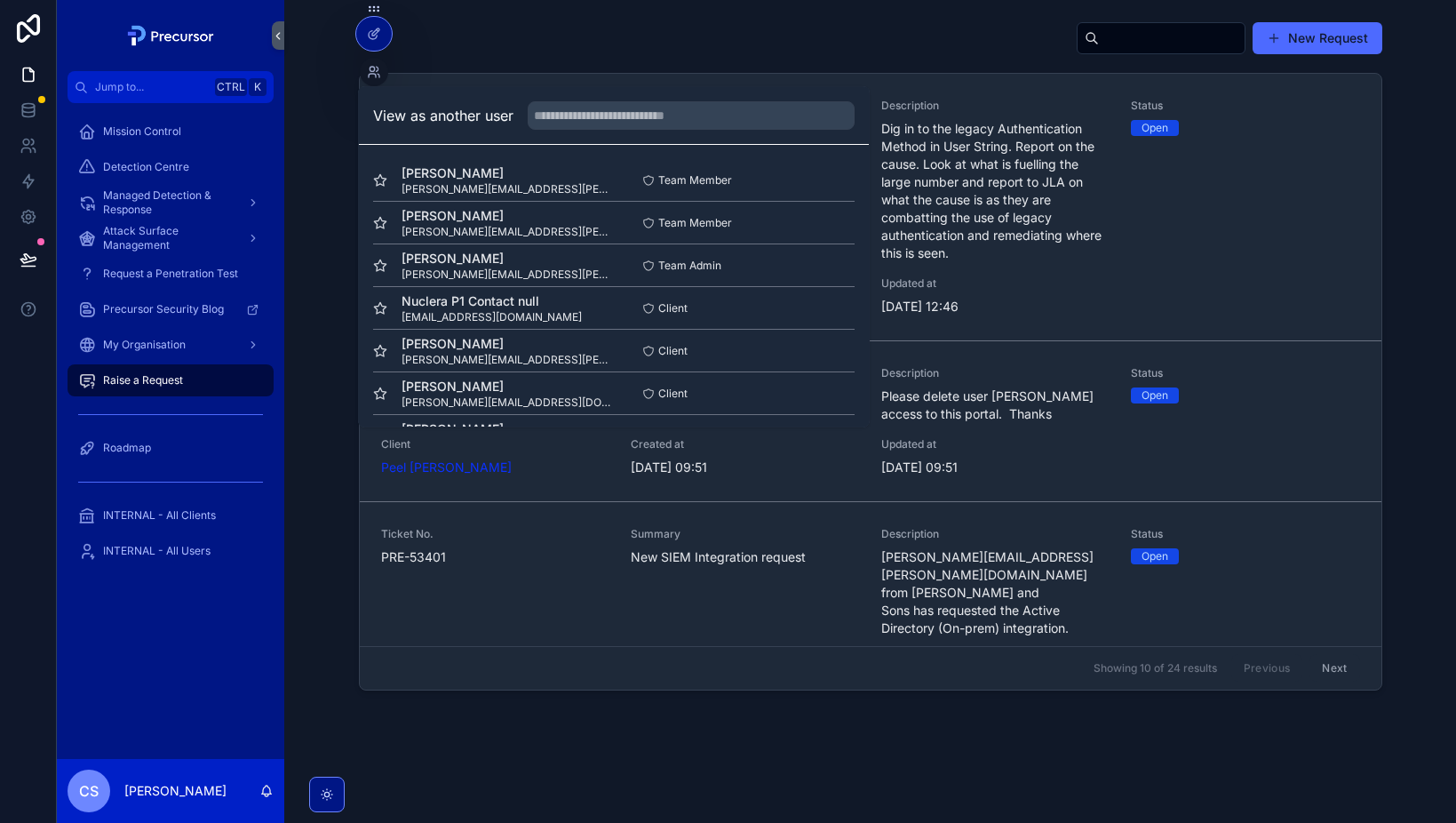
click at [600, 114] on input "text" at bounding box center [692, 115] width 327 height 29
click at [608, 122] on input "******" at bounding box center [692, 115] width 327 height 29
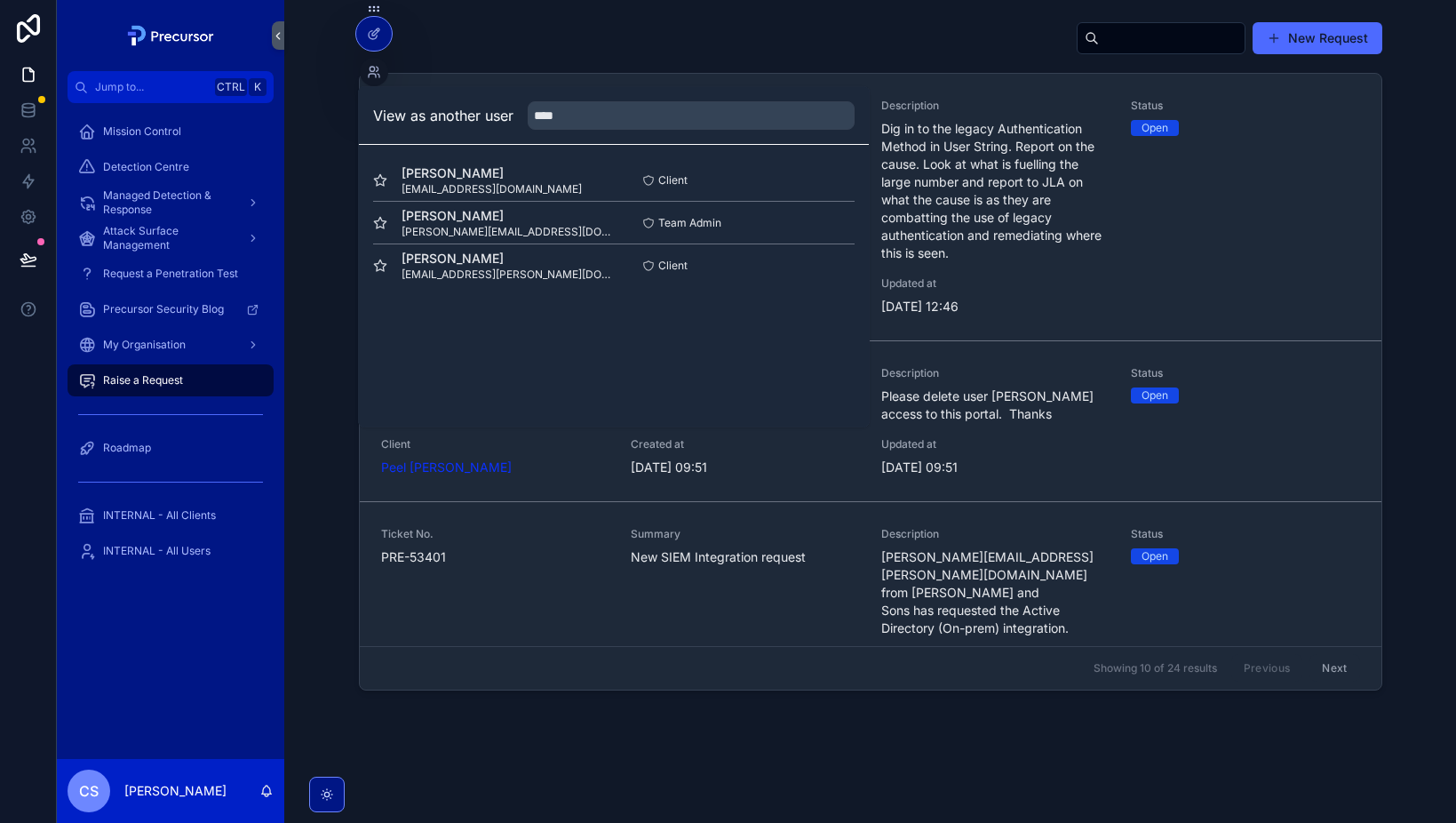
type input "****"
click at [0, 0] on button "Select" at bounding box center [0, 0] width 0 height 0
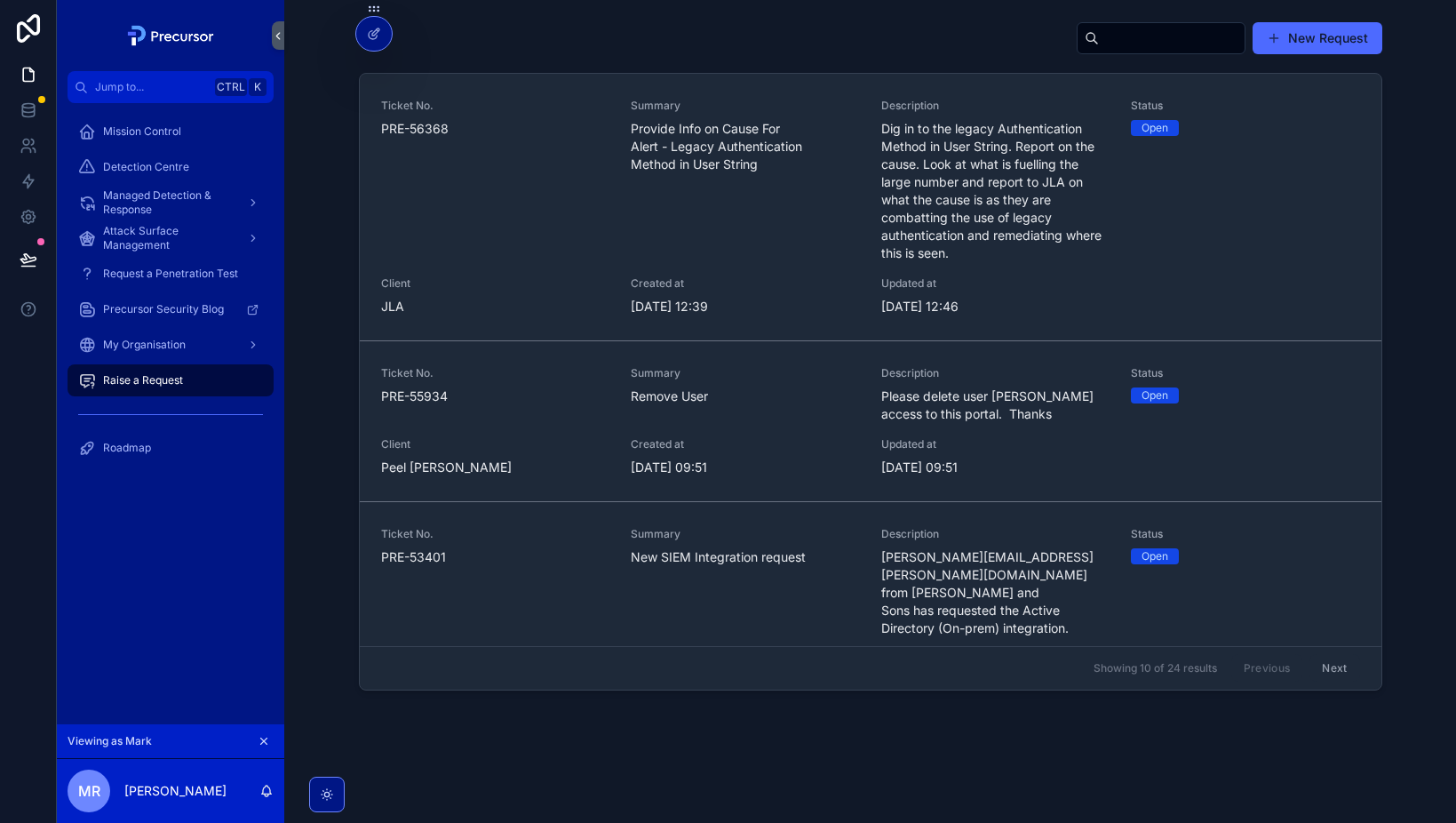
click at [960, 185] on span "Dig in to the legacy Authentication Method in User String. Report on the cause.…" at bounding box center [996, 191] width 230 height 142
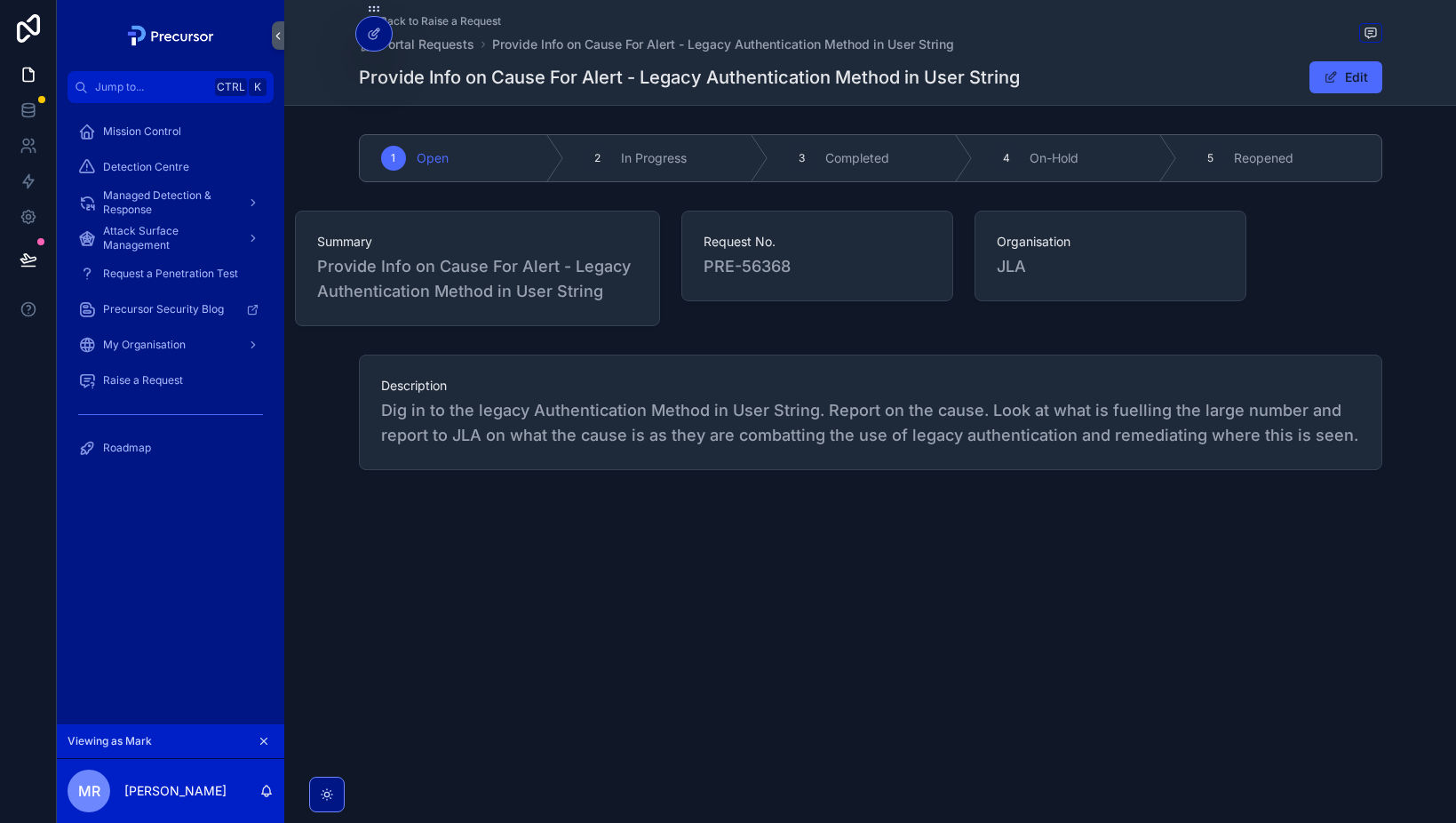
click at [670, 386] on span "Description" at bounding box center [871, 385] width 980 height 18
click at [1369, 31] on icon "scrollable content" at bounding box center [1371, 31] width 5 height 0
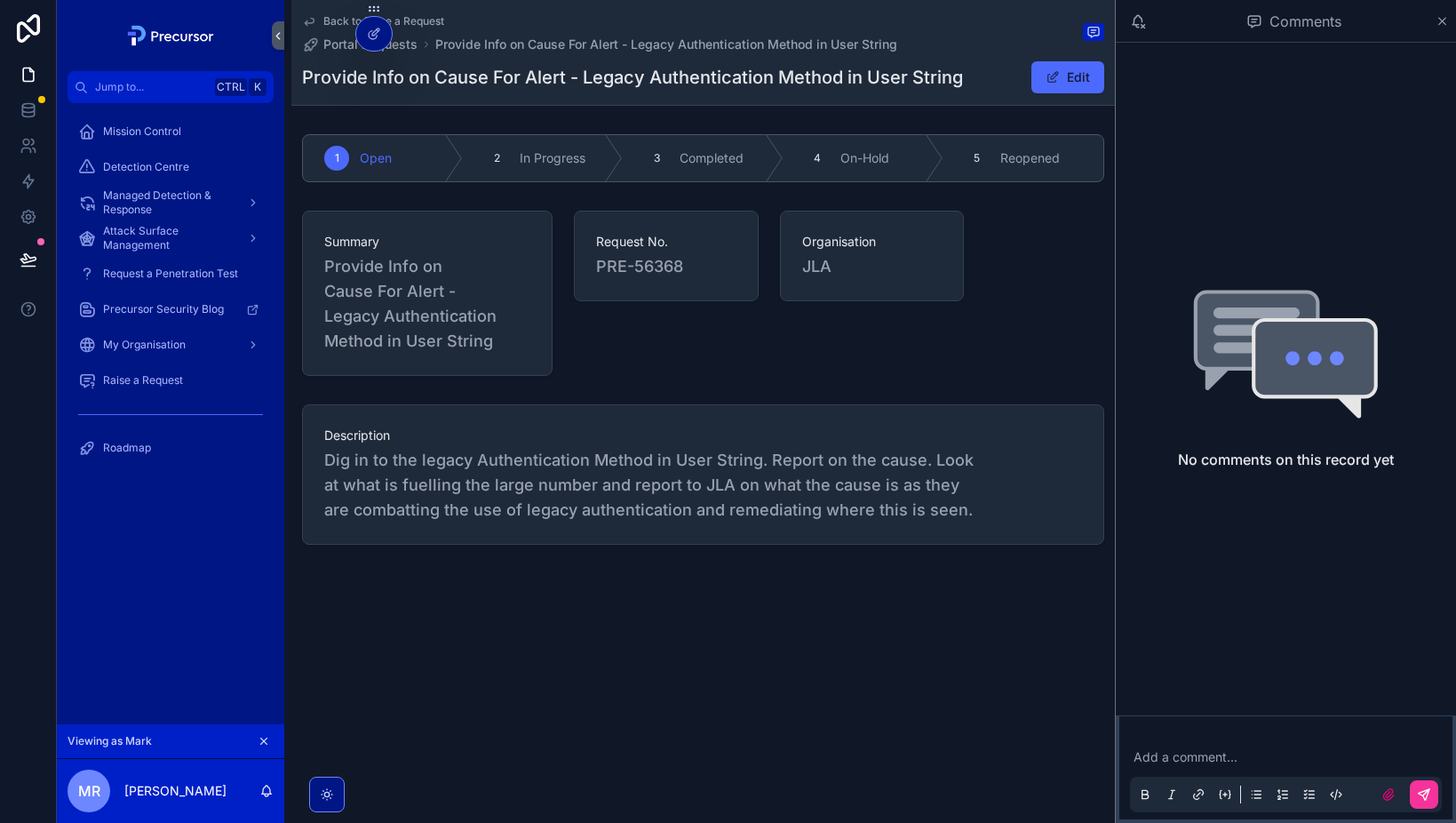
click at [1446, 20] on icon "scrollable content" at bounding box center [1443, 21] width 13 height 14
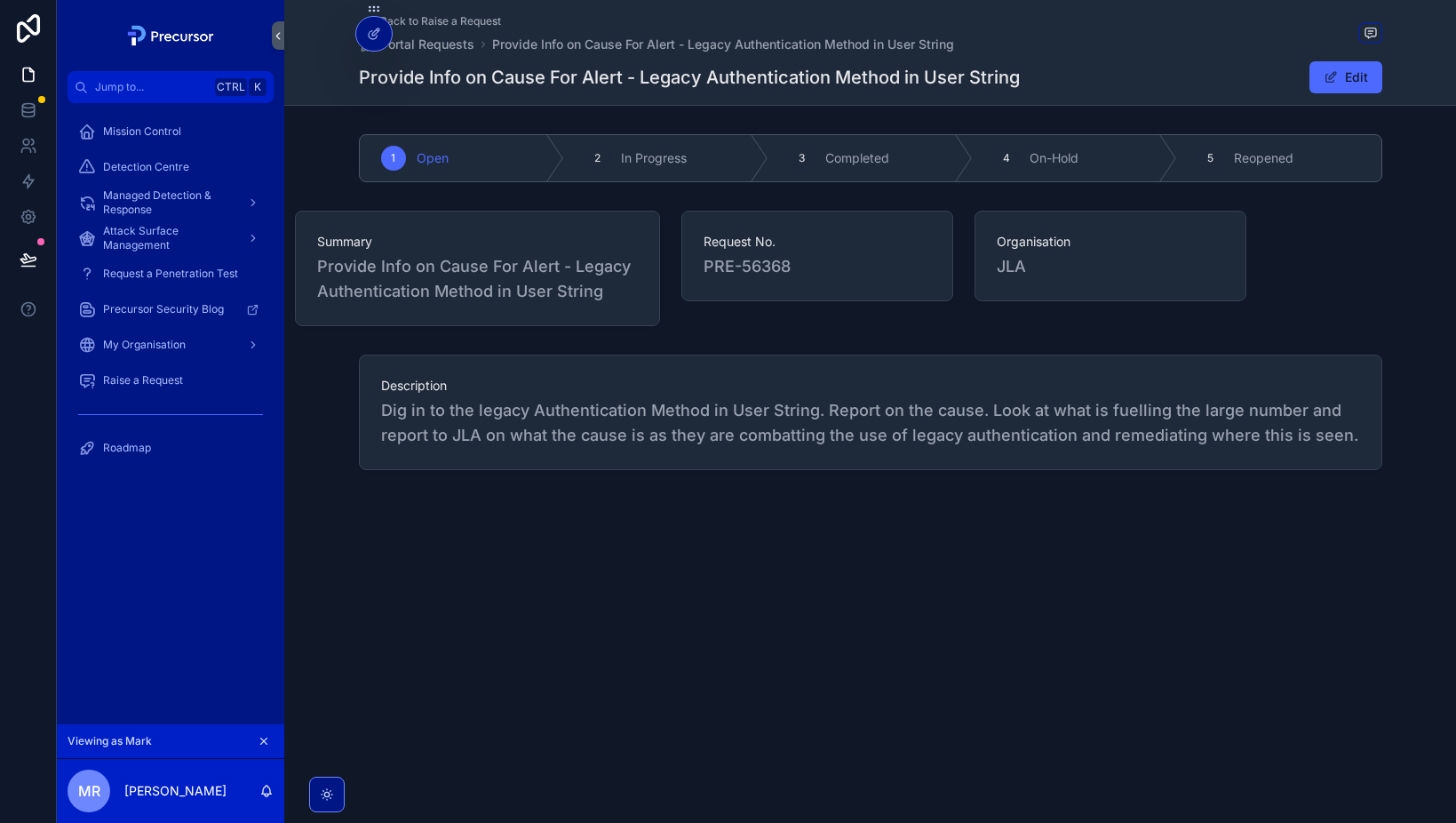
click at [1368, 21] on div "Back to Raise a Request Portal Requests Provide Info on Cause For Alert - Legac…" at bounding box center [871, 34] width 1024 height 39
click at [692, 45] on span "Provide Info on Cause For Alert - Legacy Authentication Method in User String" at bounding box center [723, 44] width 462 height 18
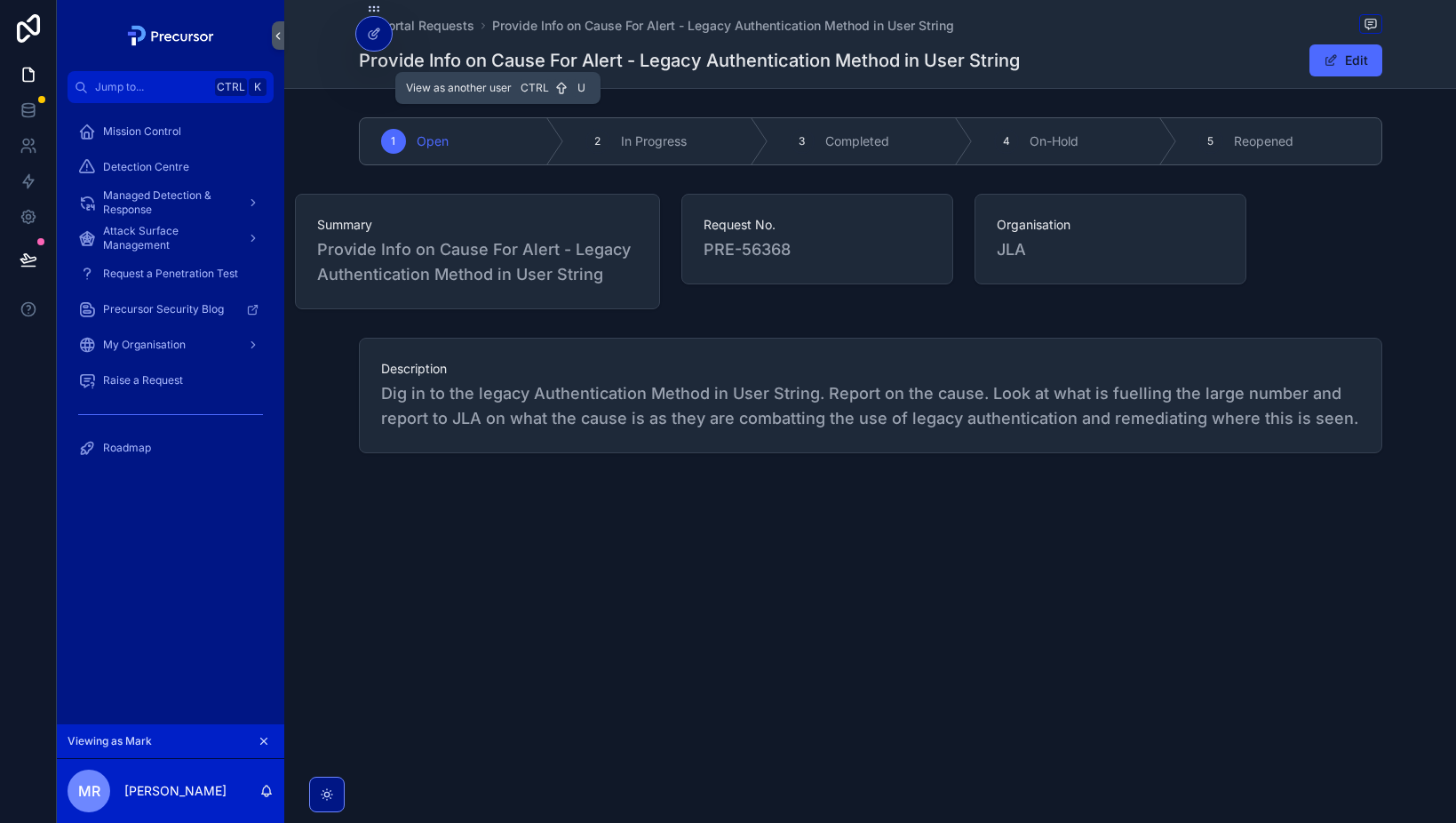
click at [0, 0] on icon at bounding box center [0, 0] width 0 height 0
drag, startPoint x: 430, startPoint y: 688, endPoint x: 375, endPoint y: 689, distance: 55.0
click at [433, 687] on div "Portal Requests Provide Info on Cause For Alert - Legacy Authentication Method …" at bounding box center [870, 411] width 1172 height 823
click at [87, 794] on span "MR" at bounding box center [88, 790] width 22 height 21
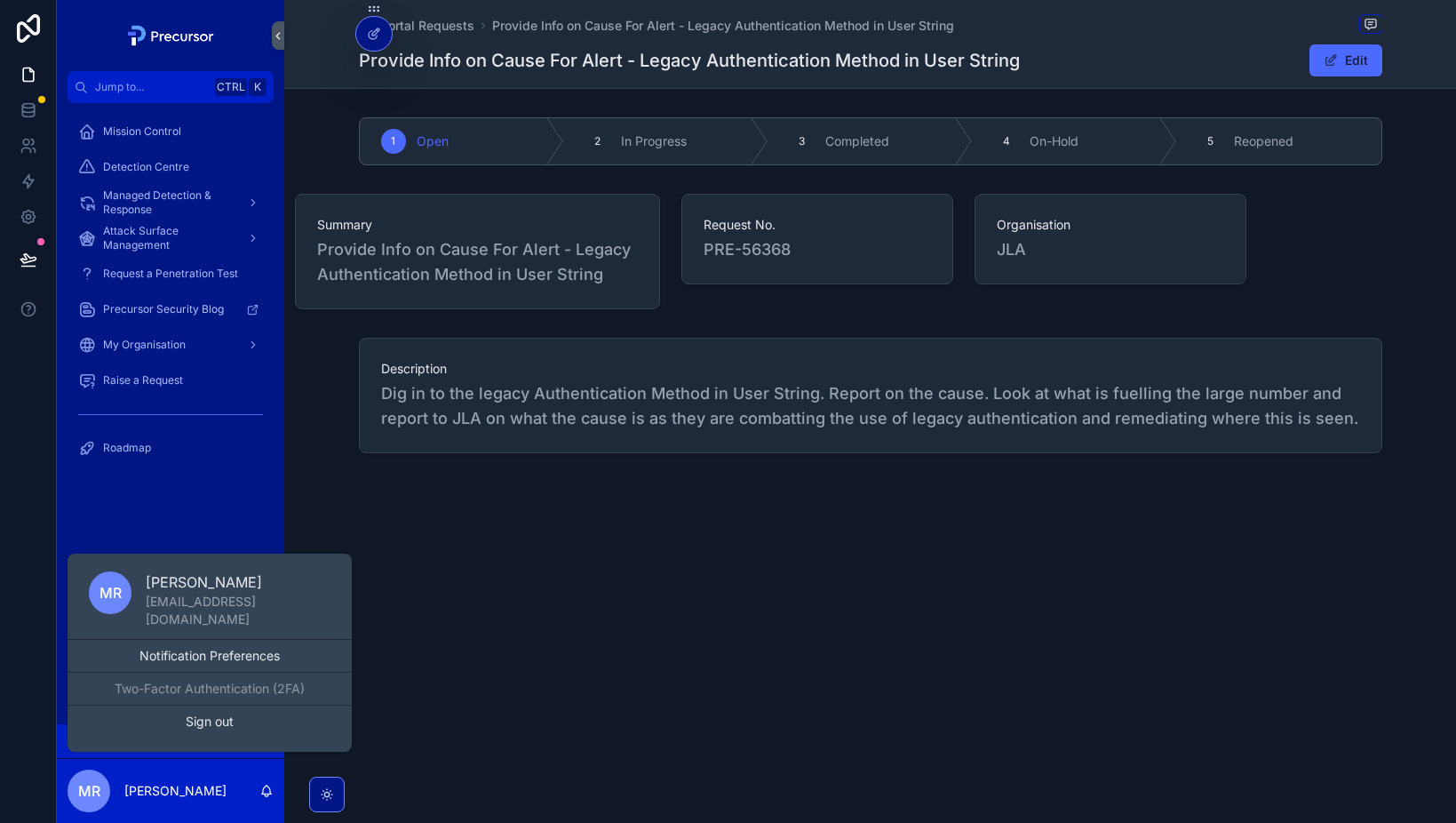
drag, startPoint x: 546, startPoint y: 694, endPoint x: 512, endPoint y: 694, distance: 34.0
click at [546, 694] on div "Portal Requests Provide Info on Cause For Alert - Legacy Authentication Method …" at bounding box center [870, 411] width 1172 height 823
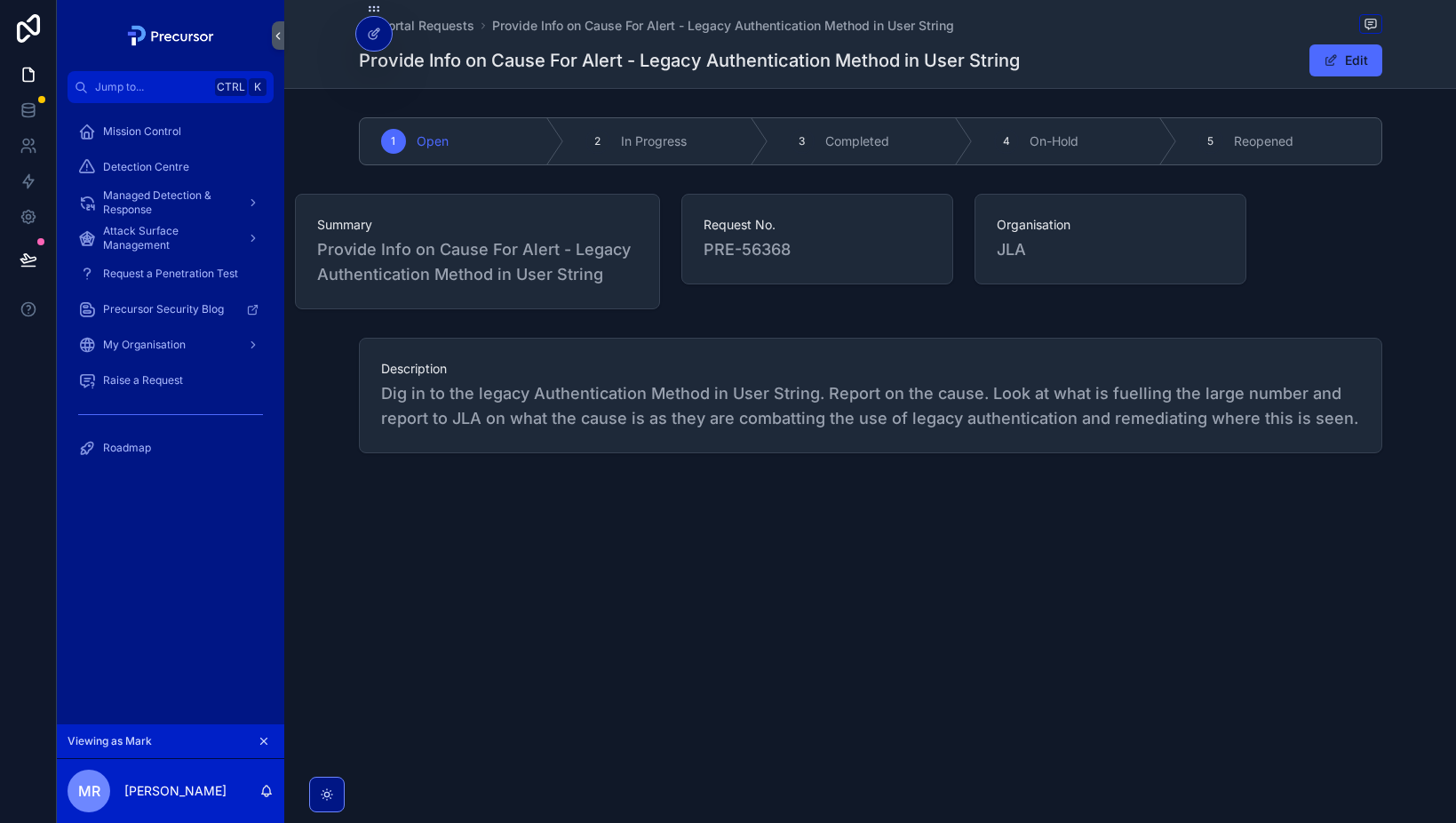
click at [262, 740] on icon "scrollable content" at bounding box center [263, 740] width 12 height 12
click at [1363, 65] on button "Edit" at bounding box center [1347, 60] width 73 height 32
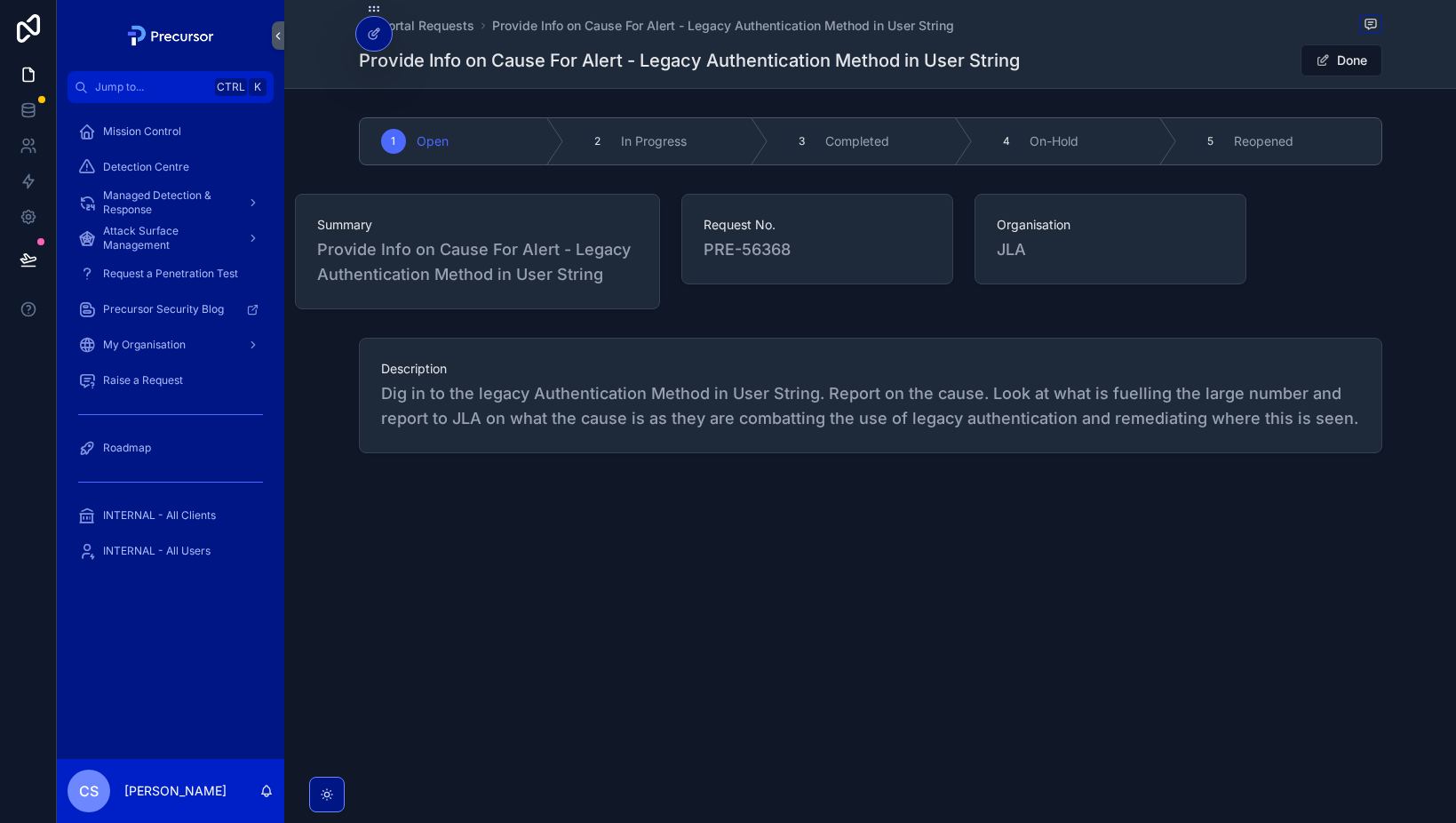
click at [1337, 65] on button "Done" at bounding box center [1341, 60] width 82 height 32
click at [1381, 16] on span "scrollable content" at bounding box center [1371, 24] width 23 height 19
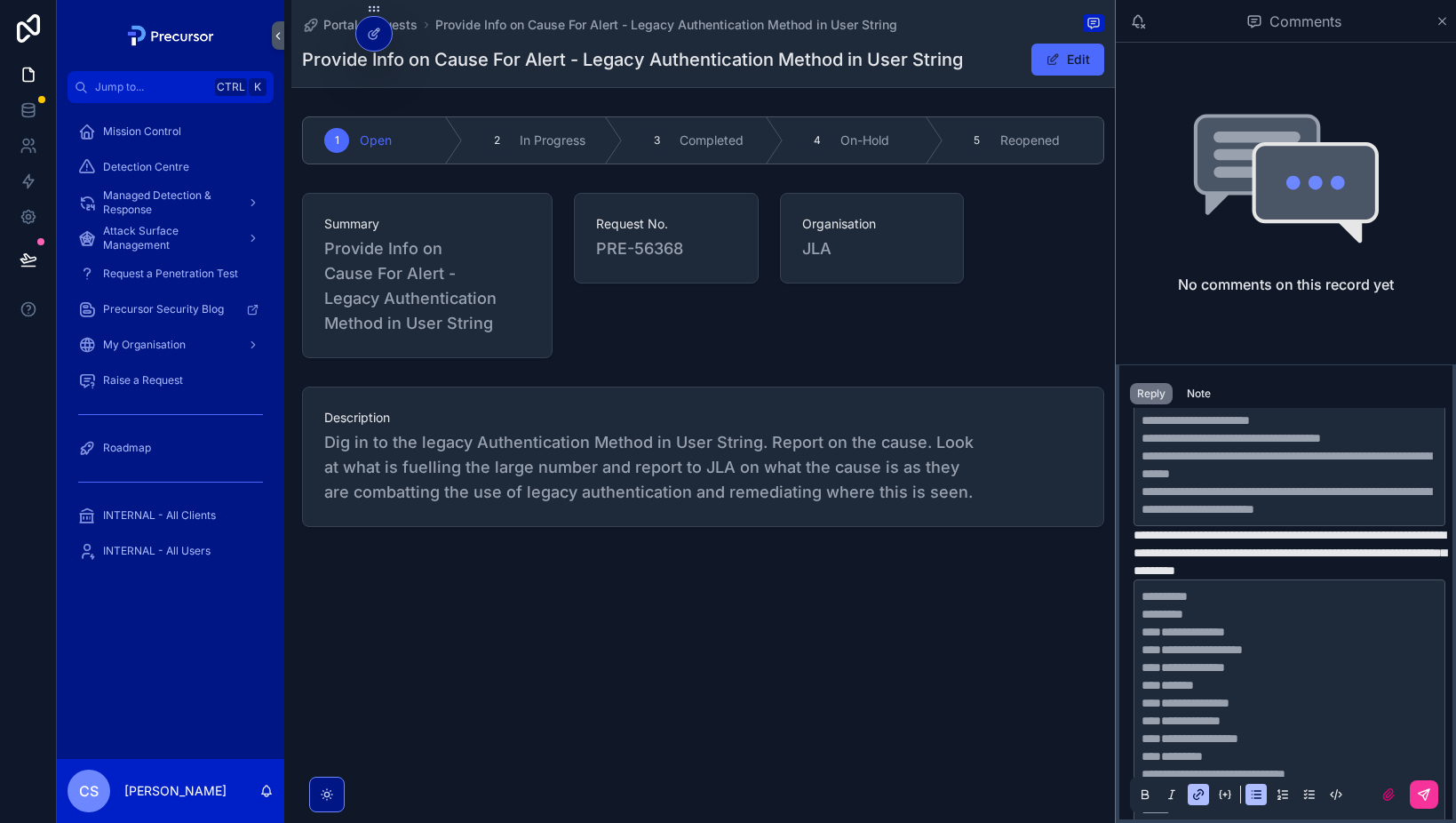
scroll to position [1181, 0]
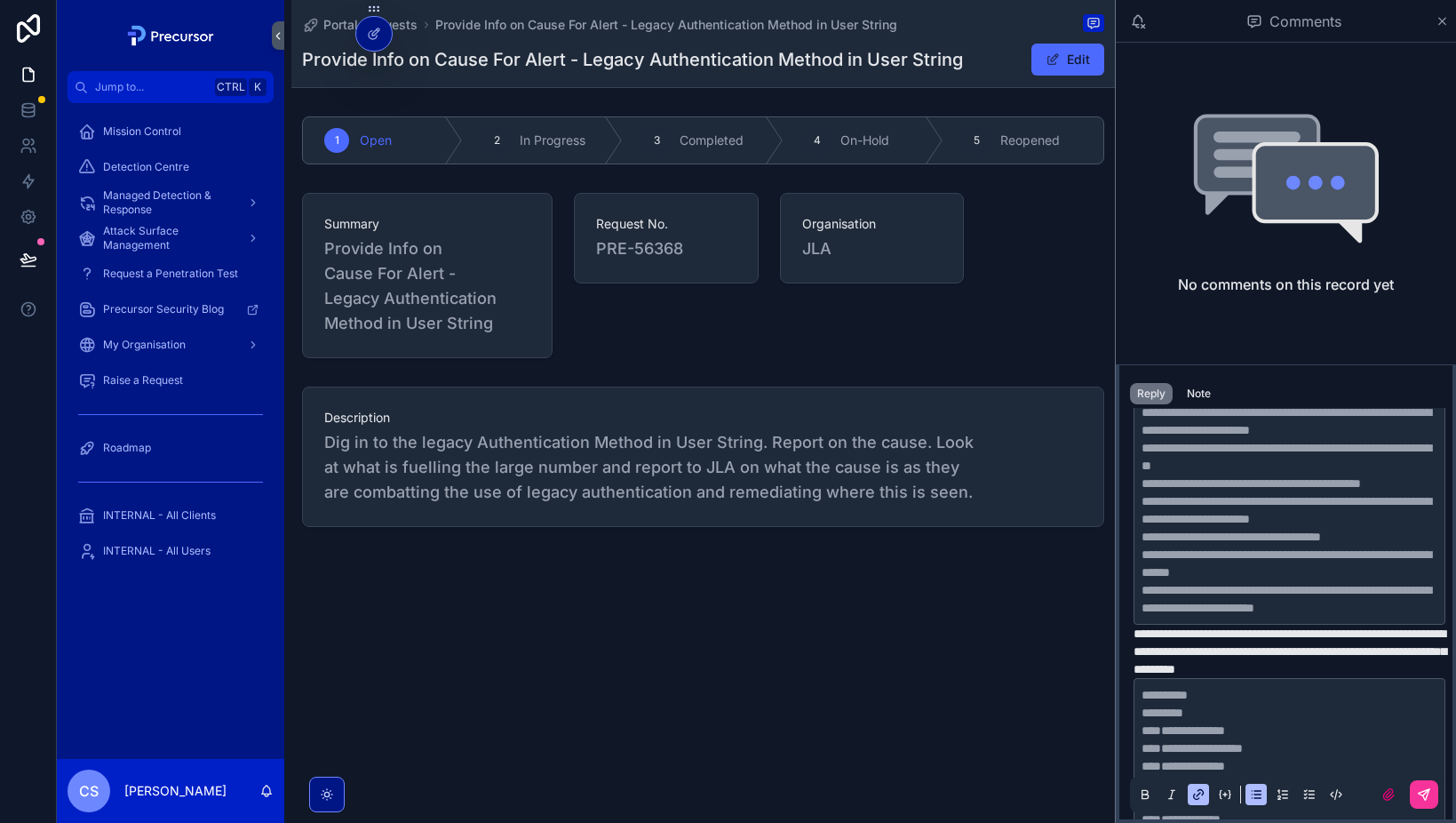
click at [1195, 395] on div "Note" at bounding box center [1199, 393] width 24 height 14
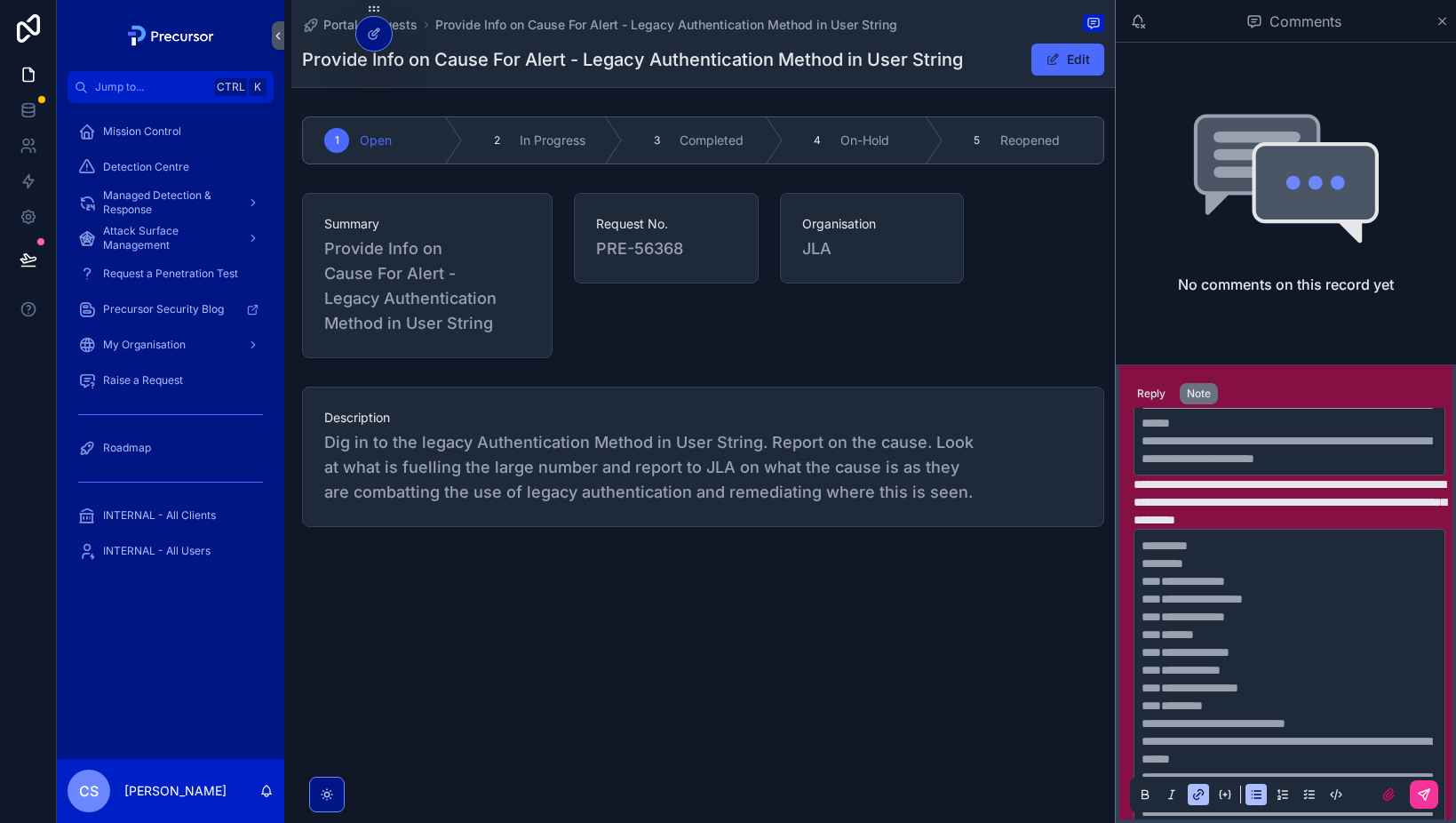
scroll to position [1537, 0]
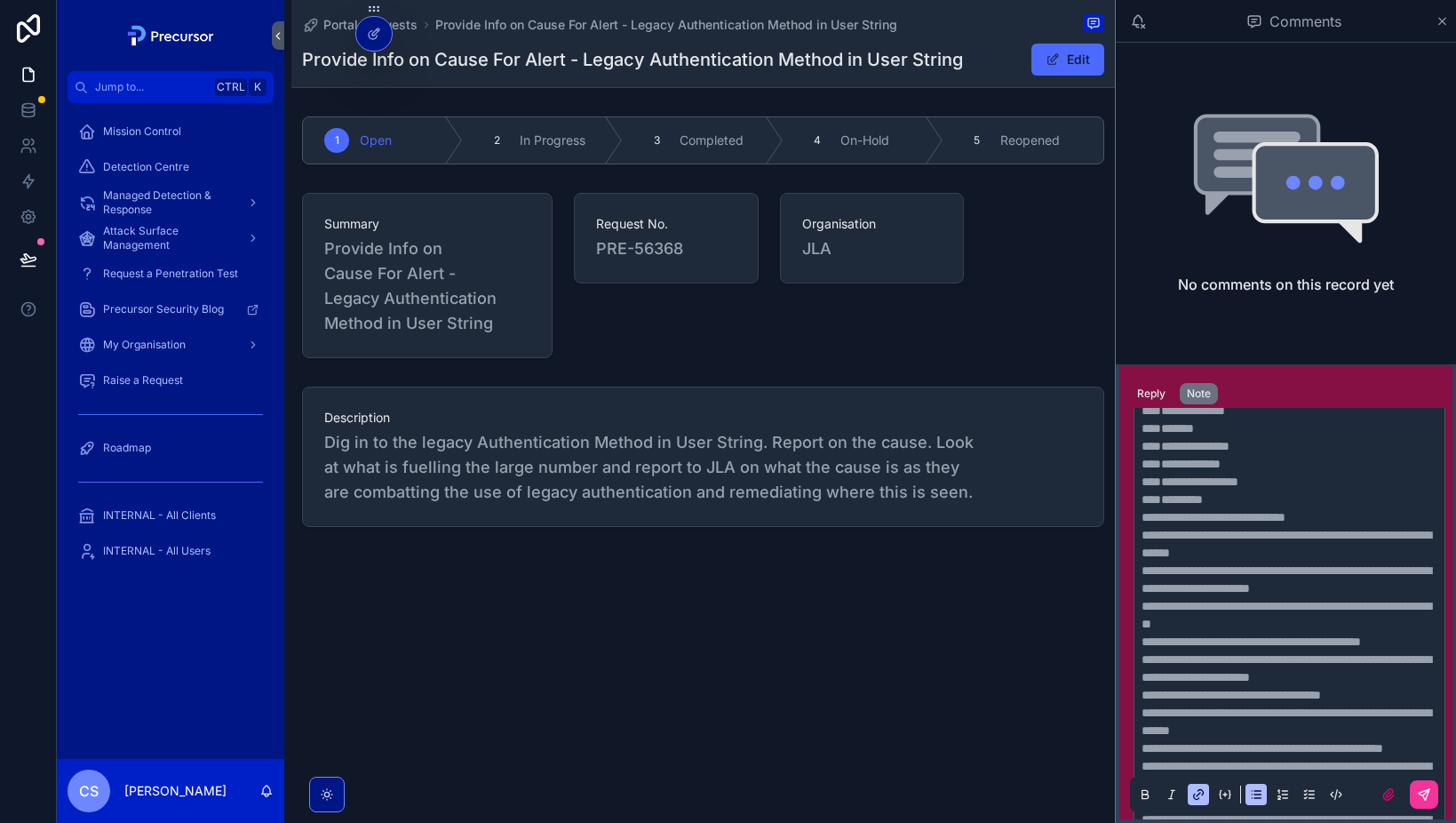
click at [850, 705] on div "Portal Requests Provide Info on Cause For Alert - Legacy Authentication Method …" at bounding box center [699, 411] width 831 height 823
click at [1443, 23] on icon "scrollable content" at bounding box center [1443, 21] width 13 height 14
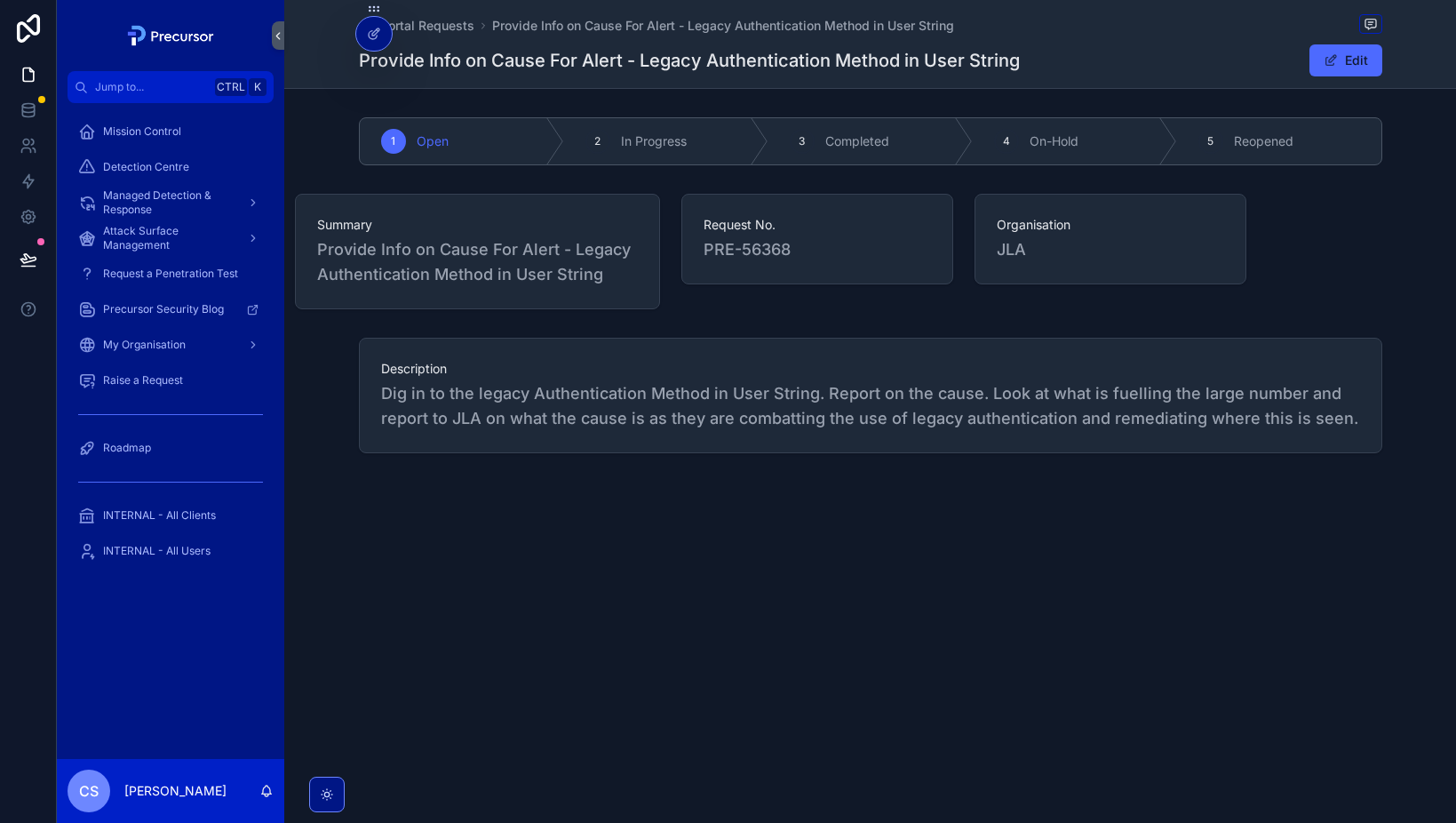
click at [1036, 321] on div "1 Open 2 In Progress 3 Completed 4 On-Hold 5 Reopened Summary Provide Info on C…" at bounding box center [870, 285] width 1172 height 351
click at [617, 567] on div "Portal Requests Provide Info on Cause For Alert - Legacy Authentication Method …" at bounding box center [870, 287] width 1172 height 574
drag, startPoint x: 729, startPoint y: 600, endPoint x: 720, endPoint y: 584, distance: 18.4
click at [729, 600] on div "Portal Requests Provide Info on Cause For Alert - Legacy Authentication Method …" at bounding box center [870, 411] width 1172 height 823
